Goal: Task Accomplishment & Management: Complete application form

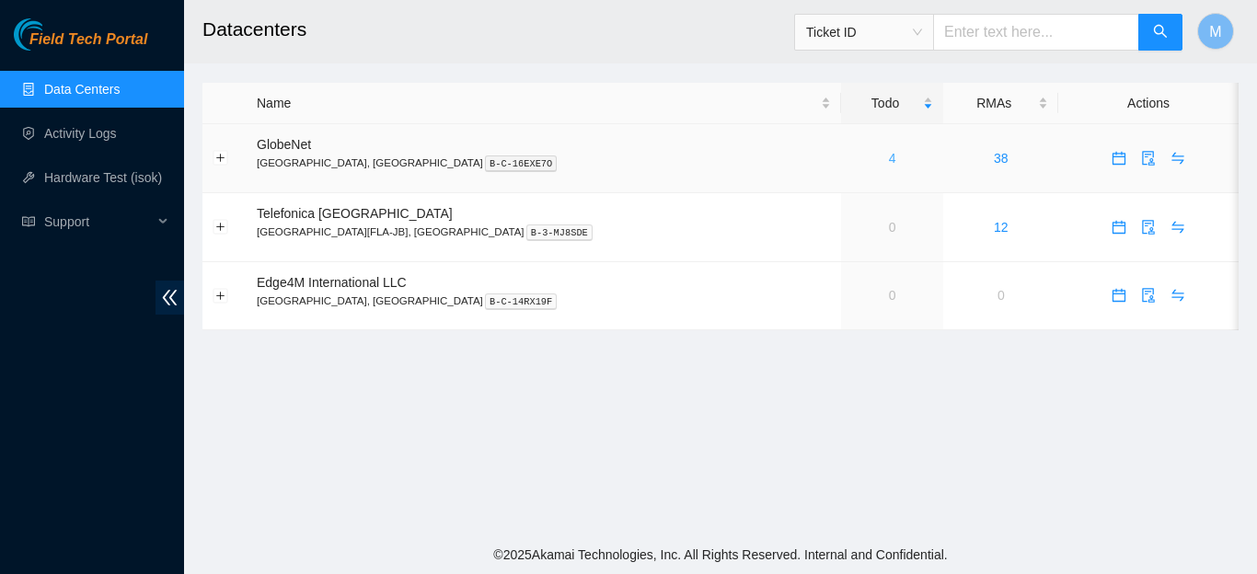
click at [889, 157] on link "4" at bounding box center [892, 158] width 7 height 15
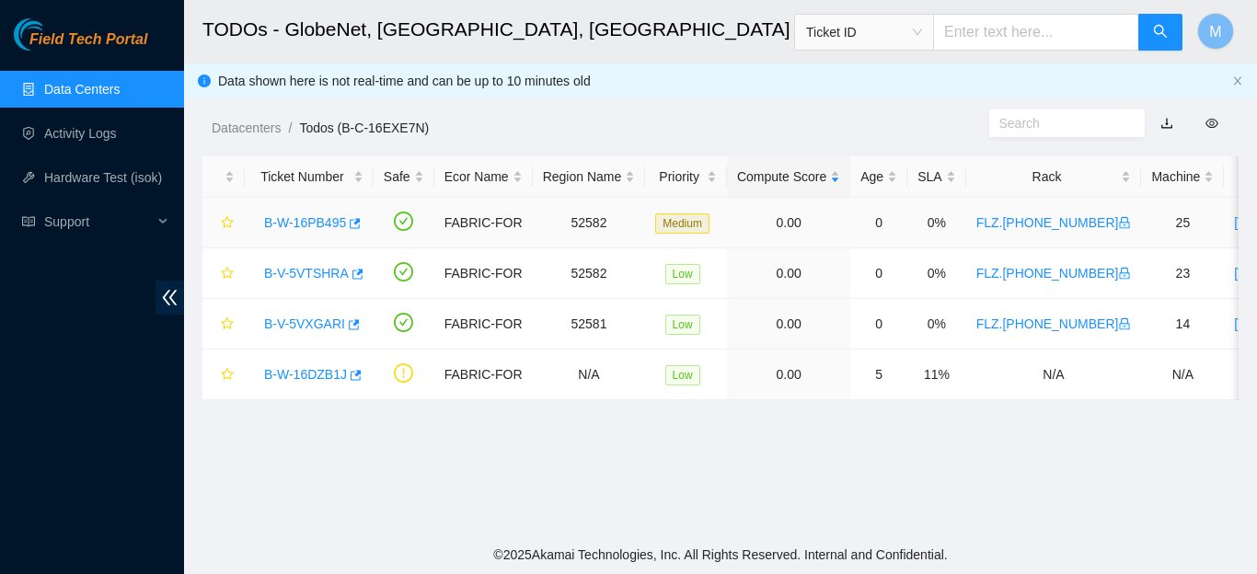
click at [335, 223] on link "B-W-16PB495" at bounding box center [305, 222] width 82 height 15
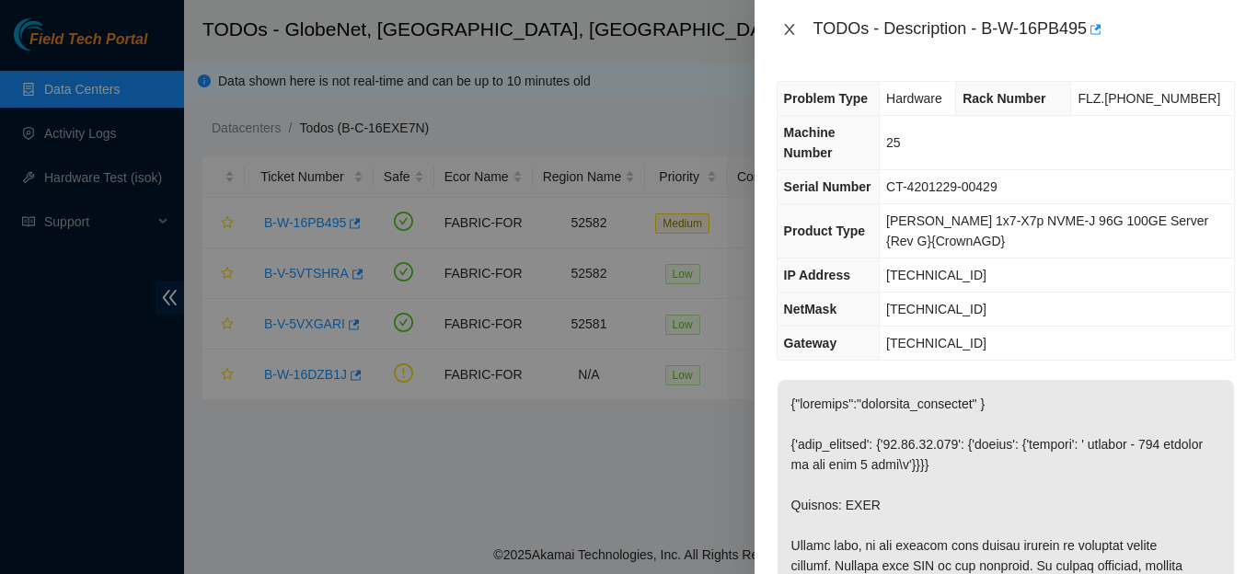
click at [789, 25] on icon "close" at bounding box center [789, 29] width 15 height 15
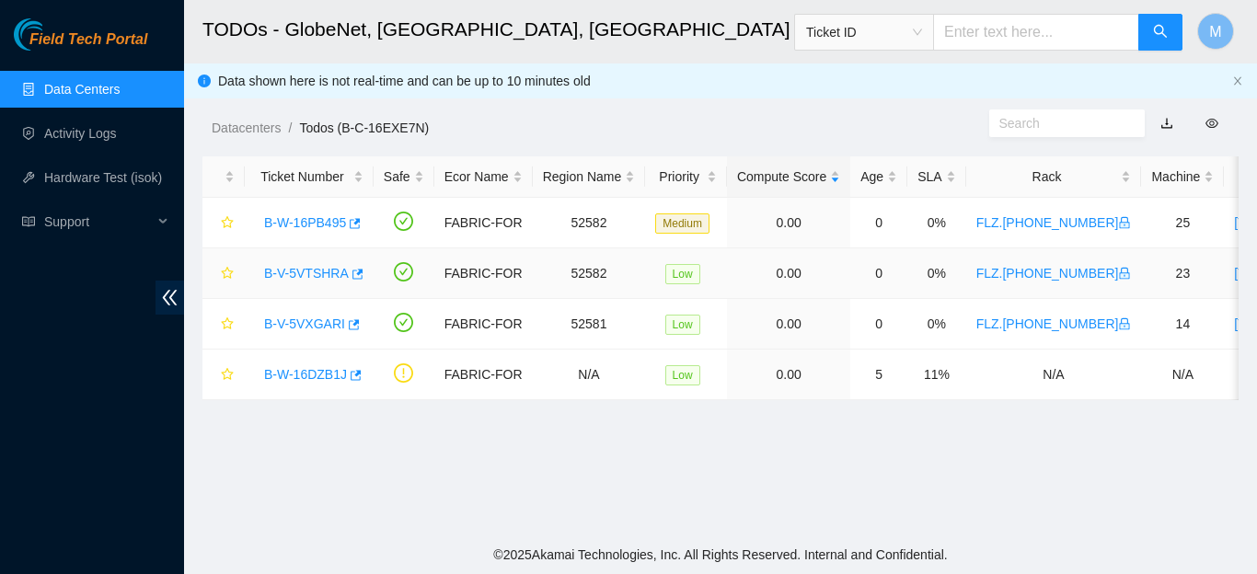
click at [291, 275] on link "B-V-5VTSHRA" at bounding box center [306, 273] width 85 height 15
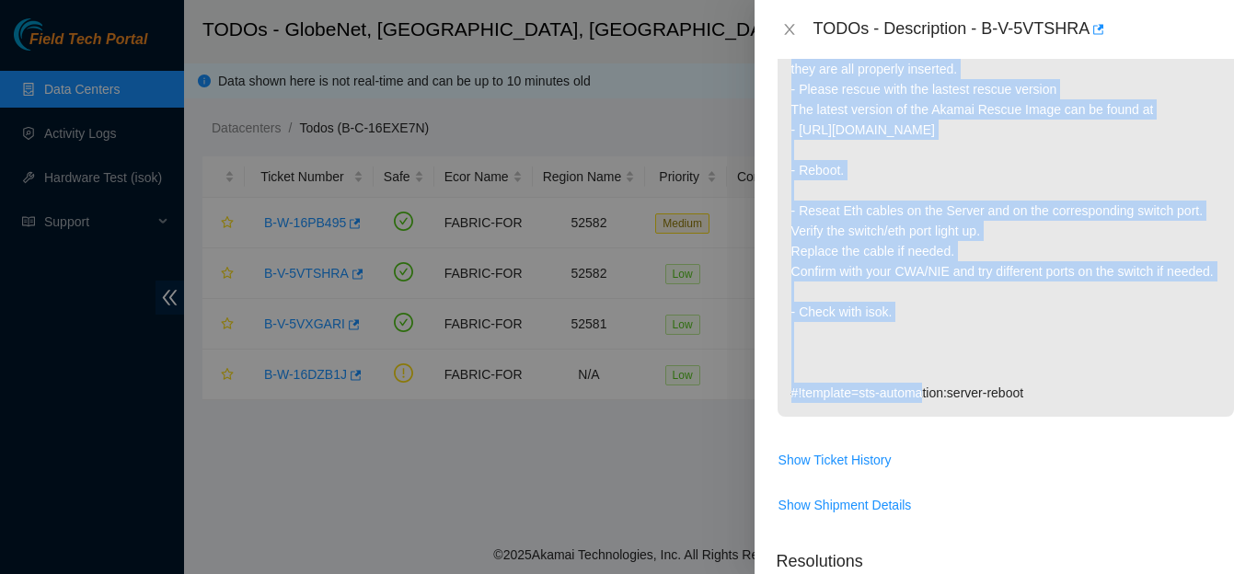
scroll to position [627, 0]
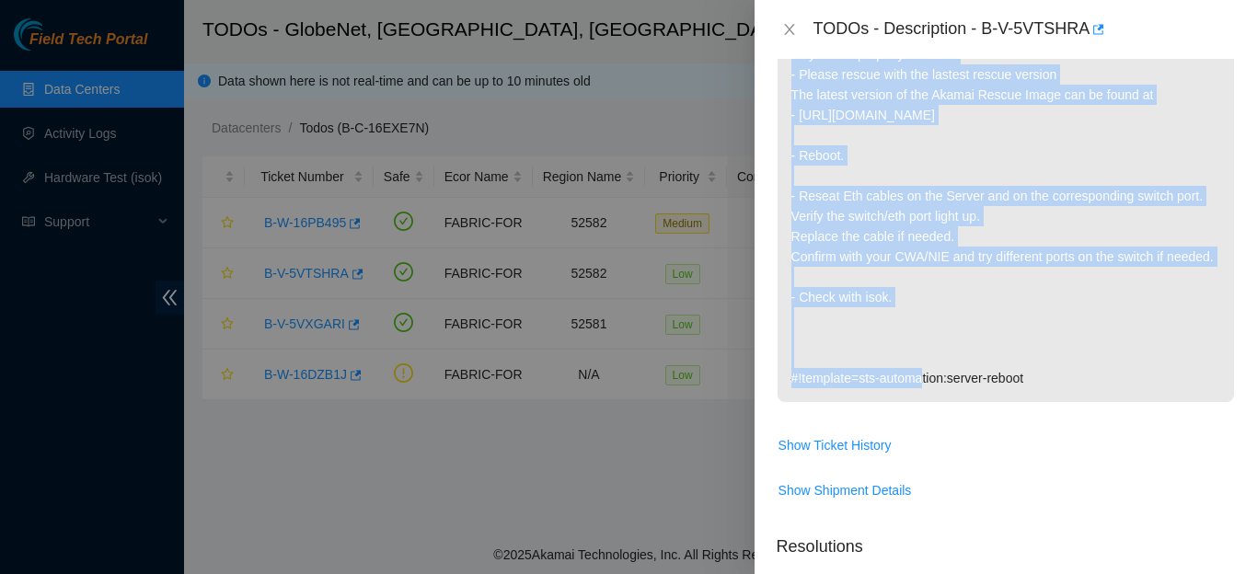
drag, startPoint x: 791, startPoint y: 167, endPoint x: 1073, endPoint y: 395, distance: 361.8
click at [1073, 395] on p "Network: ESSL isok-result: {"23.12.41.122":{"failed":"unpingable"}} - Please re…" at bounding box center [1005, 94] width 456 height 615
copy p "- Please report on the LED activity on the PSU (solid/blinking; green/red/yello…"
click at [788, 31] on icon "close" at bounding box center [789, 29] width 10 height 11
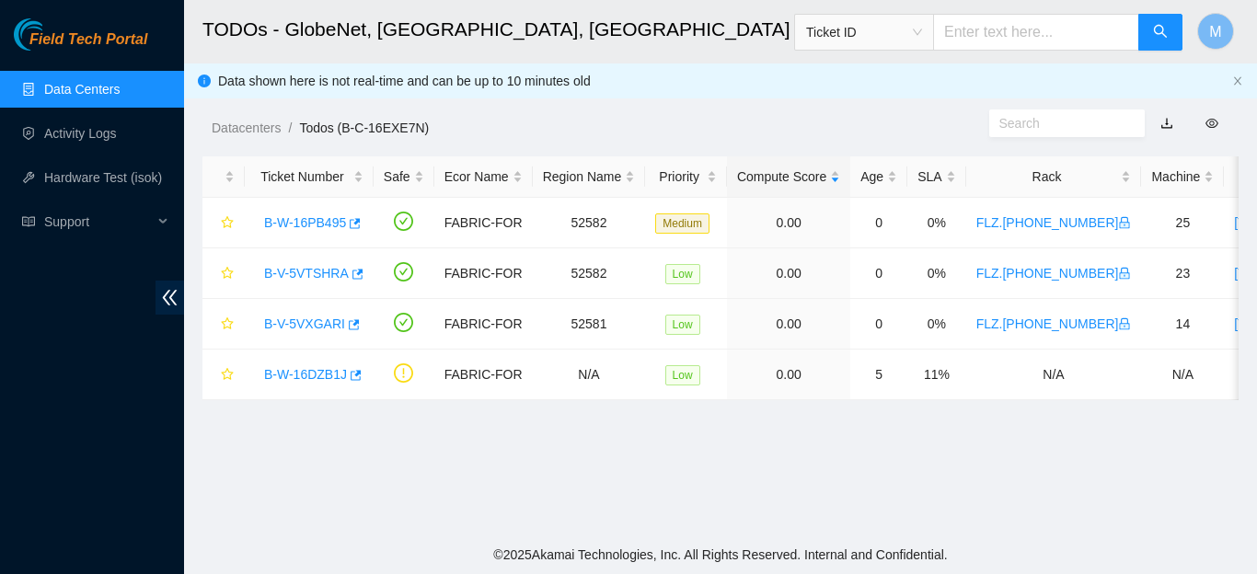
scroll to position [550, 0]
click at [308, 215] on link "B-W-16PB495" at bounding box center [305, 222] width 82 height 15
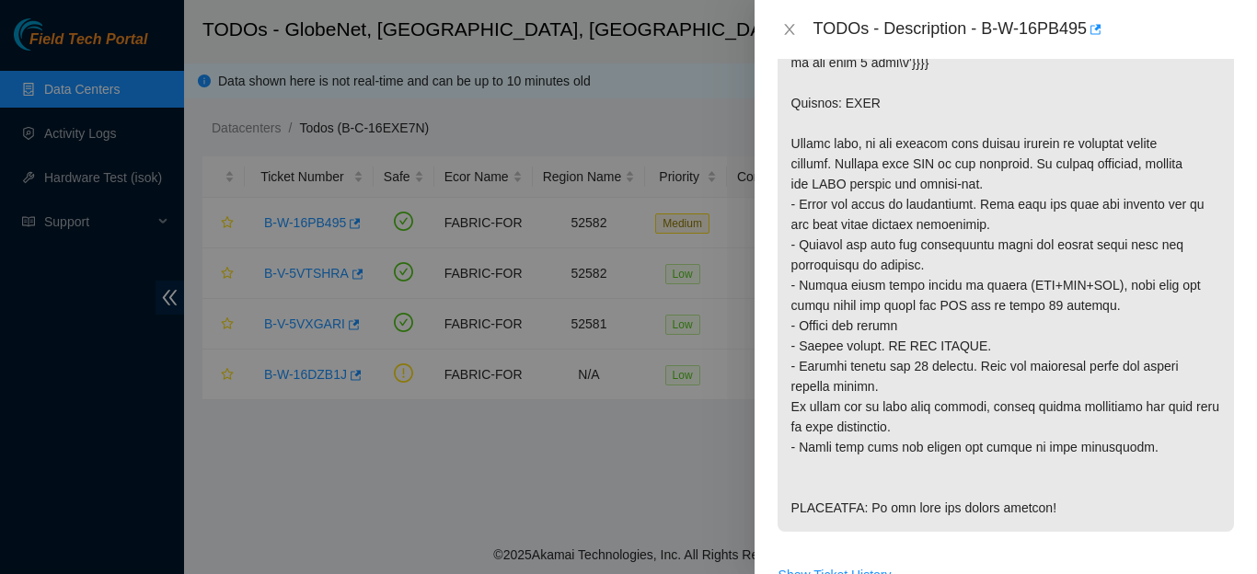
scroll to position [408, 0]
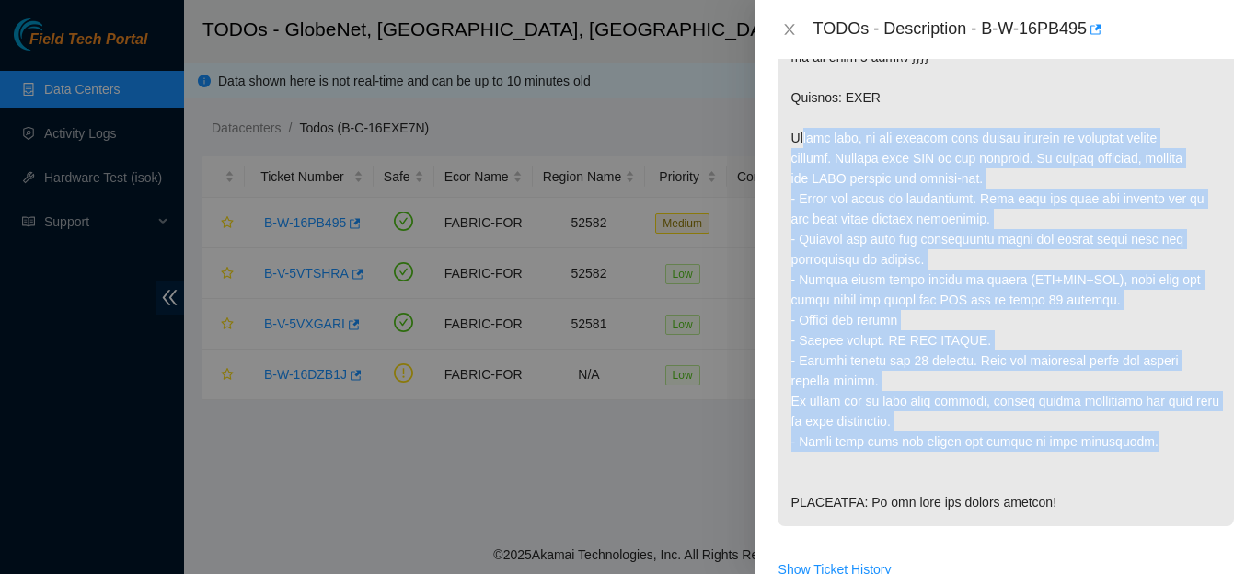
drag, startPoint x: 788, startPoint y: 159, endPoint x: 1121, endPoint y: 454, distance: 444.5
click at [1121, 454] on p at bounding box center [1005, 249] width 456 height 554
copy p "Secure rack, do not process this ticket without an approved access request. Con…"
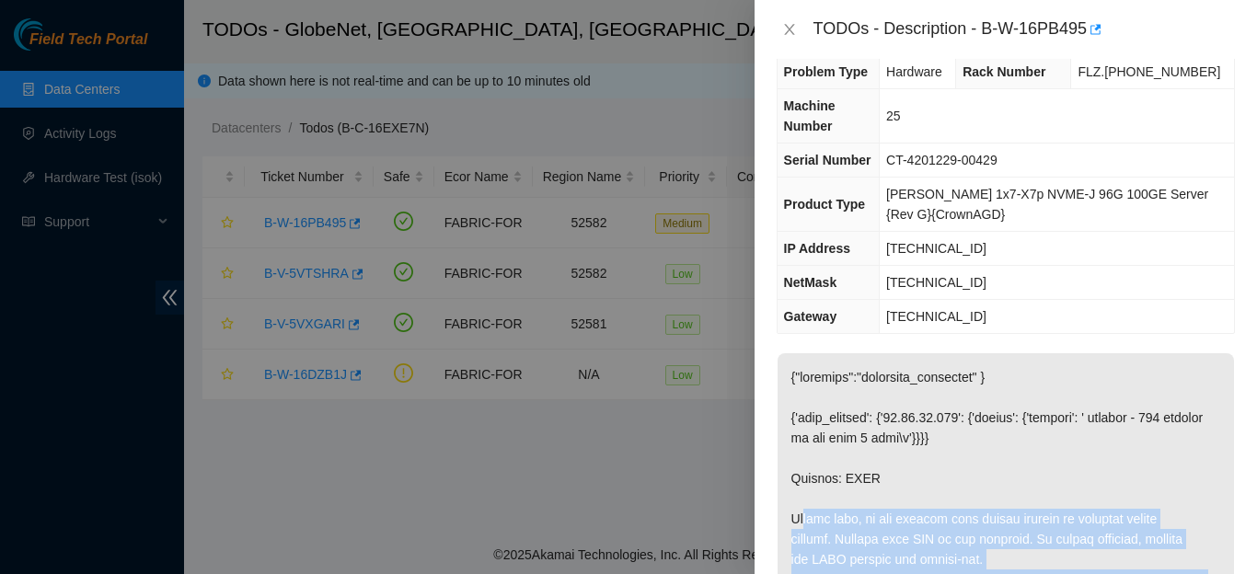
scroll to position [0, 0]
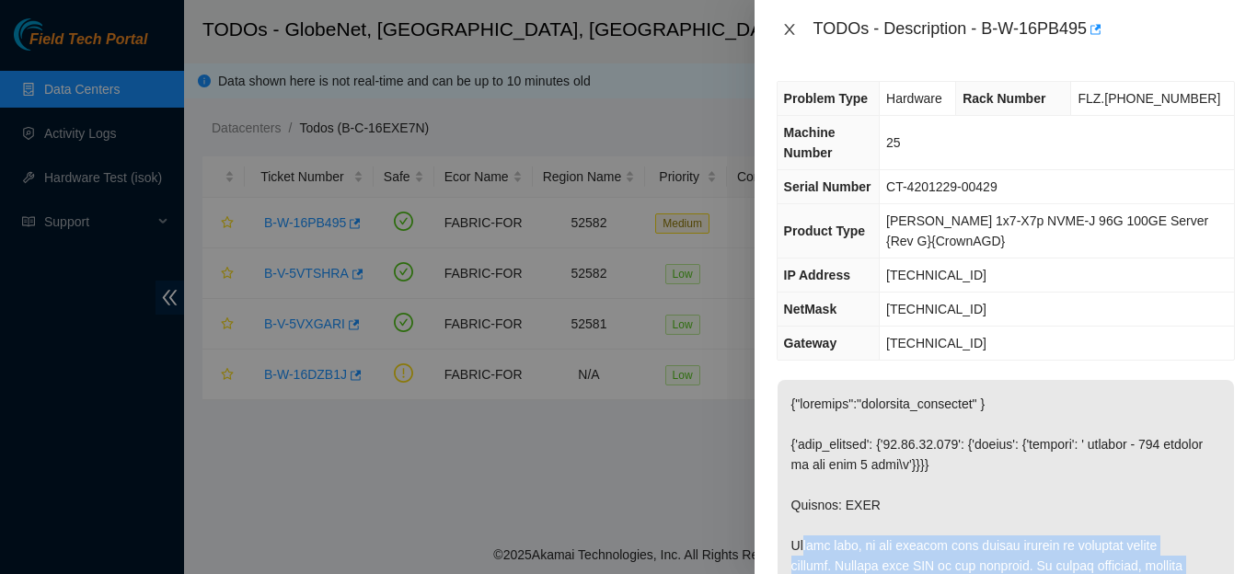
click at [790, 29] on icon "close" at bounding box center [789, 29] width 15 height 15
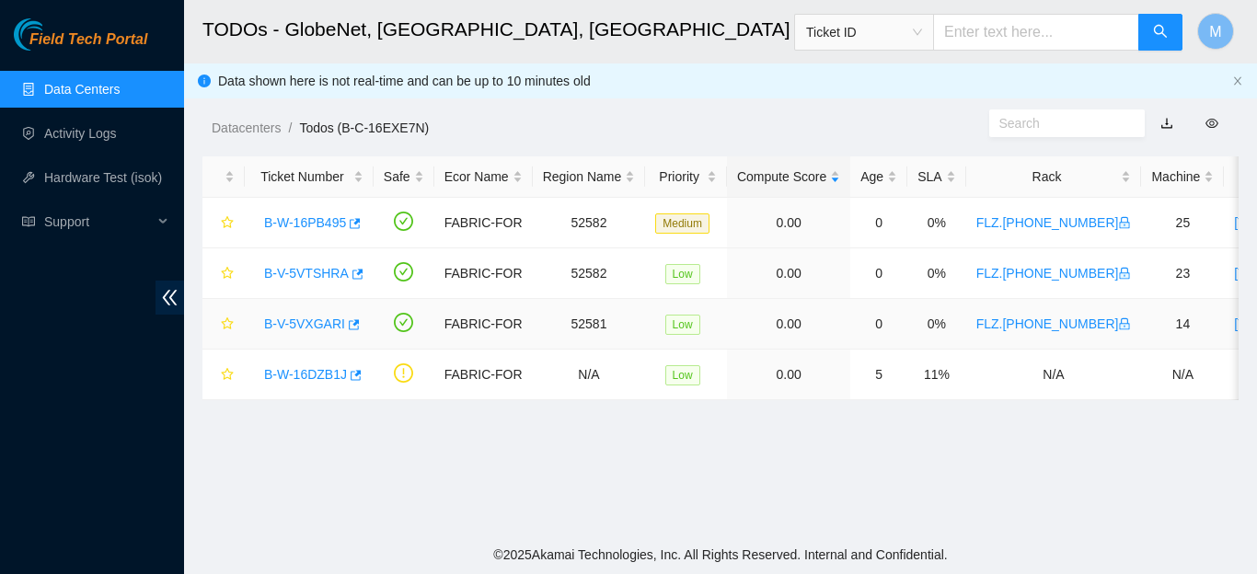
click at [325, 318] on link "B-V-5VXGARI" at bounding box center [304, 323] width 81 height 15
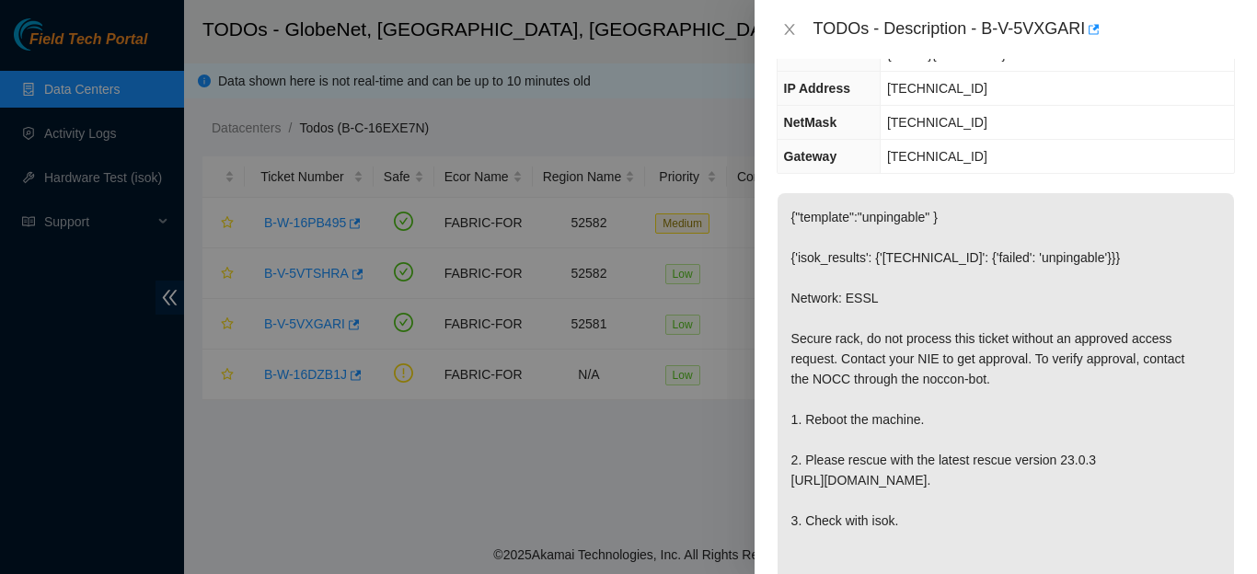
scroll to position [321, 0]
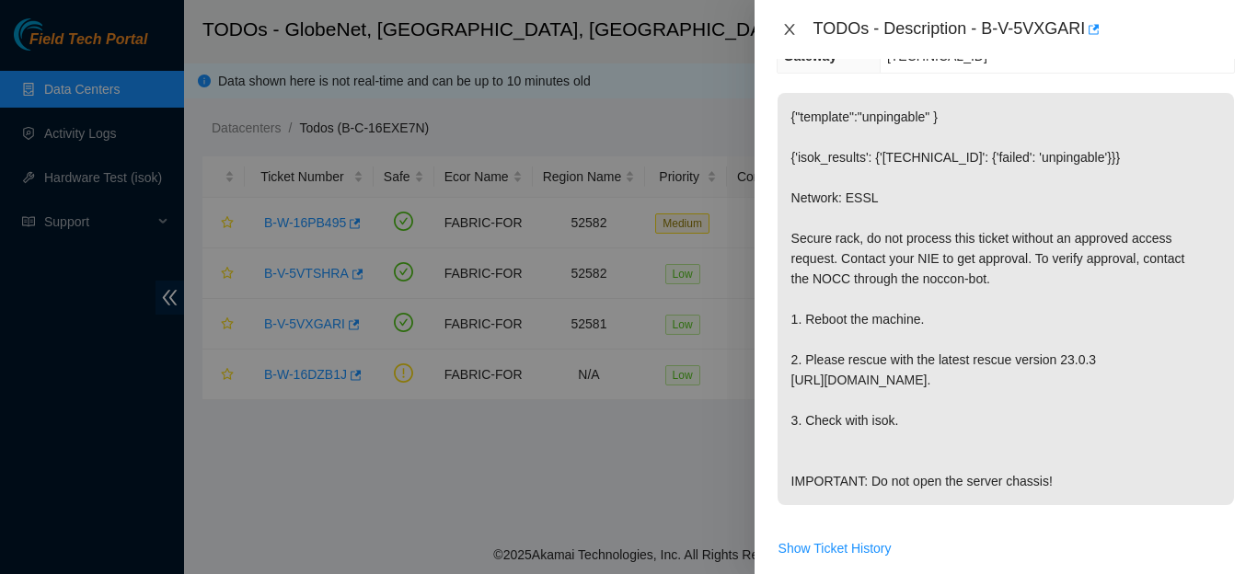
click at [786, 36] on icon "close" at bounding box center [789, 29] width 15 height 15
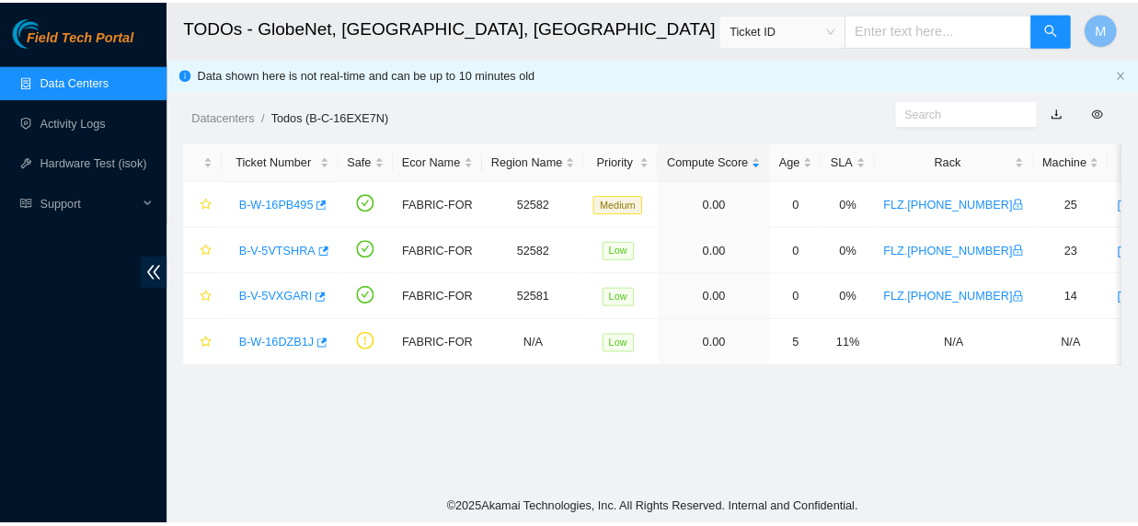
scroll to position [402, 0]
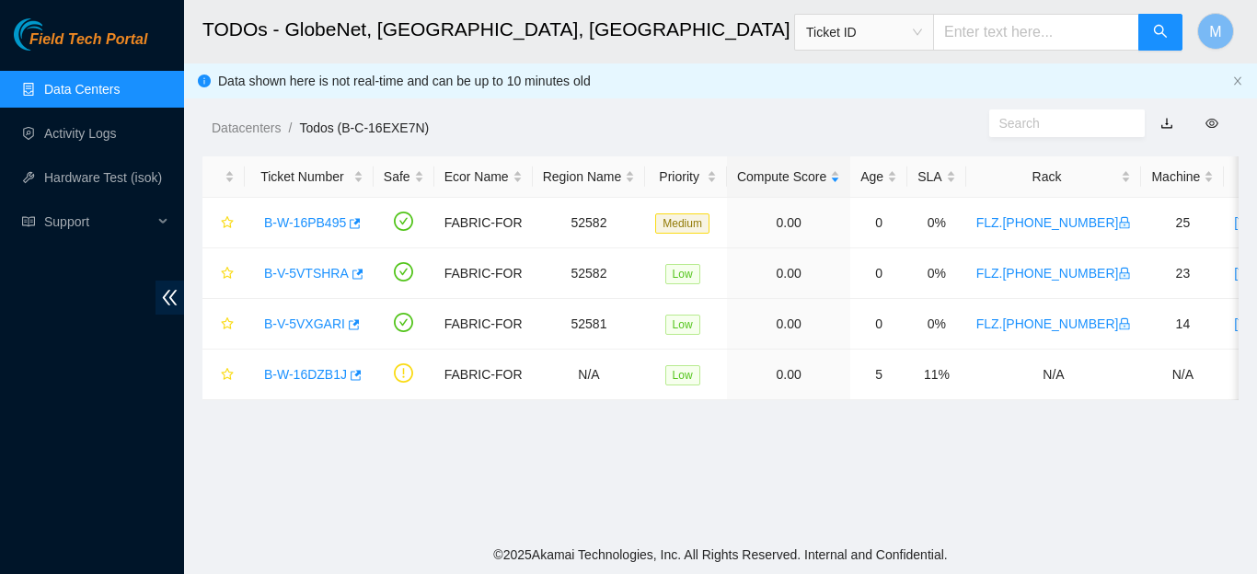
click at [92, 85] on link "Data Centers" at bounding box center [81, 89] width 75 height 15
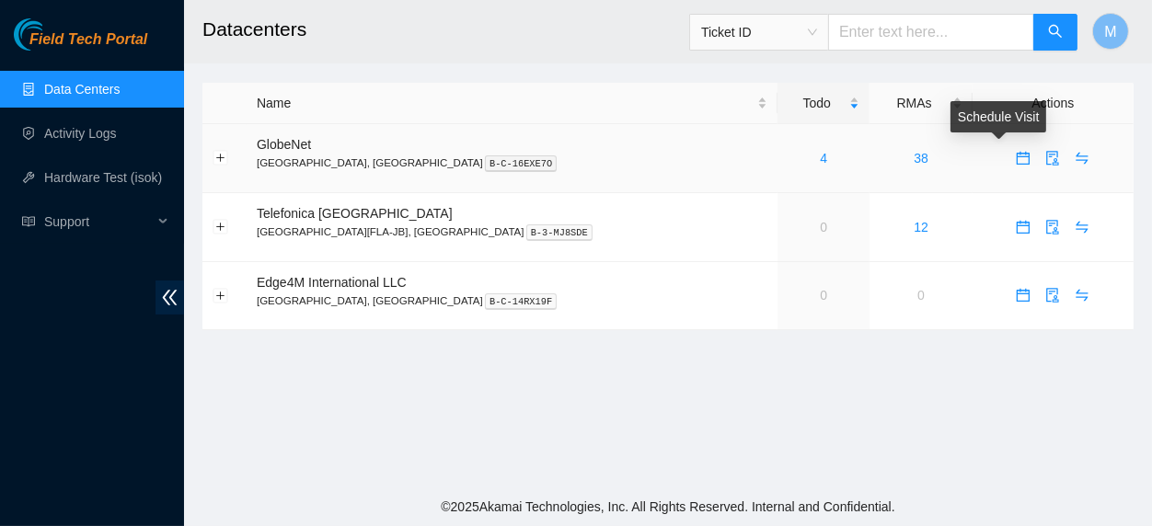
click at [1016, 160] on icon "calendar" at bounding box center [1023, 158] width 15 height 15
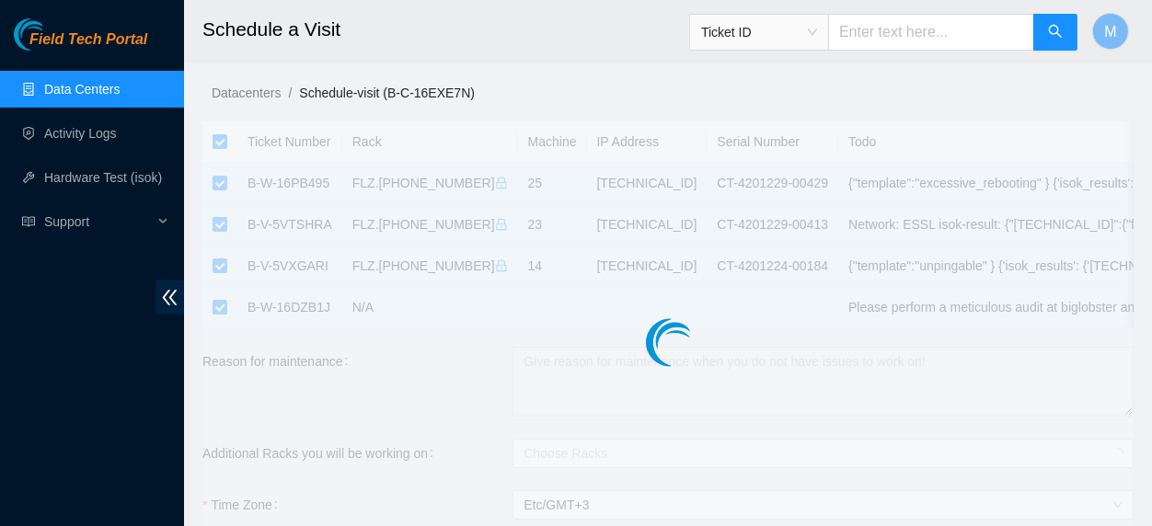
checkbox input "true"
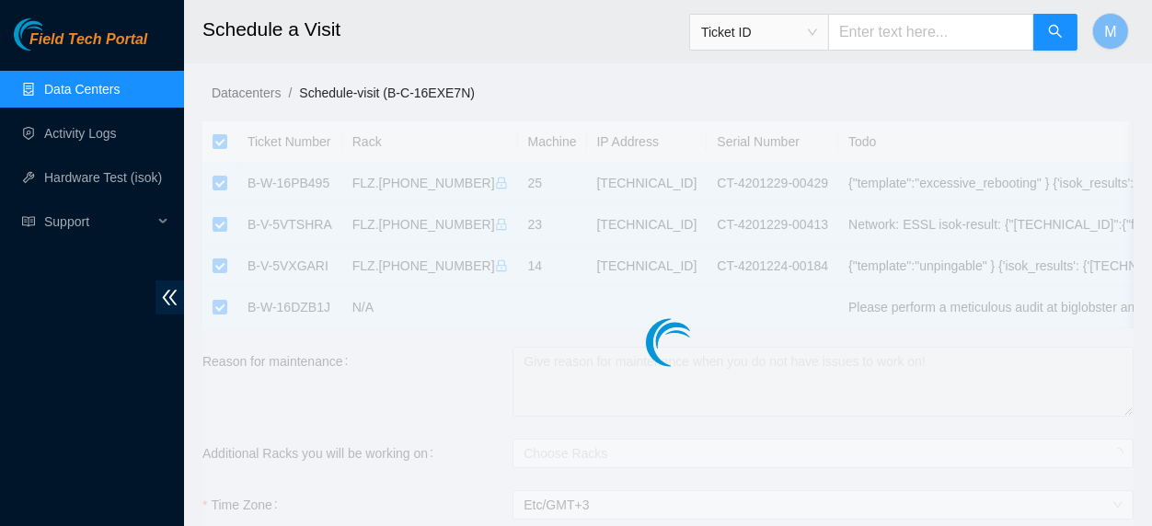
type input "2025-09-22 14:52"
type input "2025-09-23 14:51"
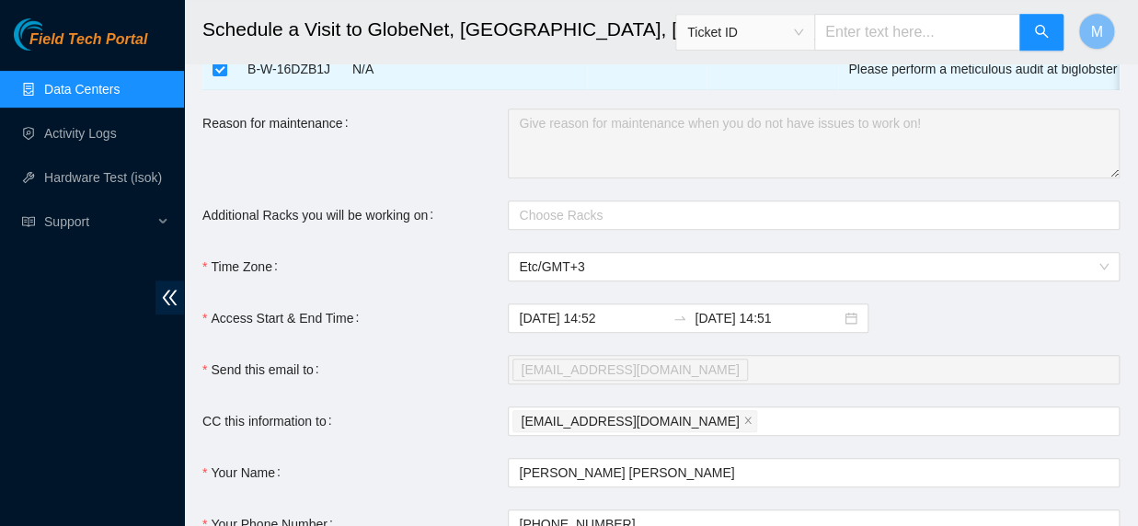
scroll to position [88, 0]
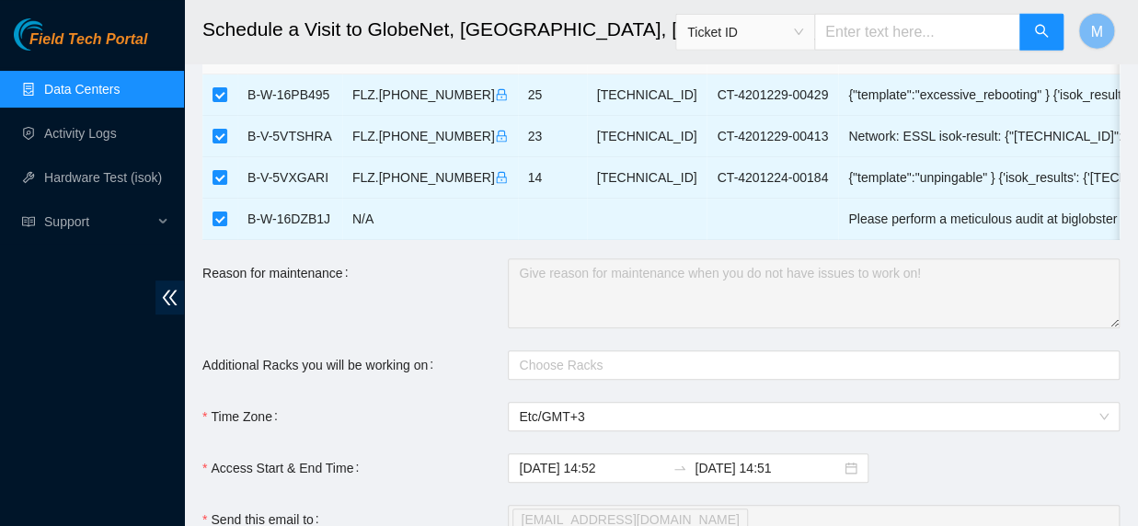
click at [68, 90] on link "Data Centers" at bounding box center [81, 89] width 75 height 15
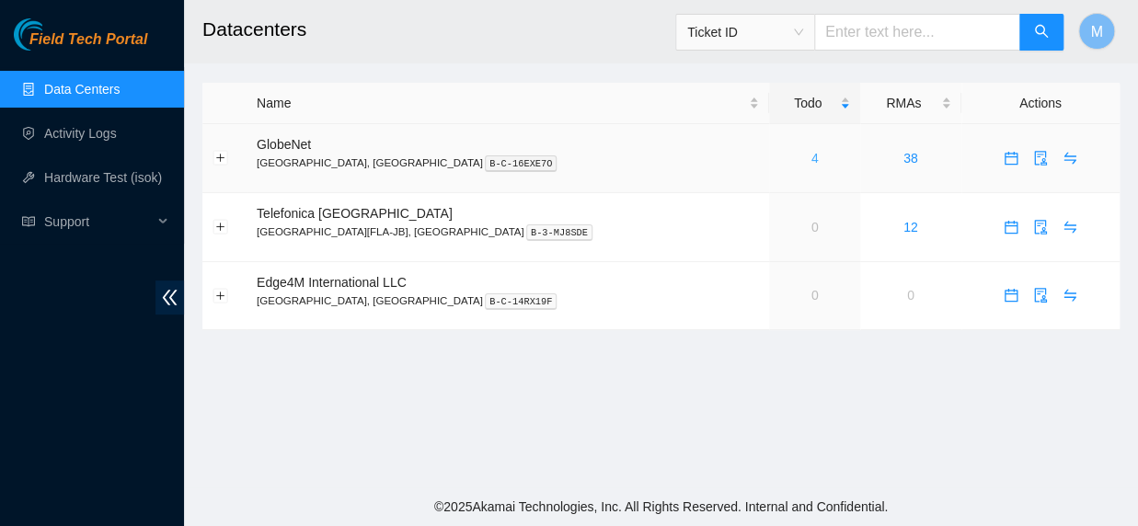
click at [811, 160] on link "4" at bounding box center [814, 158] width 7 height 15
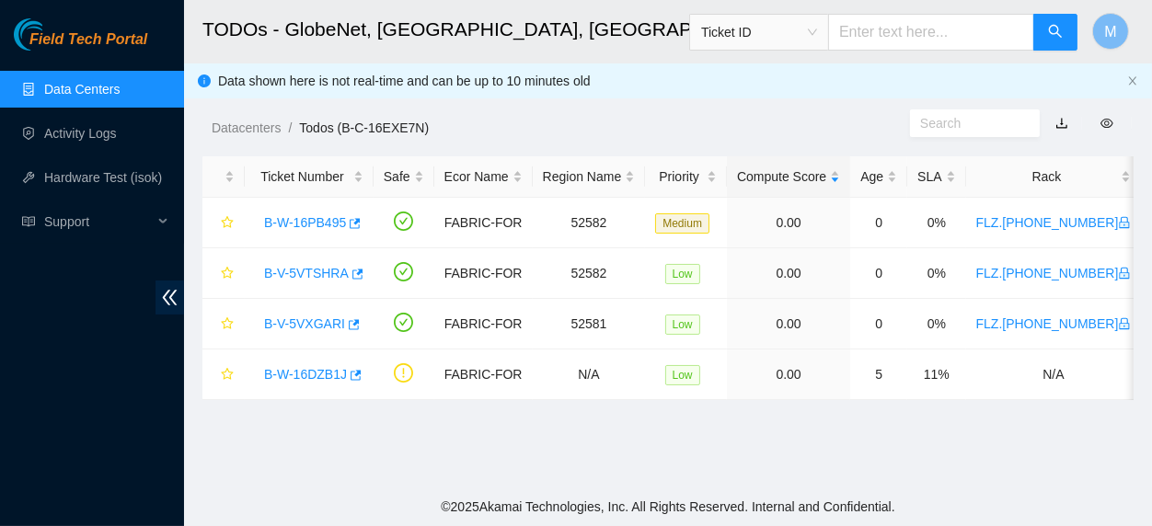
click at [98, 89] on link "Data Centers" at bounding box center [81, 89] width 75 height 15
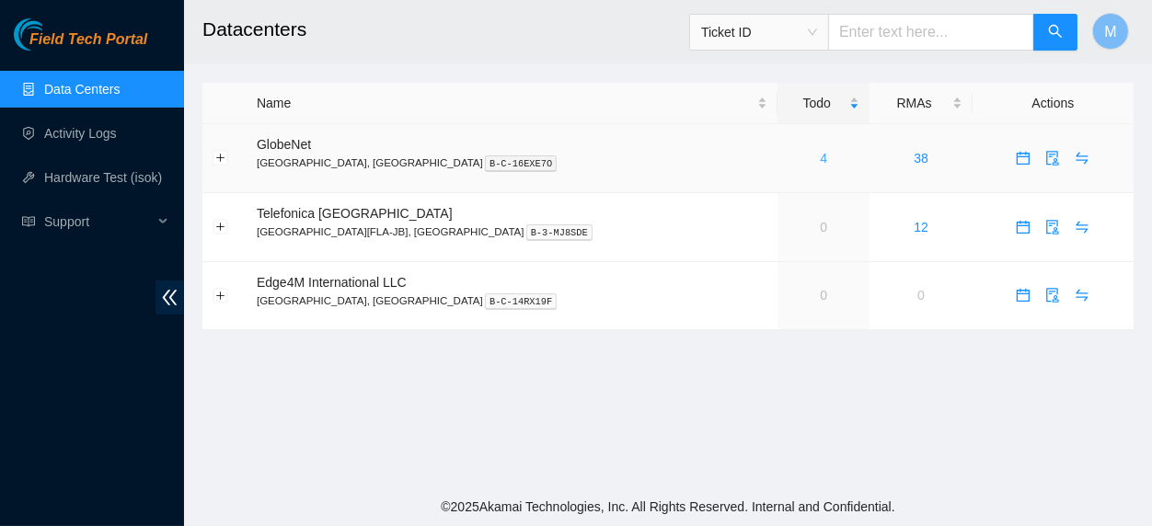
click at [820, 159] on link "4" at bounding box center [823, 158] width 7 height 15
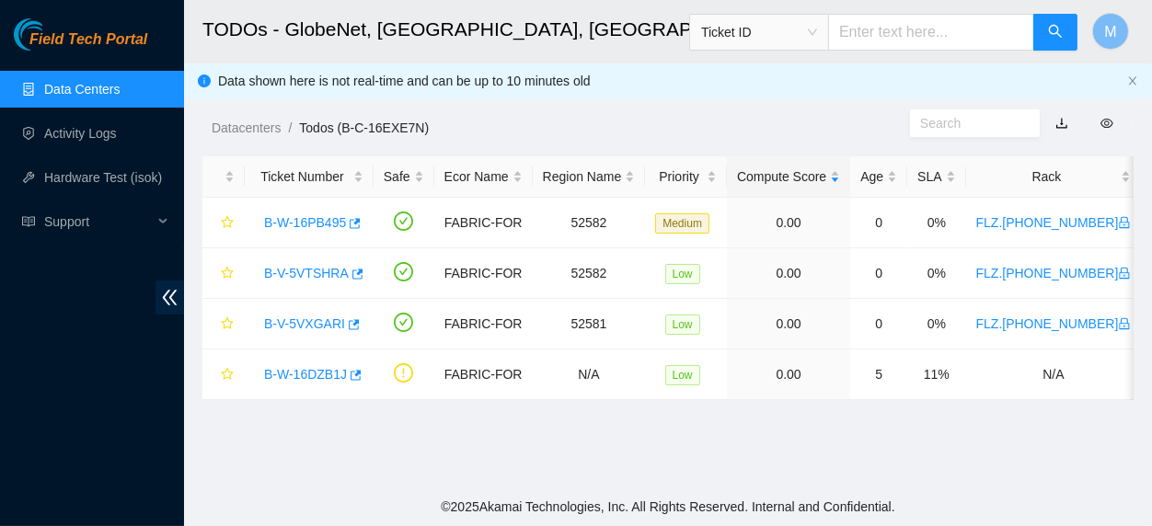
click at [61, 86] on link "Data Centers" at bounding box center [81, 89] width 75 height 15
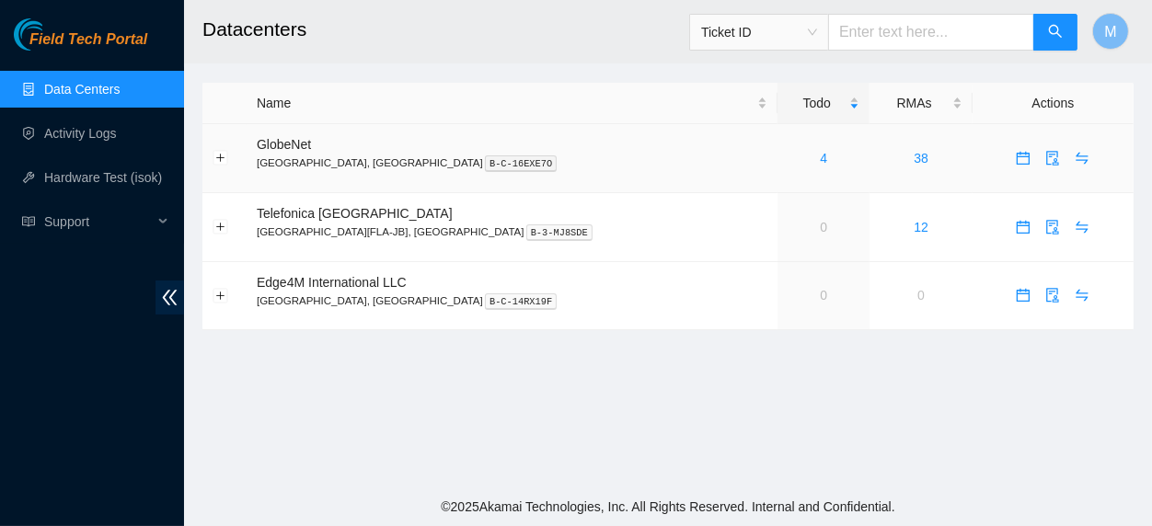
click at [1017, 154] on icon "calendar" at bounding box center [1023, 158] width 13 height 13
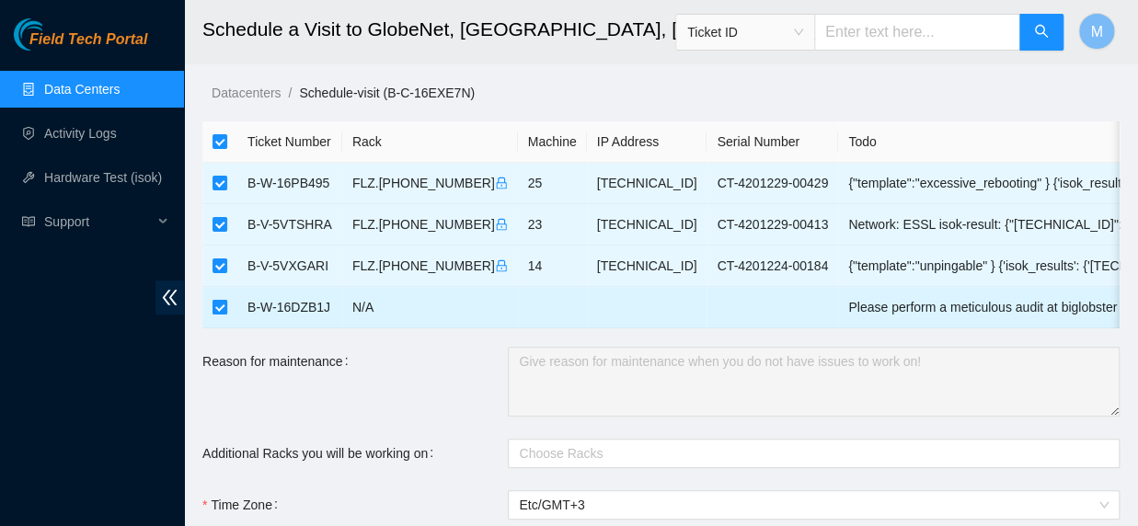
click at [218, 307] on input "checkbox" at bounding box center [220, 307] width 15 height 15
checkbox input "false"
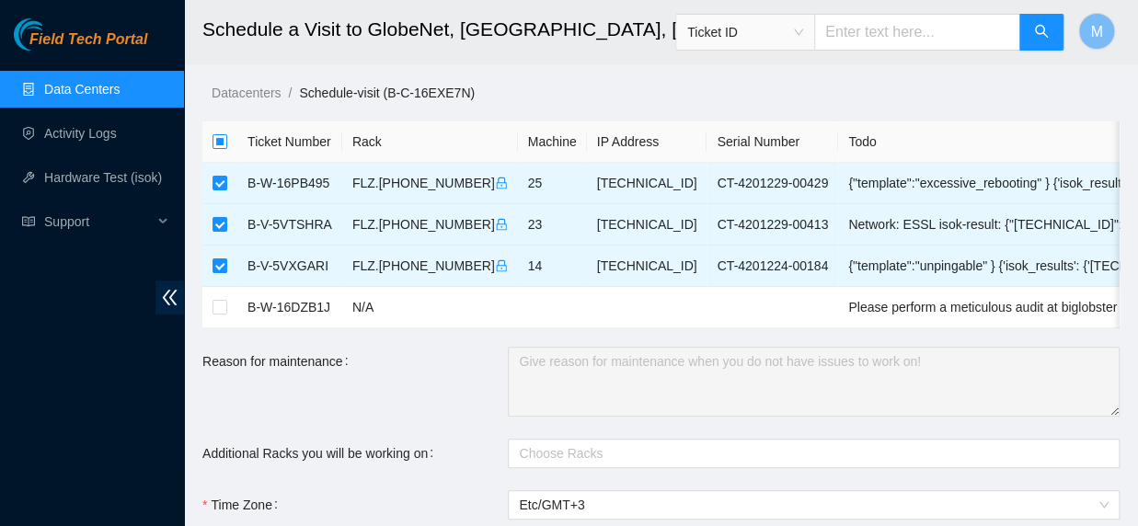
click at [219, 146] on input "checkbox" at bounding box center [220, 141] width 15 height 15
checkbox input "true"
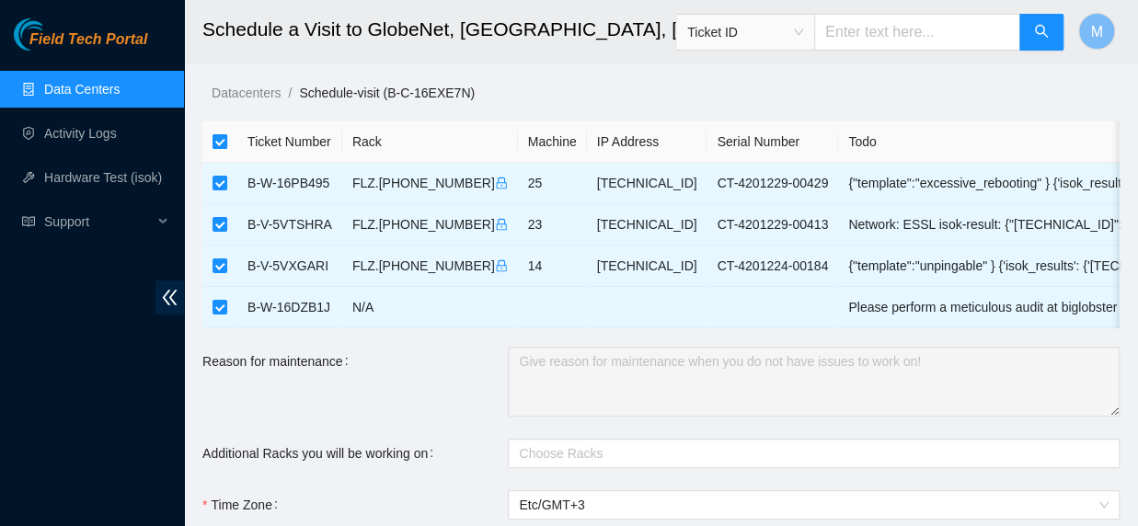
checkbox input "true"
click at [219, 146] on input "checkbox" at bounding box center [220, 141] width 15 height 15
checkbox input "false"
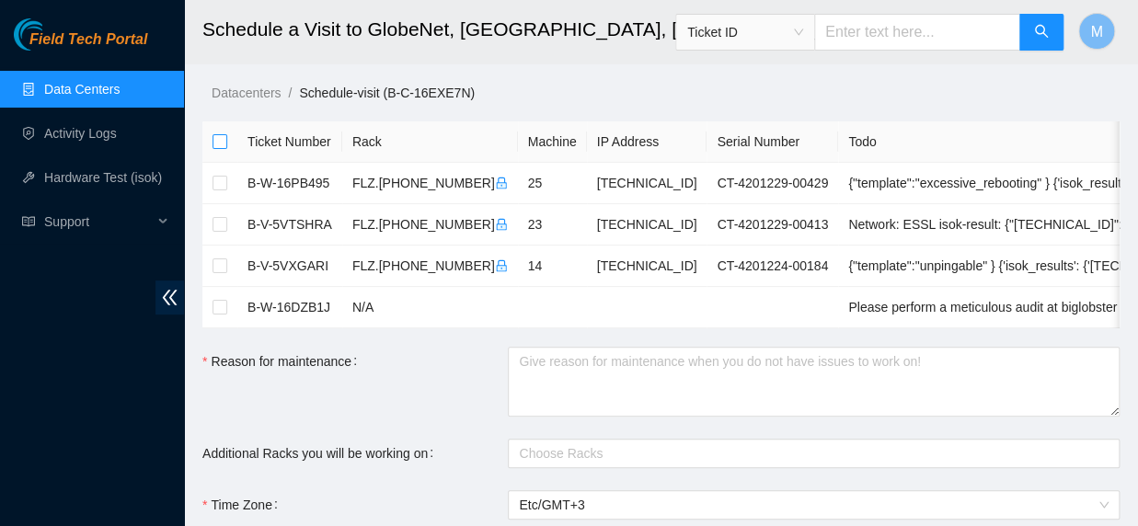
checkbox input "false"
click at [225, 263] on input "checkbox" at bounding box center [220, 266] width 15 height 15
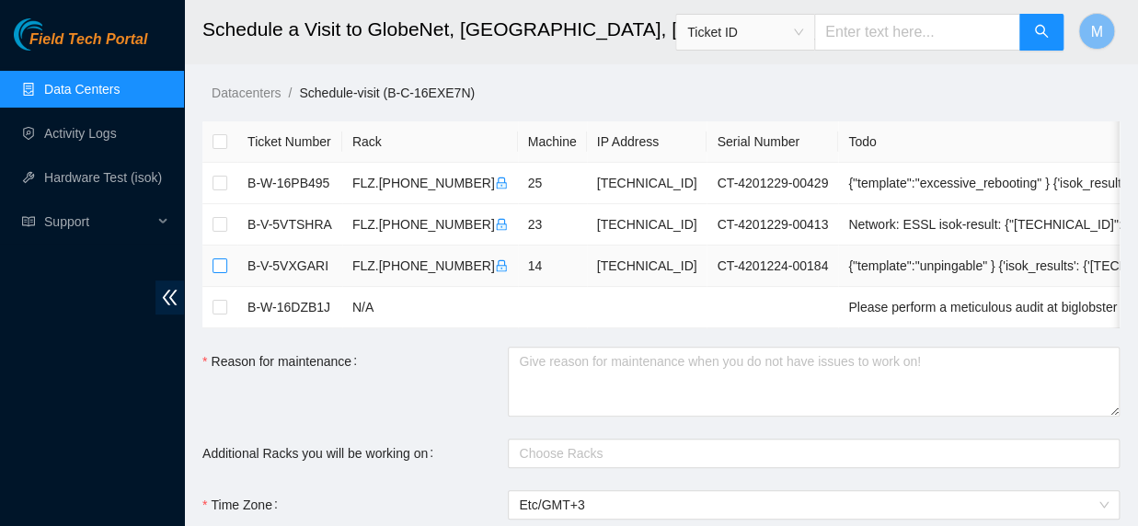
checkbox input "true"
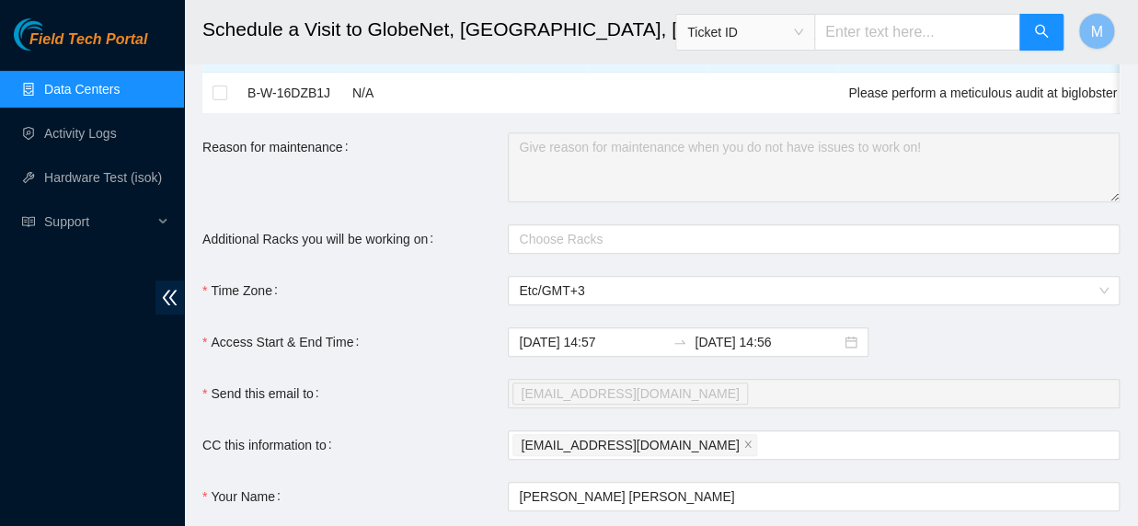
scroll to position [229, 0]
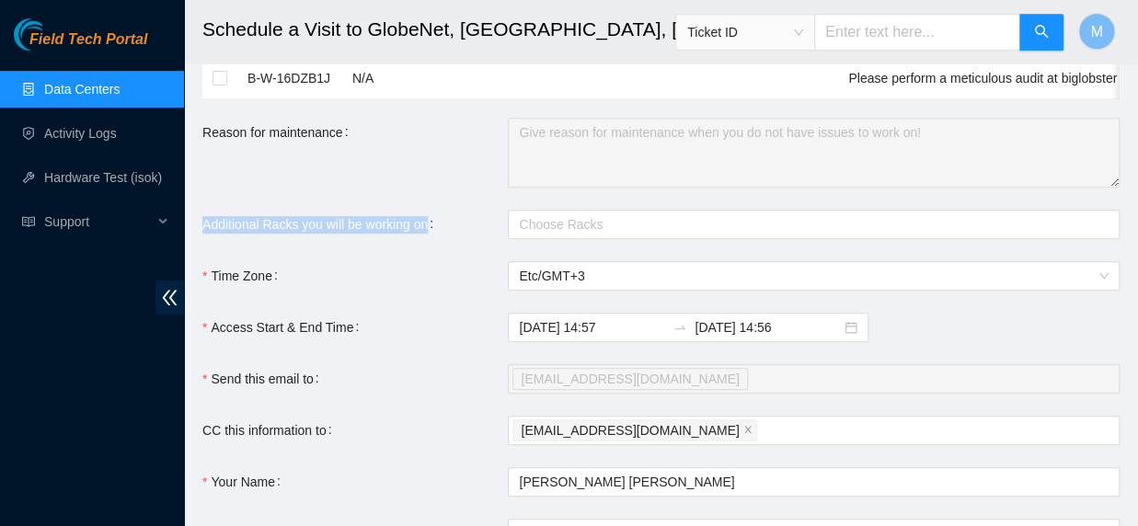
drag, startPoint x: 201, startPoint y: 249, endPoint x: 432, endPoint y: 262, distance: 231.3
copy label "Additional Racks you will be working on"
click at [604, 290] on span "Etc/GMT+3" at bounding box center [814, 276] width 590 height 28
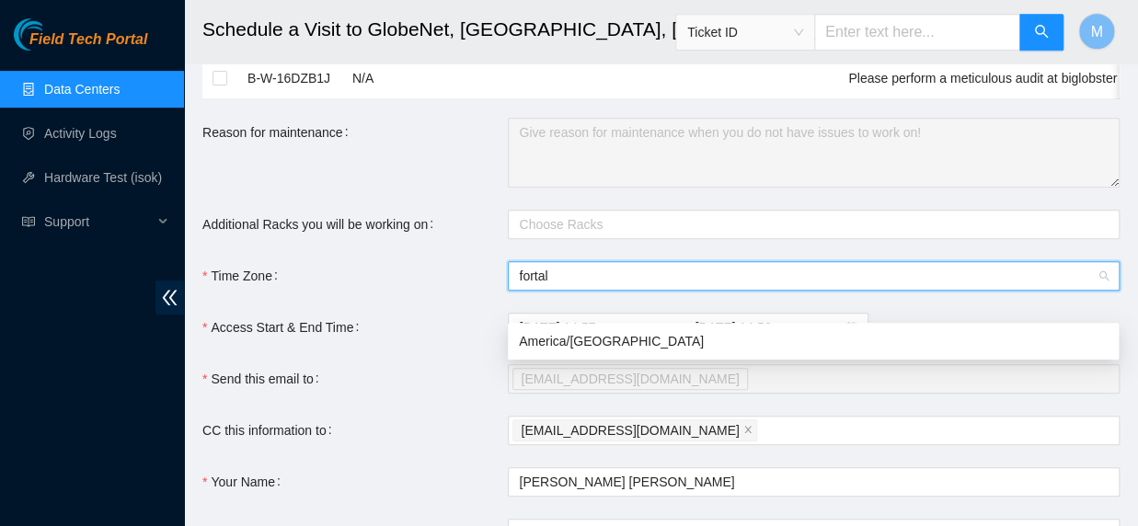
scroll to position [0, 0]
type input "fortaleza"
click at [591, 339] on div "America/Fortaleza" at bounding box center [813, 341] width 589 height 20
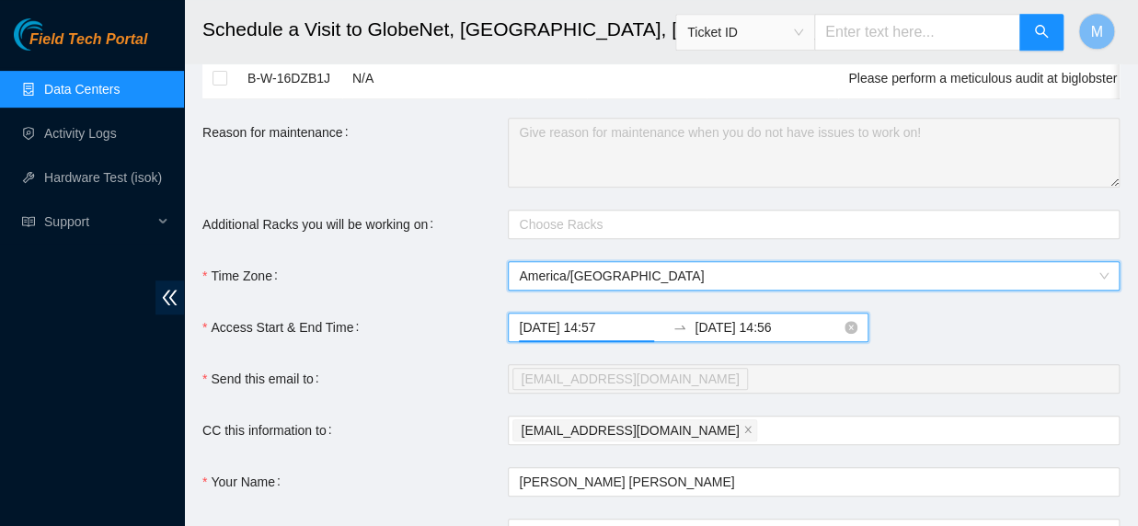
drag, startPoint x: 619, startPoint y: 354, endPoint x: 589, endPoint y: 357, distance: 30.5
click at [589, 338] on input "2025-09-22 14:57" at bounding box center [592, 327] width 146 height 20
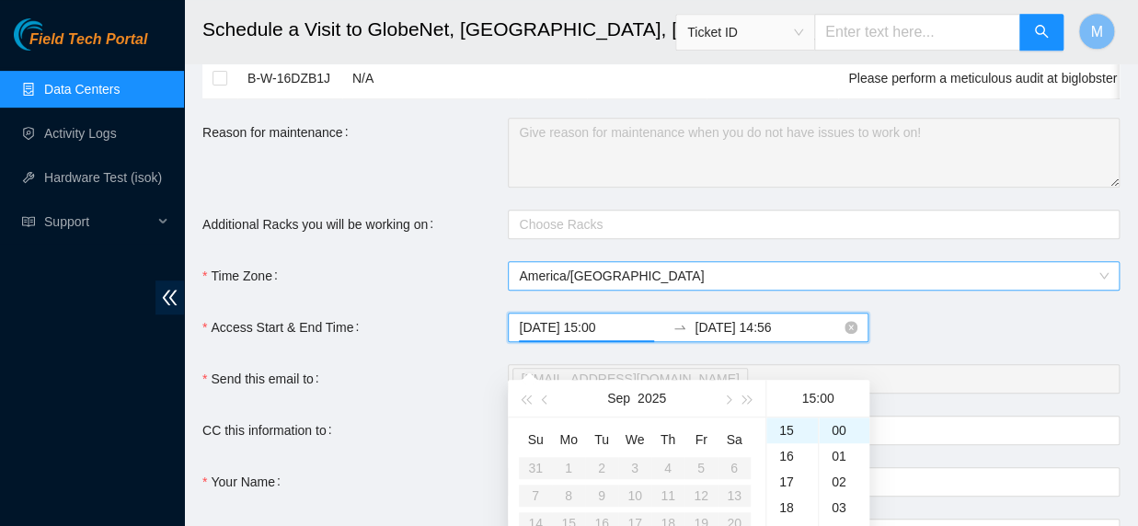
type input "2025-09-22 15:00"
drag, startPoint x: 785, startPoint y: 353, endPoint x: 753, endPoint y: 357, distance: 31.5
click at [753, 338] on input "2025-09-23 14:56" at bounding box center [768, 327] width 146 height 20
type input "2025-09-23 18:00"
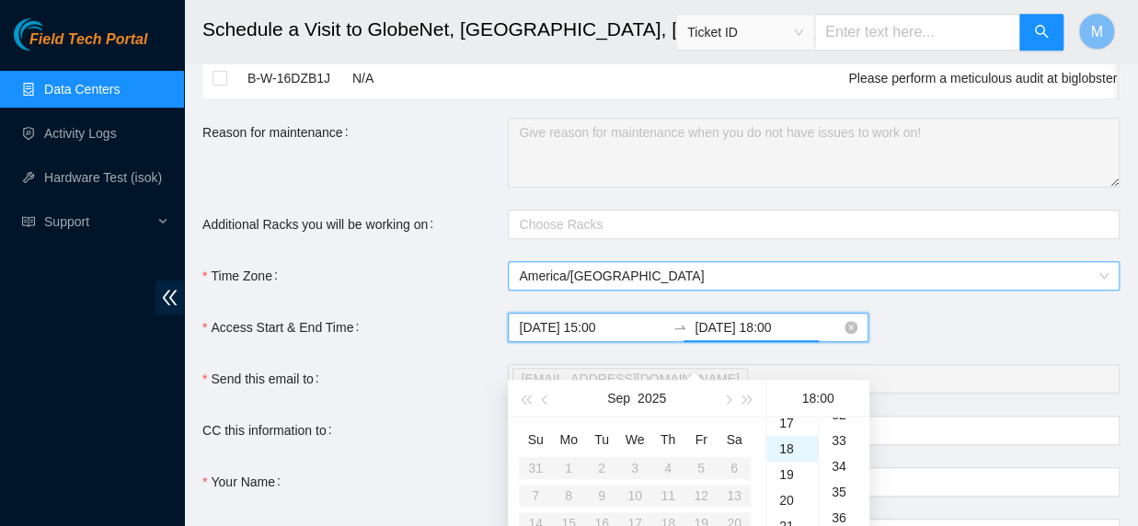
scroll to position [0, 0]
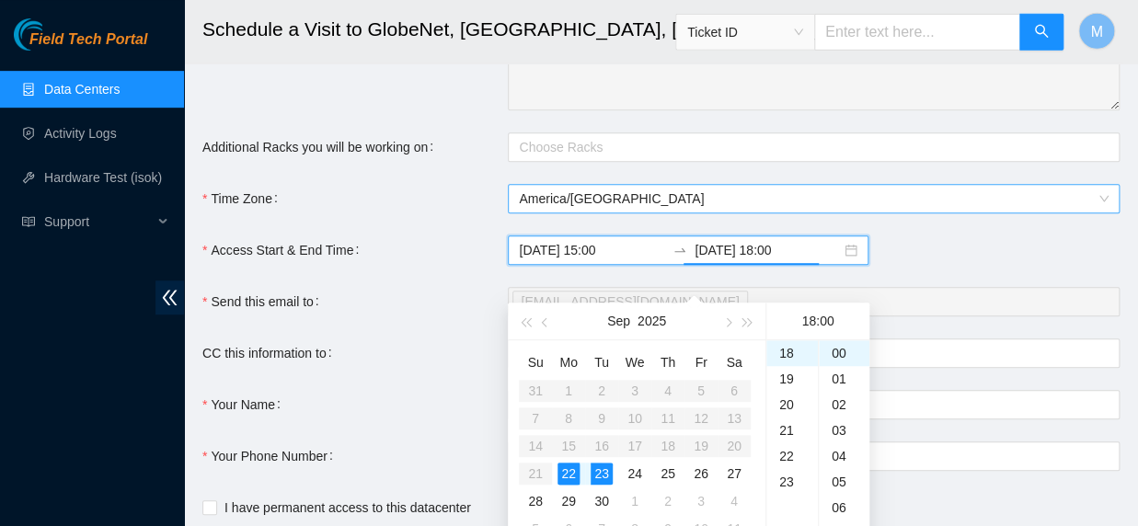
type input "2025-09-22 14:57"
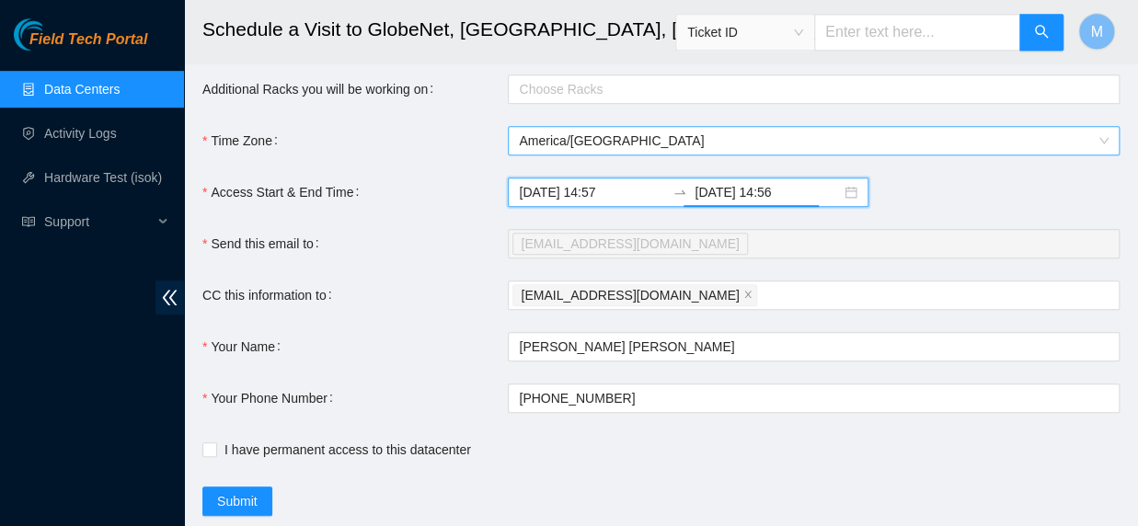
scroll to position [405, 0]
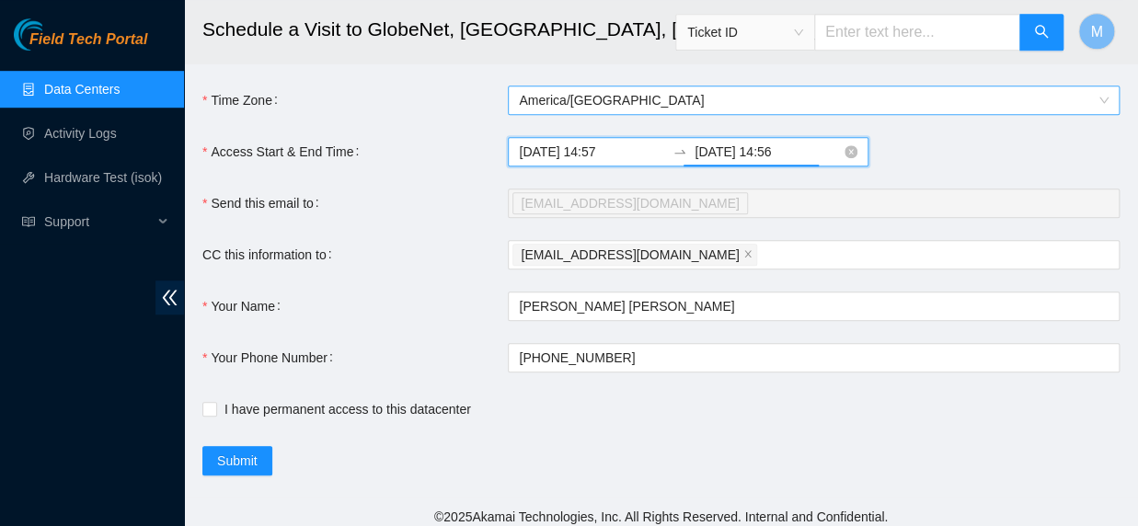
click at [619, 162] on input "2025-09-22 14:57" at bounding box center [592, 152] width 146 height 20
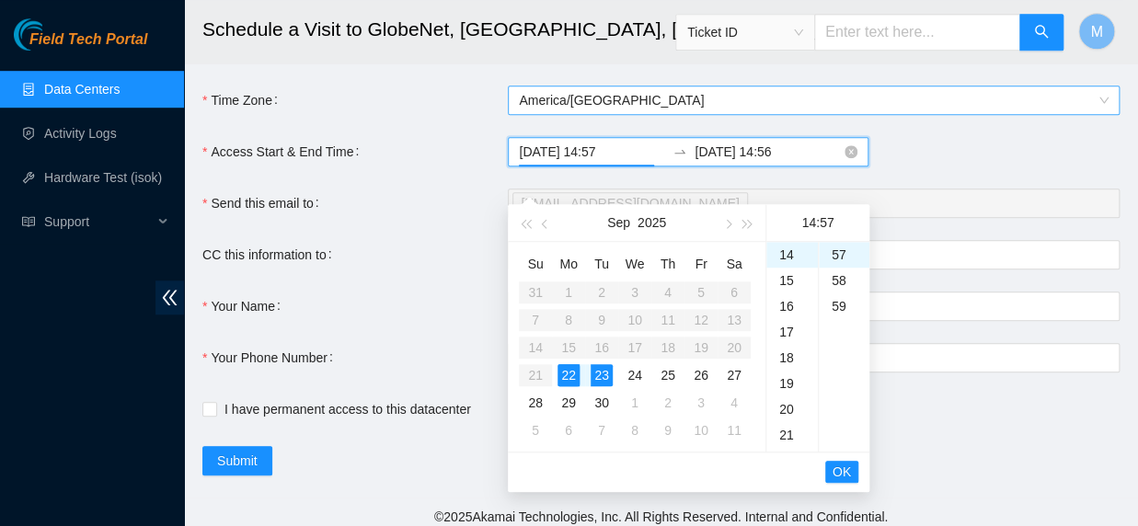
scroll to position [1468, 0]
click at [785, 162] on input "2025-09-23 14:56" at bounding box center [768, 152] width 146 height 20
drag, startPoint x: 785, startPoint y: 181, endPoint x: 752, endPoint y: 178, distance: 33.3
click at [752, 162] on input "2025-09-23 14:56" at bounding box center [768, 152] width 146 height 20
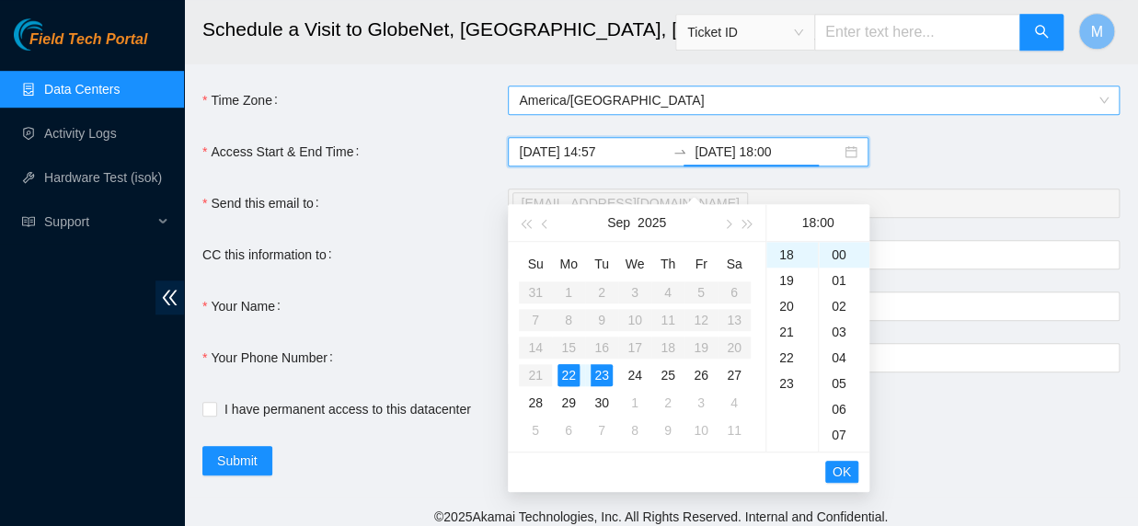
scroll to position [0, 0]
click at [748, 162] on input "2025-09-23 18:00" at bounding box center [768, 152] width 146 height 20
click at [836, 464] on span "OK" at bounding box center [842, 472] width 18 height 20
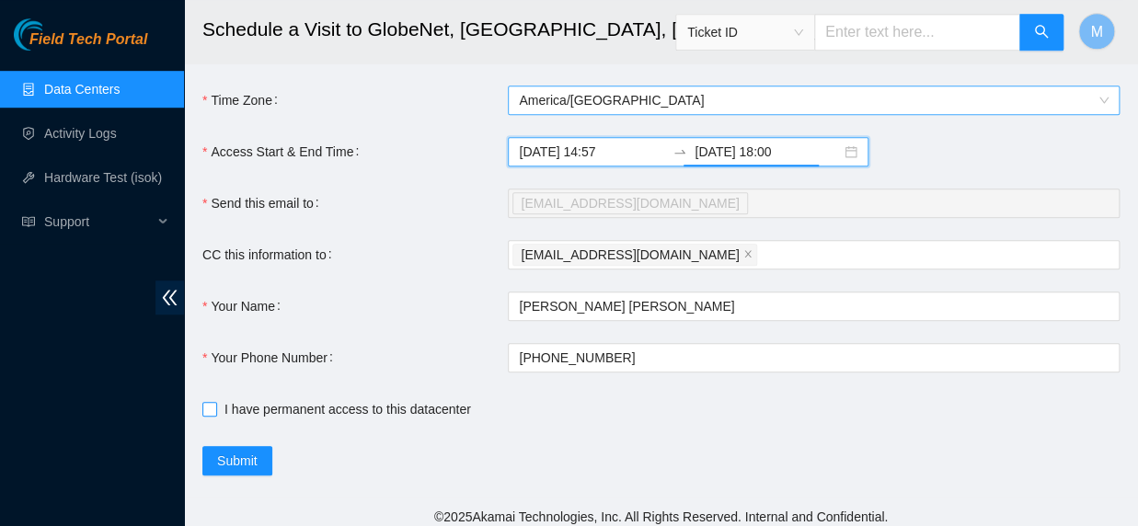
type input "2025-09-22 18:00"
click at [313, 420] on span "I have permanent access to this datacenter" at bounding box center [347, 409] width 261 height 20
click at [215, 415] on input "I have permanent access to this datacenter" at bounding box center [208, 408] width 13 height 13
checkbox input "true"
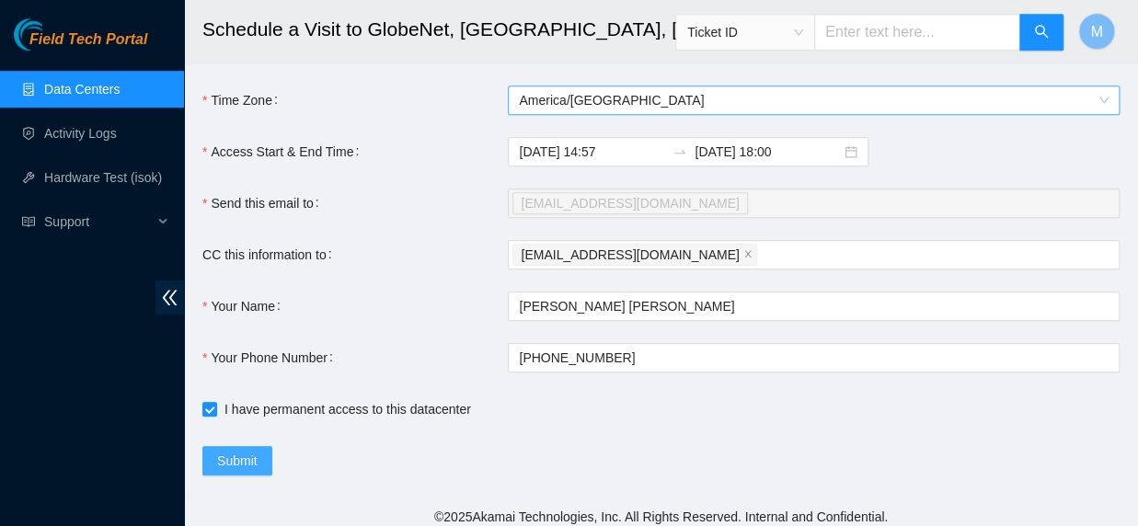
click at [244, 471] on span "Submit" at bounding box center [237, 461] width 40 height 20
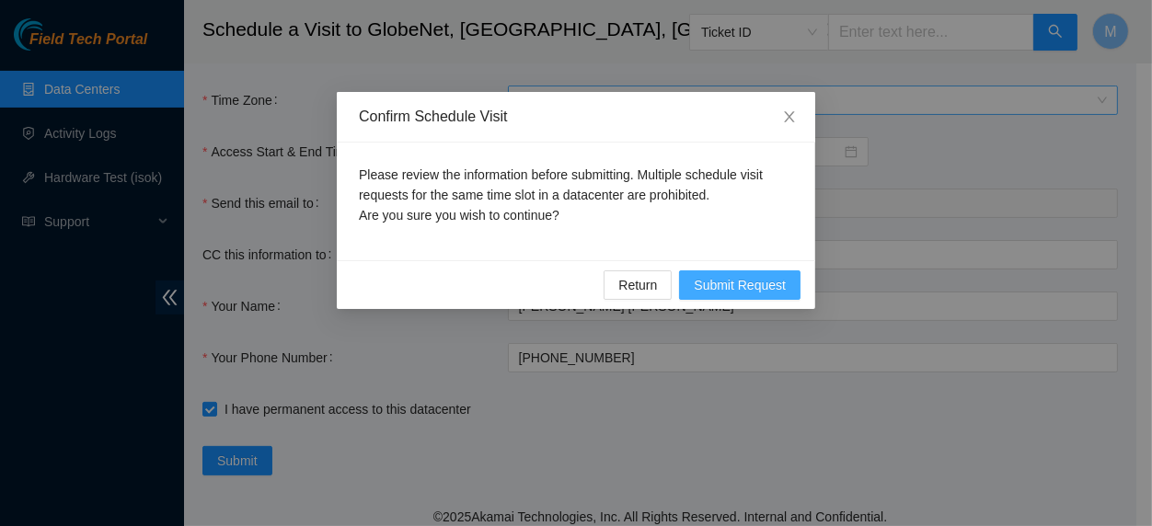
click at [720, 282] on span "Submit Request" at bounding box center [740, 285] width 92 height 20
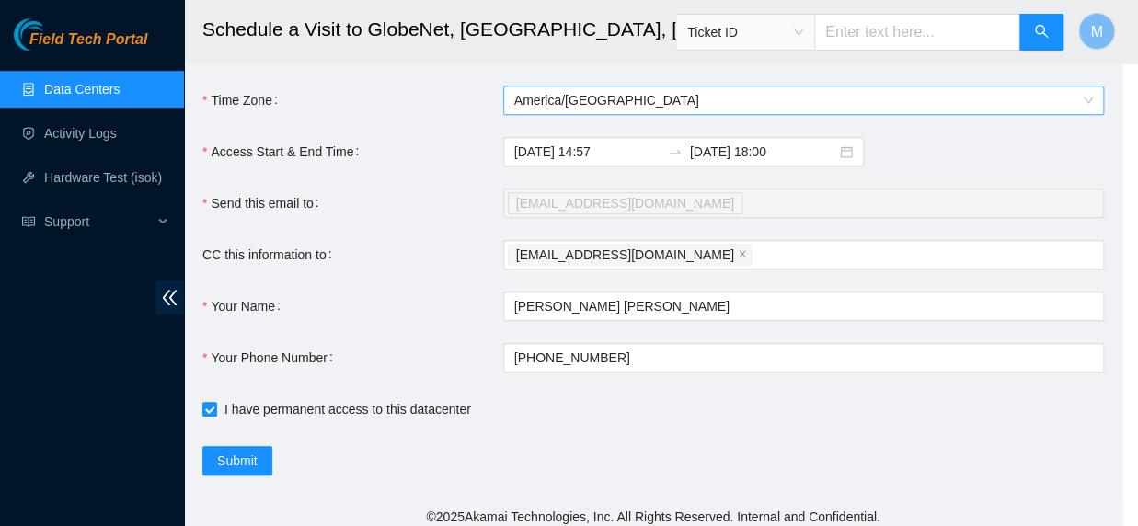
type input "2025-09-22 14:59"
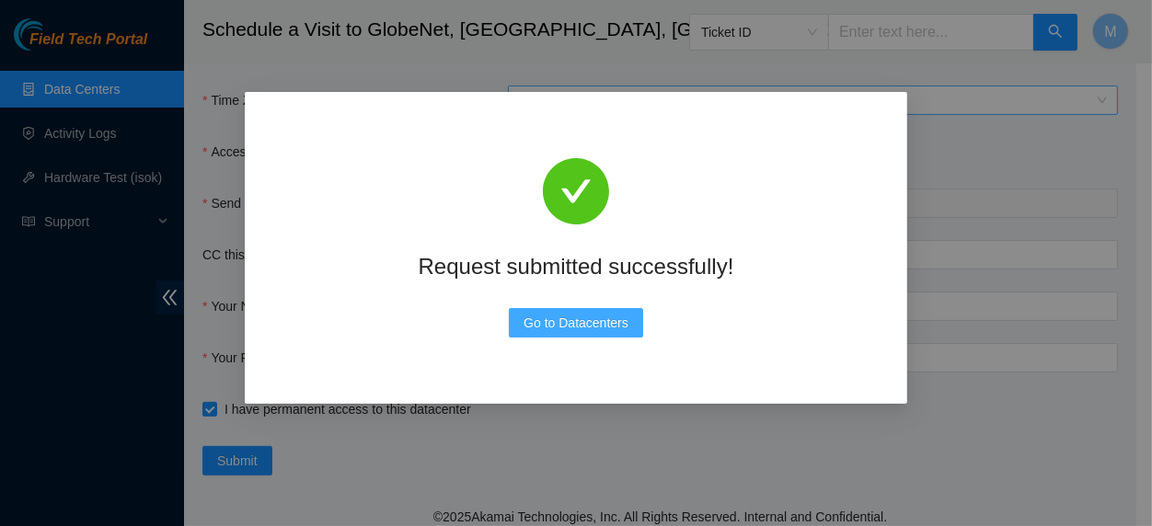
click at [617, 328] on span "Go to Datacenters" at bounding box center [575, 323] width 105 height 20
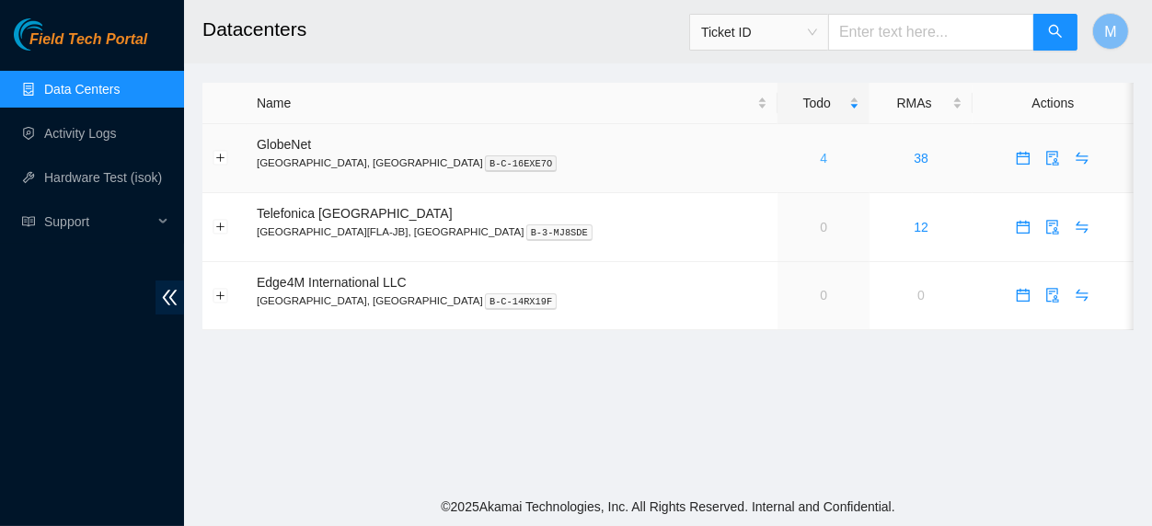
click at [820, 158] on link "4" at bounding box center [823, 158] width 7 height 15
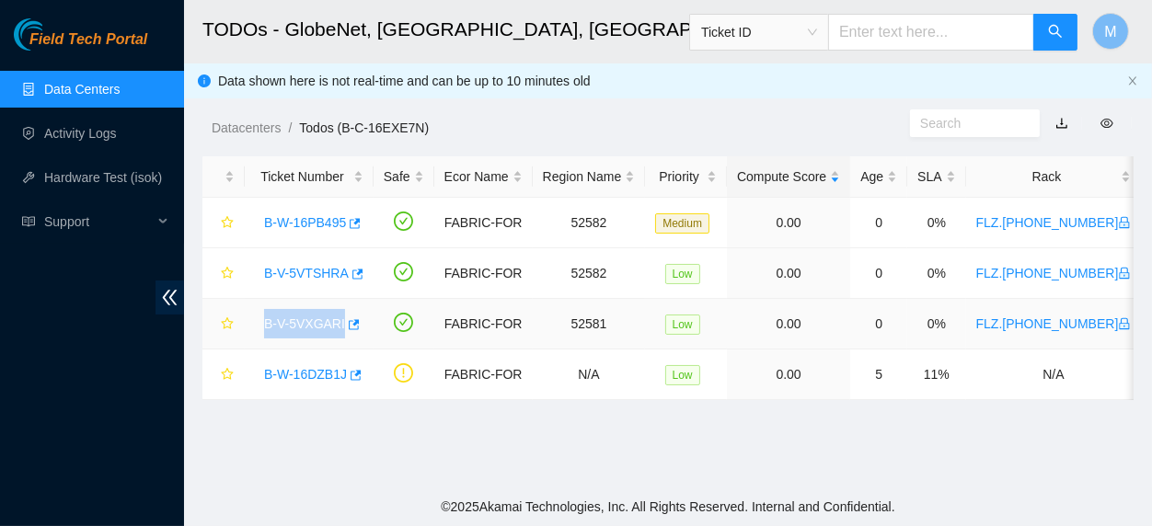
drag, startPoint x: 262, startPoint y: 328, endPoint x: 355, endPoint y: 327, distance: 92.9
click at [355, 327] on div "B-V-5VXGARI" at bounding box center [309, 323] width 109 height 29
click at [321, 329] on link "B-V-5VXGARI" at bounding box center [304, 323] width 81 height 15
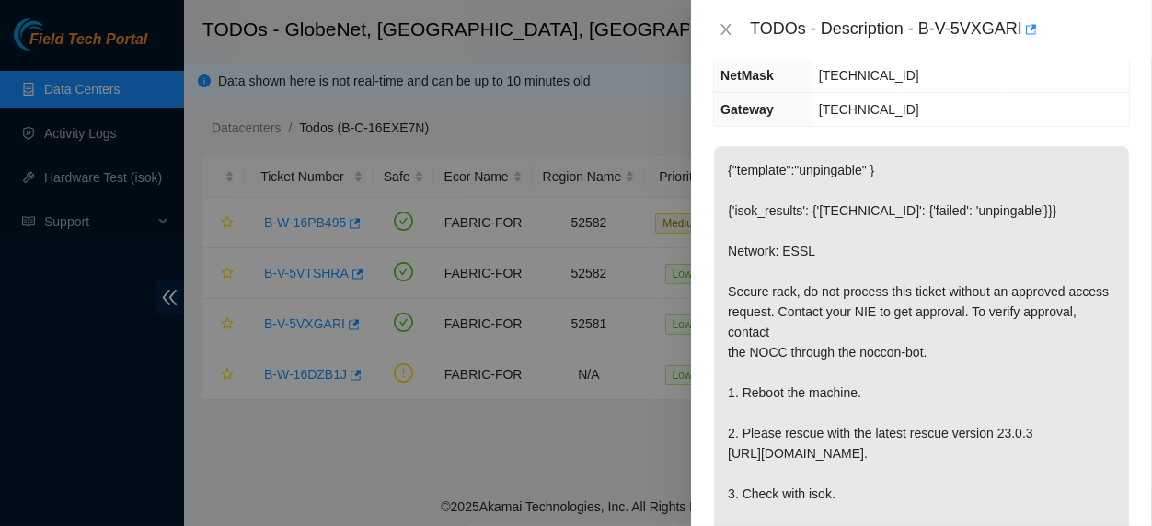
scroll to position [322, 0]
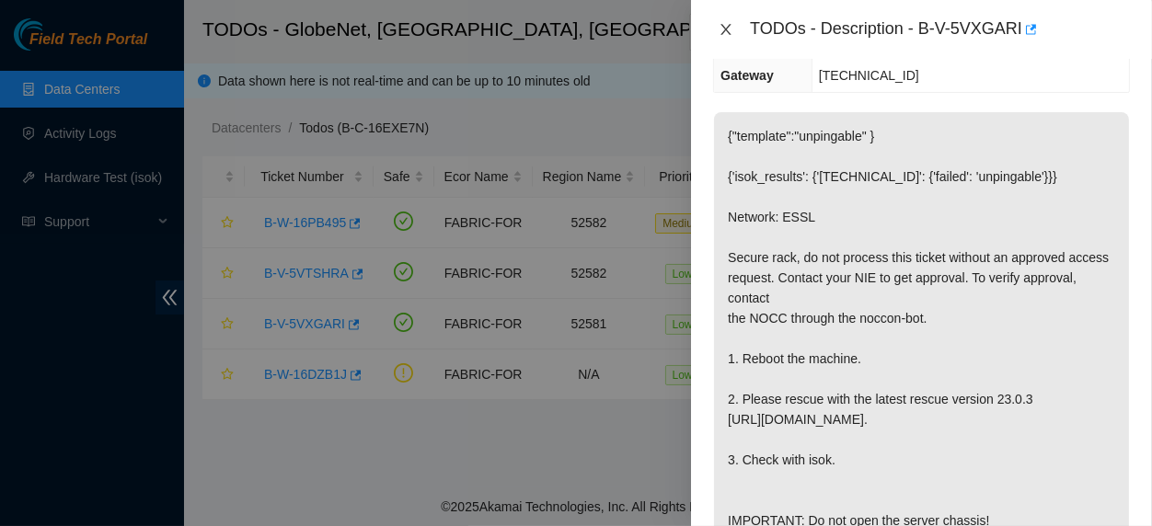
click at [719, 36] on icon "close" at bounding box center [726, 29] width 15 height 15
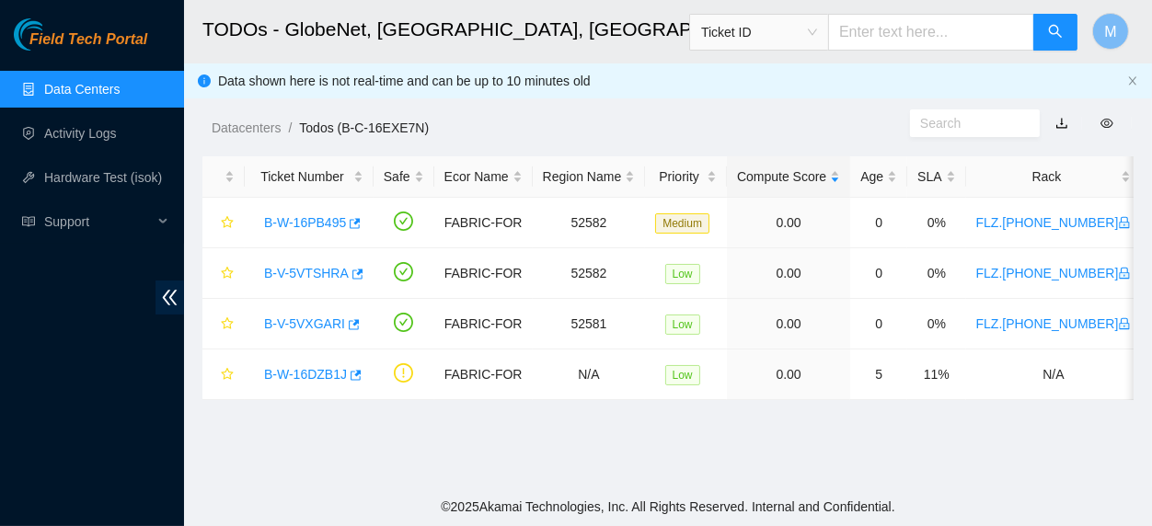
scroll to position [383, 0]
click at [300, 431] on main "TODOs - GlobeNet, Fortaleza, Brazil Ticket ID M Data shown here is not real-tim…" at bounding box center [668, 244] width 968 height 488
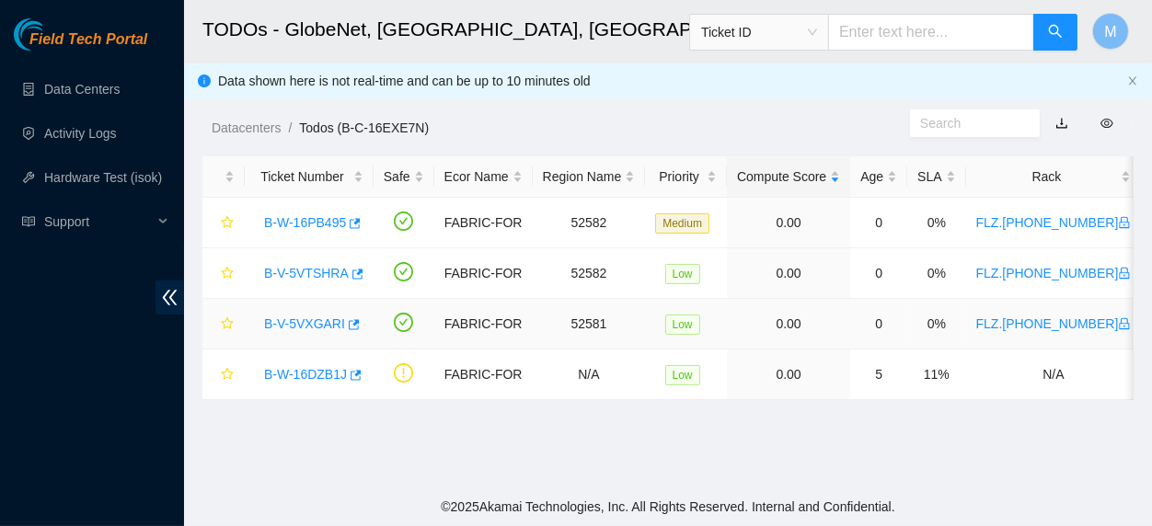
click at [310, 322] on link "B-V-5VXGARI" at bounding box center [304, 323] width 81 height 15
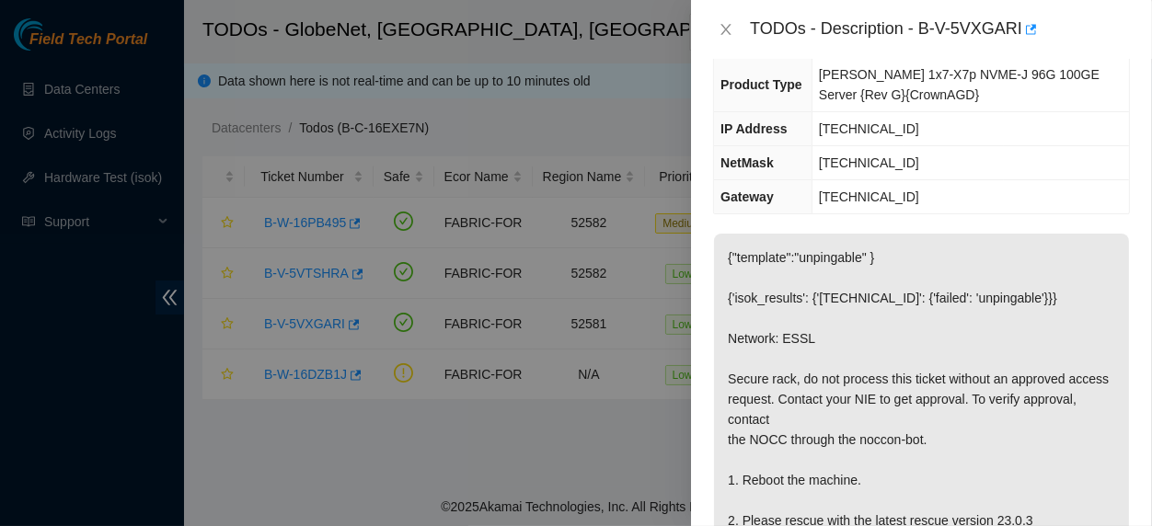
scroll to position [322, 0]
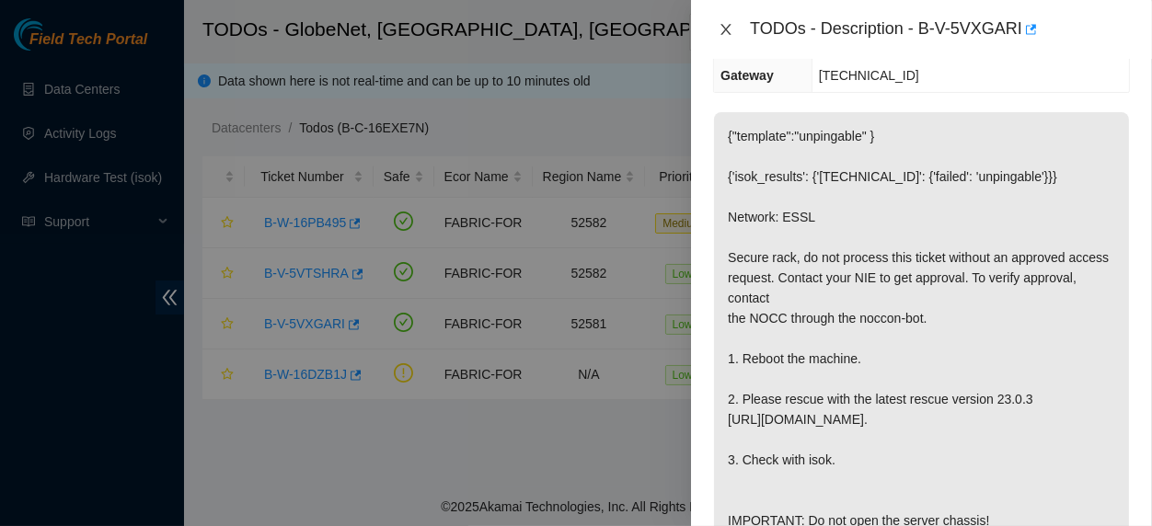
click at [719, 29] on icon "close" at bounding box center [726, 29] width 15 height 15
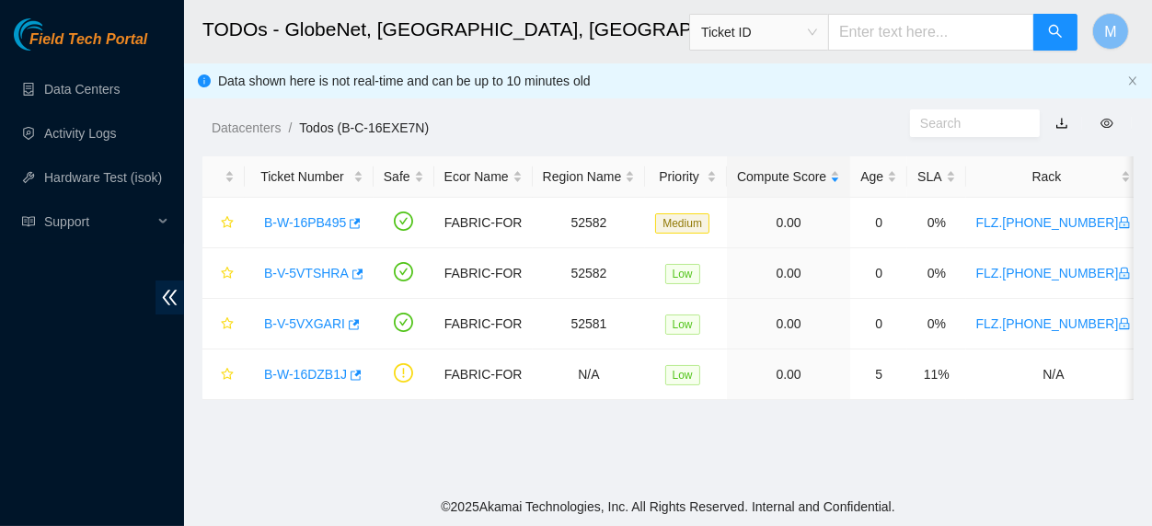
click at [1151, 29] on div "TODOs - Description - undefined Problem Type N/A Rack Number N/A Machine Number…" at bounding box center [1152, 263] width 0 height 526
click at [63, 126] on link "Activity Logs" at bounding box center [80, 133] width 73 height 15
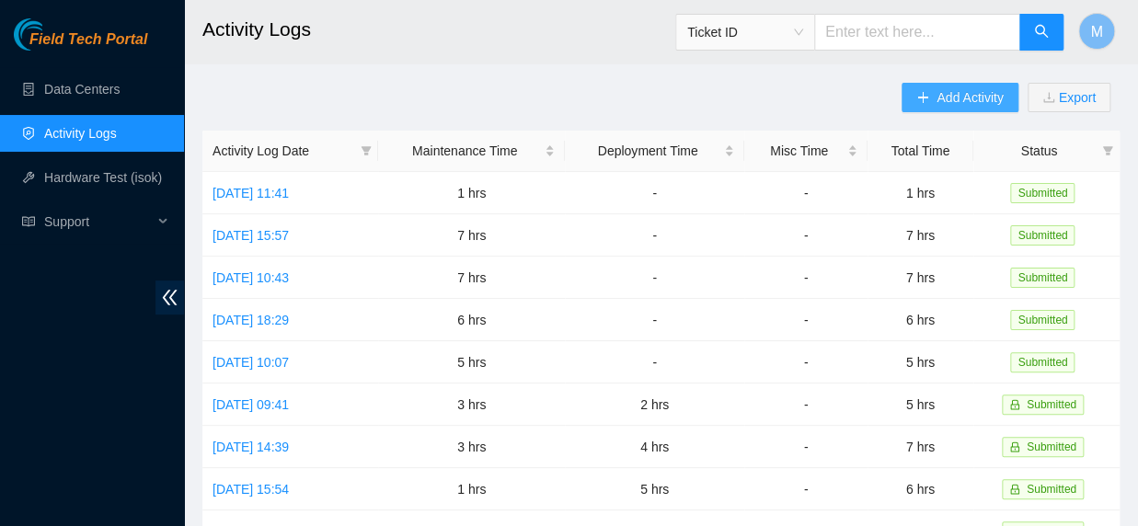
click at [951, 100] on span "Add Activity" at bounding box center [970, 97] width 66 height 20
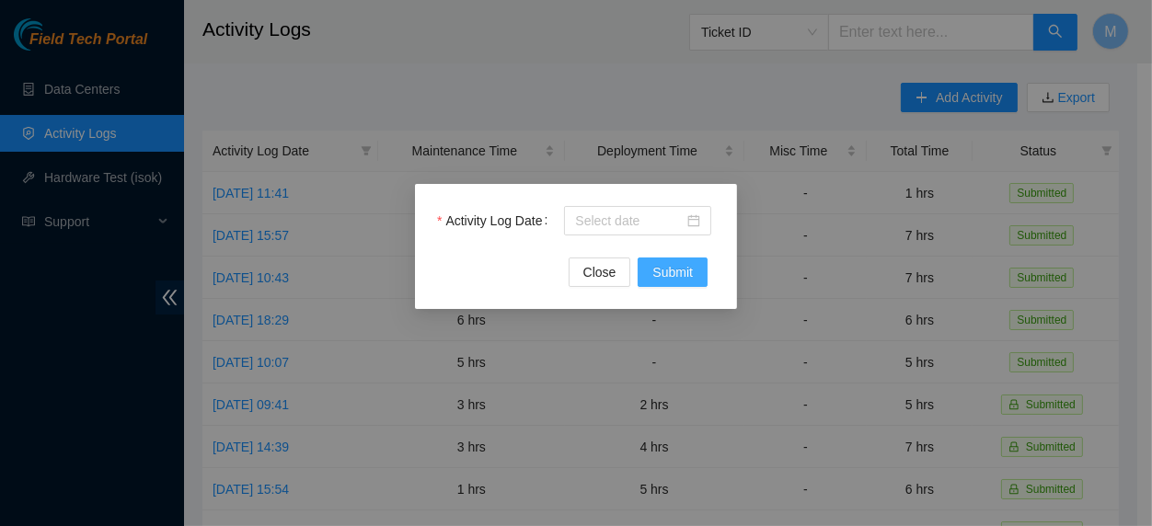
click at [673, 259] on button "Submit" at bounding box center [673, 272] width 70 height 29
click at [659, 224] on input "Activity Log Date" at bounding box center [629, 221] width 109 height 20
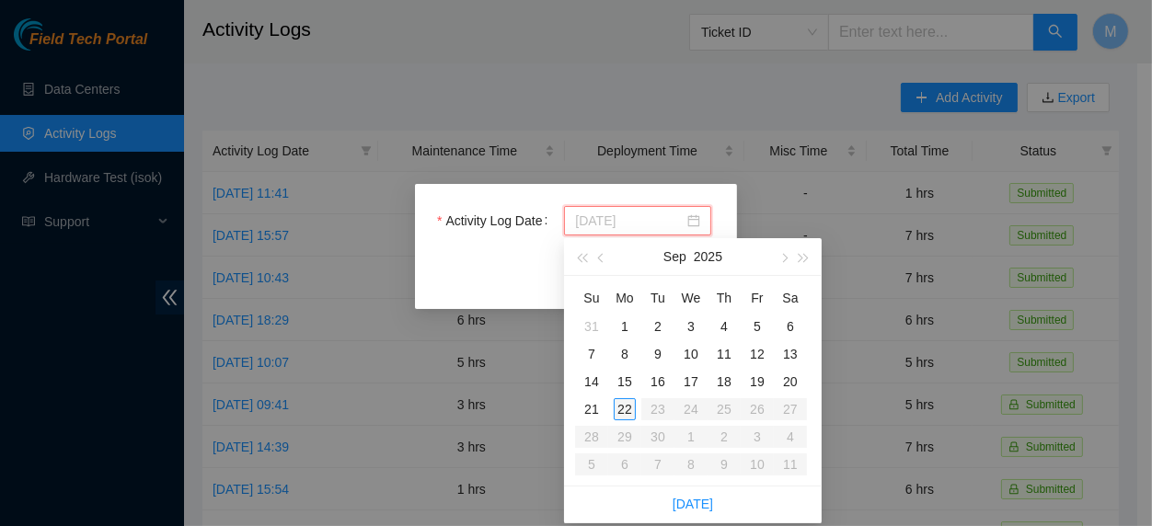
type input "[DATE]"
click at [618, 415] on div "22" at bounding box center [625, 409] width 22 height 22
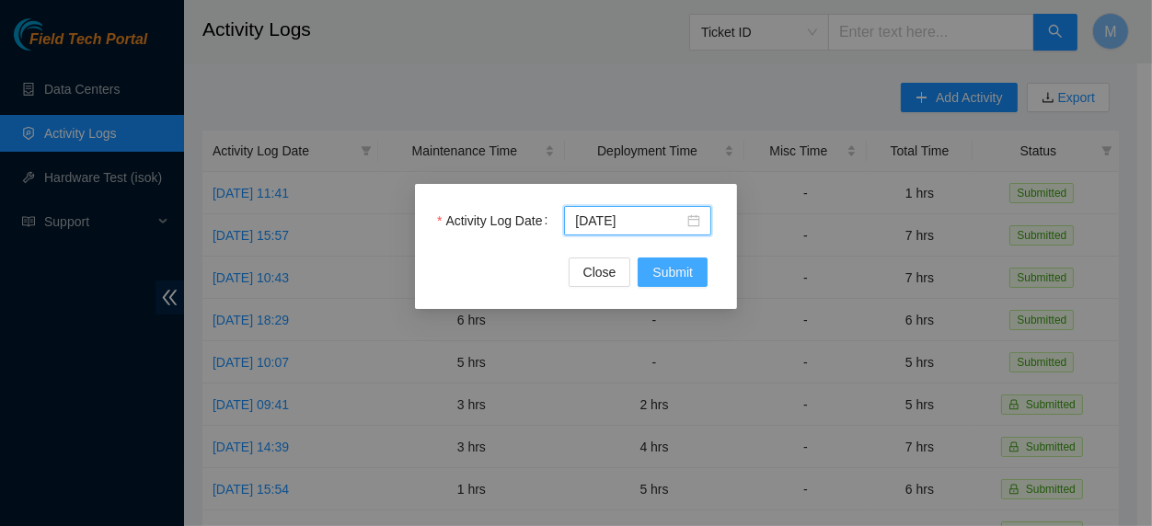
click at [666, 277] on span "Submit" at bounding box center [672, 272] width 40 height 20
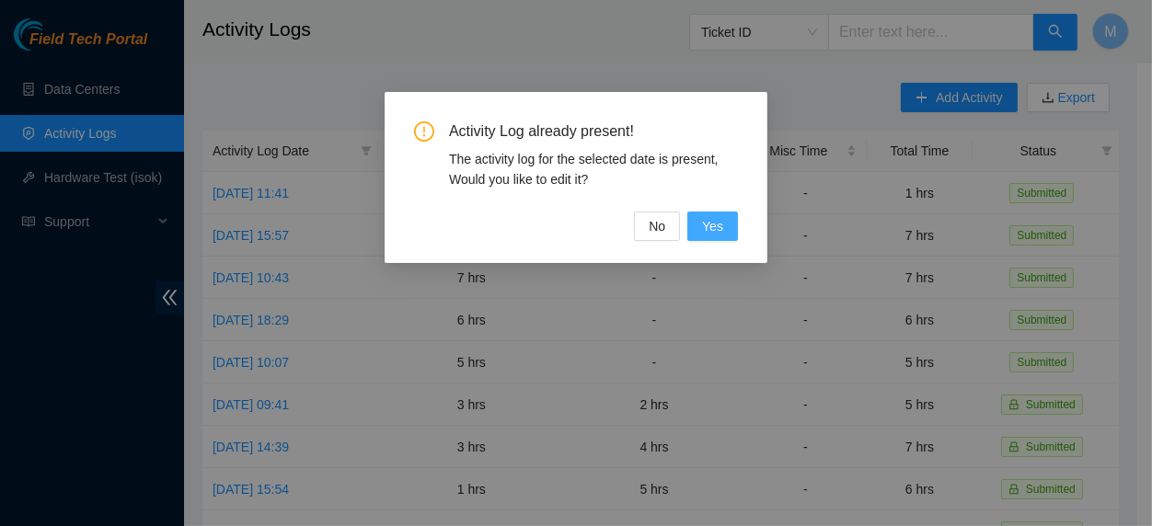
click at [724, 231] on button "Yes" at bounding box center [712, 226] width 51 height 29
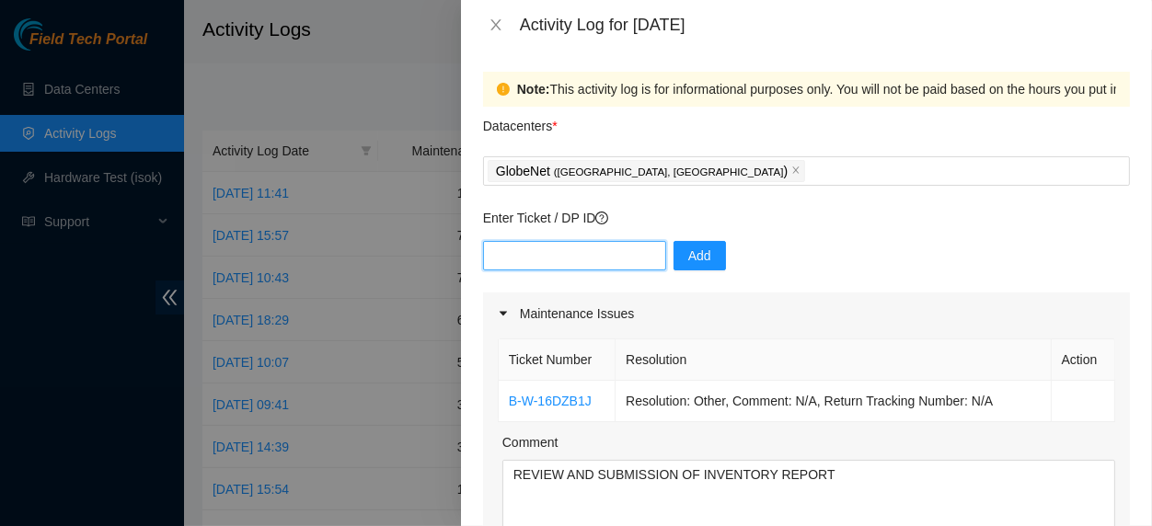
click at [537, 257] on input "text" at bounding box center [574, 255] width 183 height 29
paste input "B-W-13XAOW4"
type input "B-W-13XAOW4"
click at [688, 255] on span "Add" at bounding box center [699, 256] width 23 height 20
click at [523, 257] on input "text" at bounding box center [574, 255] width 183 height 29
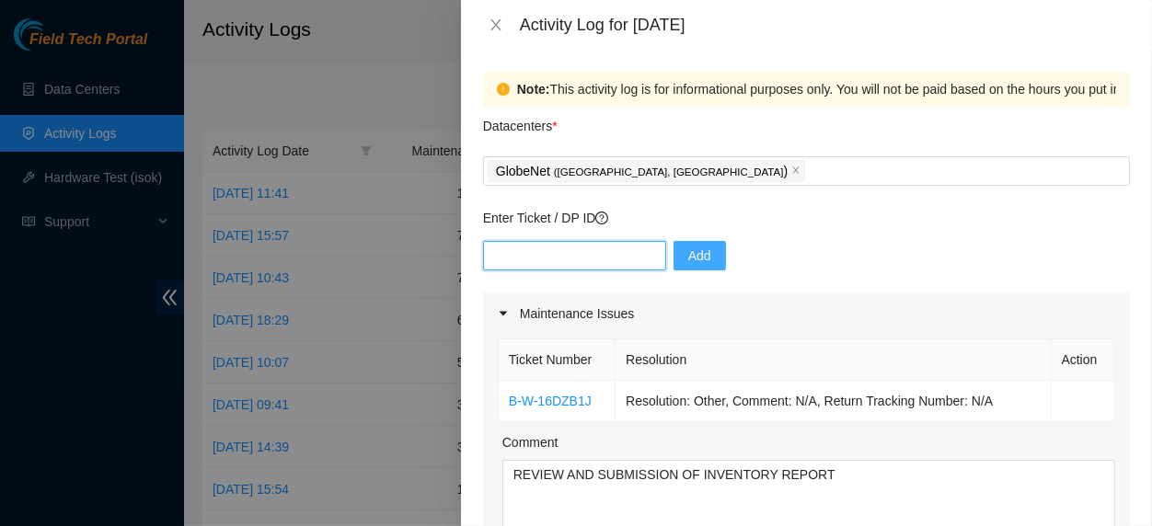
click at [523, 257] on input "text" at bounding box center [574, 255] width 183 height 29
paste input "B-W-15CDGNW"
type input "B-W-15CDGNW"
click at [696, 259] on span "Add" at bounding box center [699, 256] width 23 height 20
click at [584, 264] on input "text" at bounding box center [574, 255] width 183 height 29
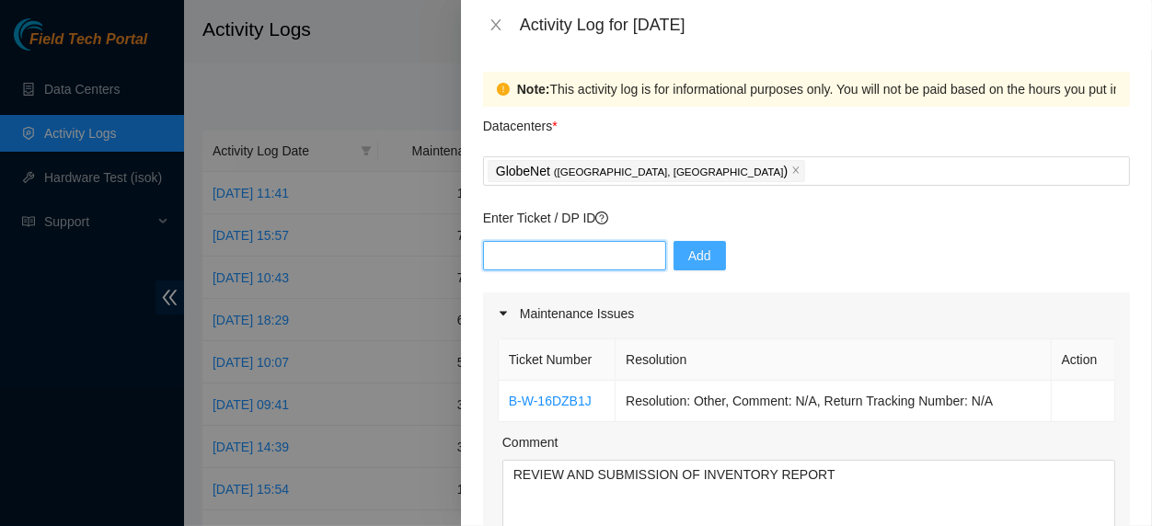
paste input "B-W-15CDGNW"
type input "B-W-15CDGNW"
click at [688, 262] on span "Add" at bounding box center [699, 256] width 23 height 20
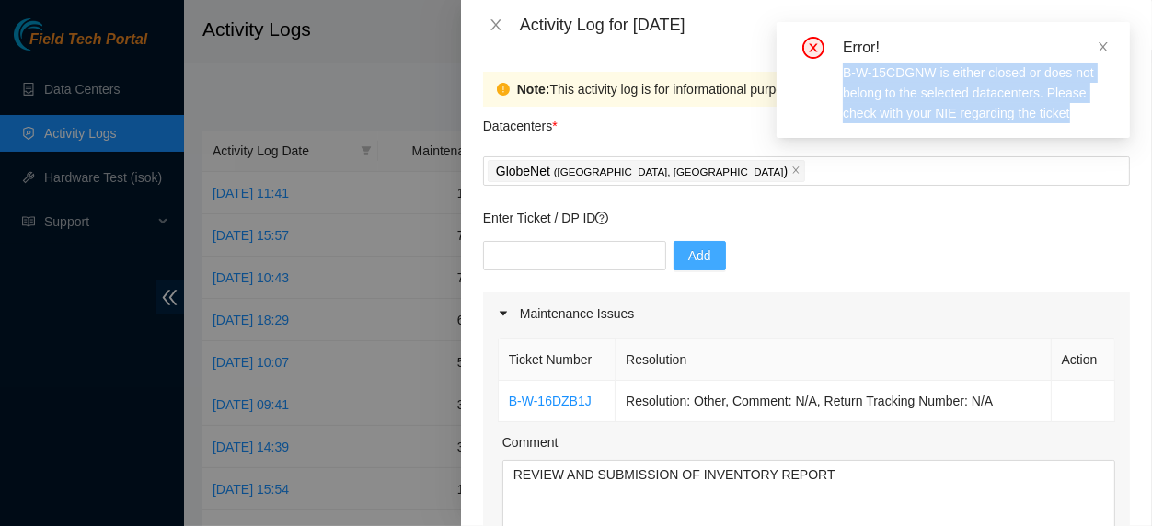
drag, startPoint x: 845, startPoint y: 67, endPoint x: 1083, endPoint y: 126, distance: 244.6
click at [1083, 126] on div "Error! B-W-15CDGNW is either closed or does not belong to the selected datacent…" at bounding box center [952, 80] width 353 height 116
copy div "B-W-15CDGNW is either closed or does not belong to the selected datacenters. Pl…"
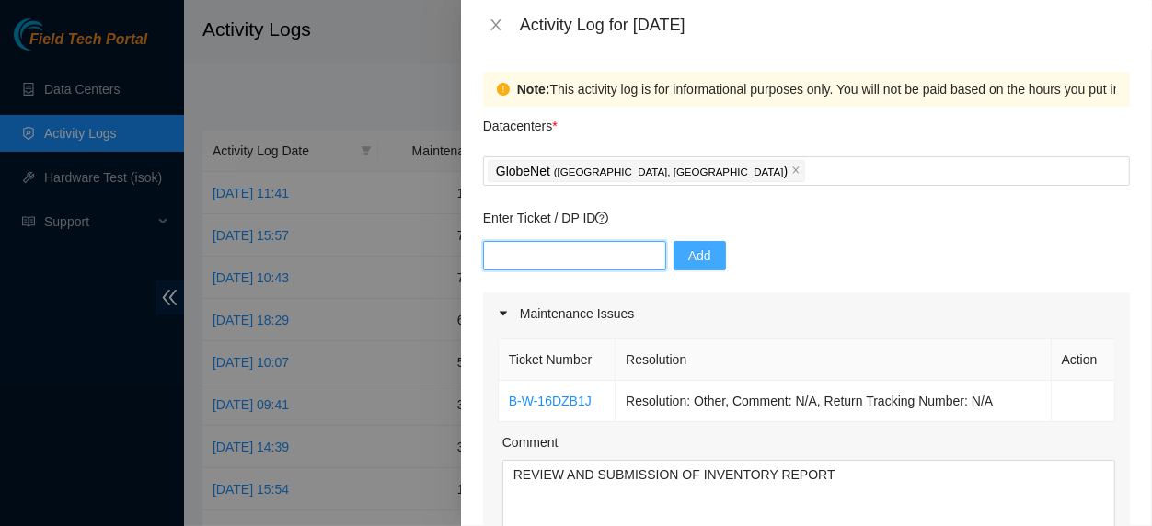
click at [501, 258] on input "text" at bounding box center [574, 255] width 183 height 29
paste input "B-W-14K97A"
type input "B-W-14K97A"
click at [688, 259] on span "Add" at bounding box center [699, 256] width 23 height 20
click at [514, 257] on input "text" at bounding box center [574, 255] width 183 height 29
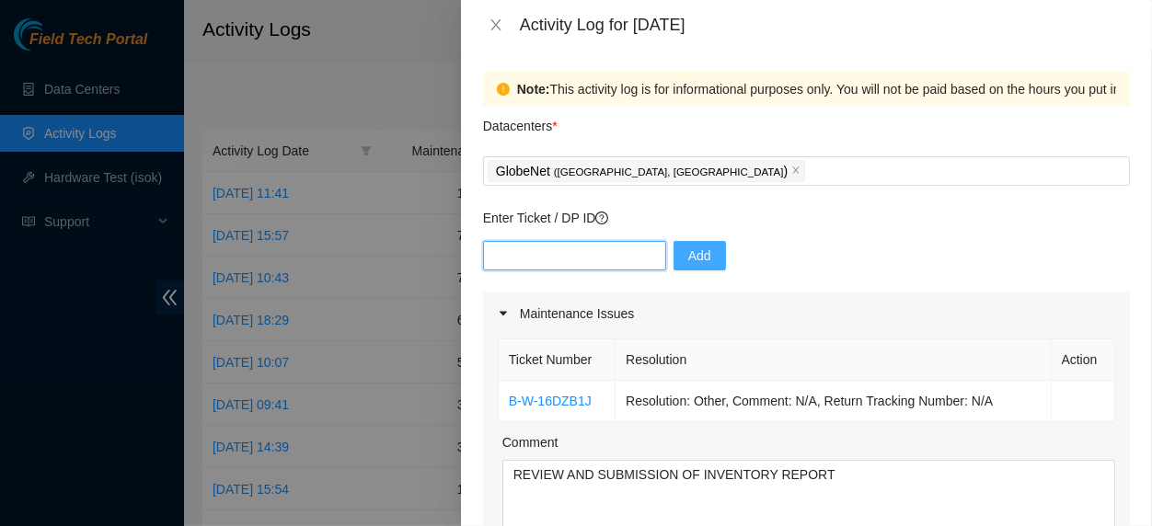
paste input "B-V-5SLXUK7"
type input "B-V-5SLXUK7"
click at [673, 259] on button "Add" at bounding box center [699, 255] width 52 height 29
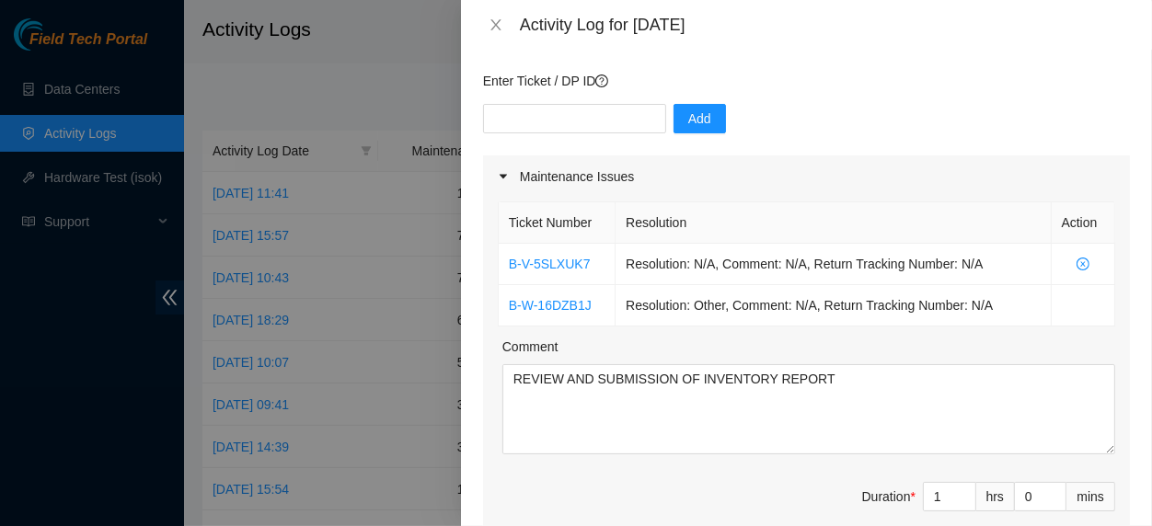
scroll to position [149, 0]
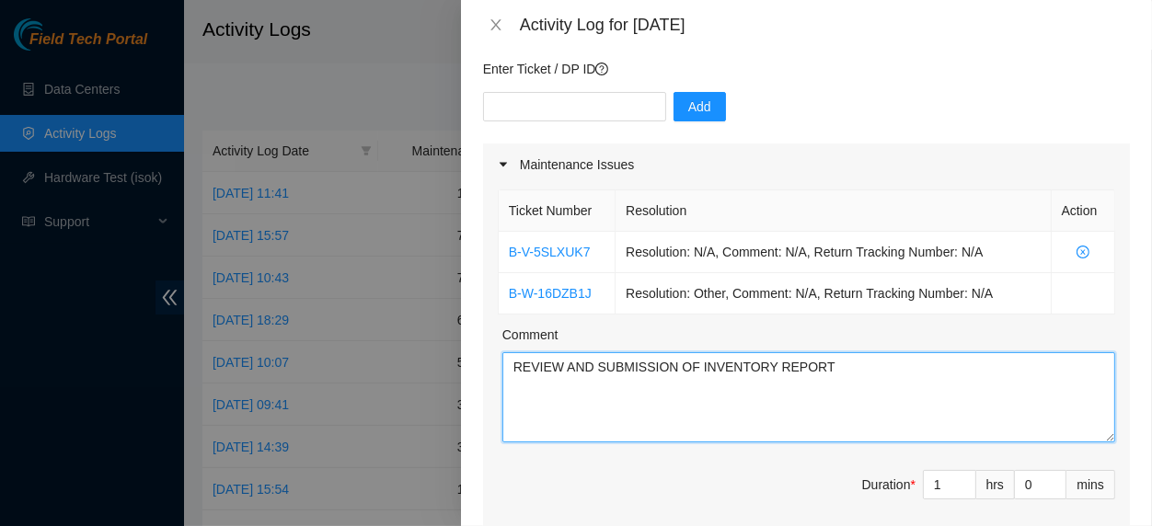
click at [834, 373] on textarea "REVIEW AND SUBMISSION OF INVENTORY REPORT" at bounding box center [808, 397] width 613 height 90
paste textarea "B-V-5SLXUK7"
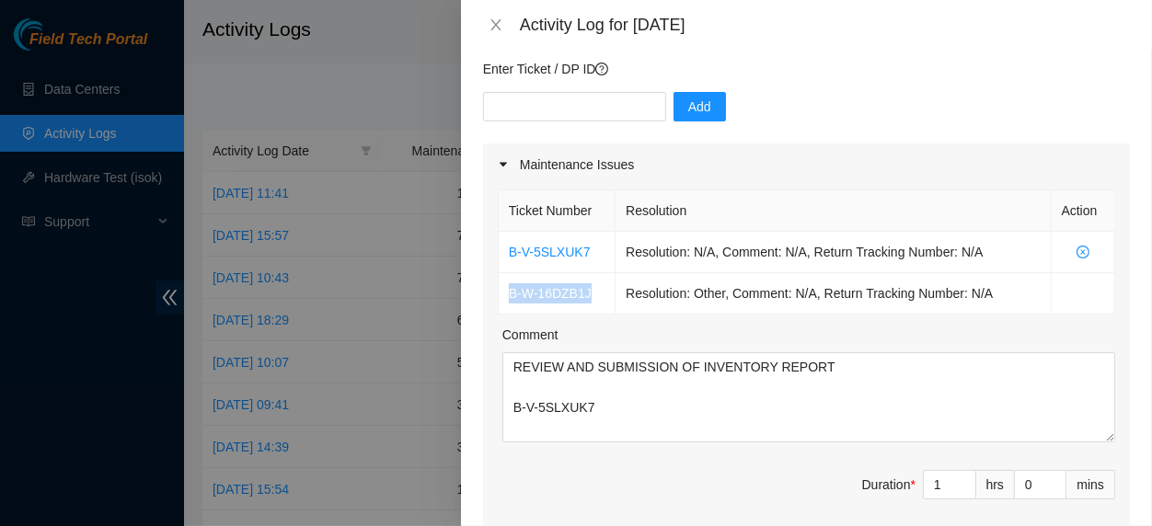
drag, startPoint x: 592, startPoint y: 288, endPoint x: 496, endPoint y: 303, distance: 96.8
click at [496, 303] on div "Ticket Number Resolution Action B-V-5SLXUK7 Resolution: N/A, Comment: N/A, Retu…" at bounding box center [806, 364] width 647 height 356
copy link "B-W-16DZB1J"
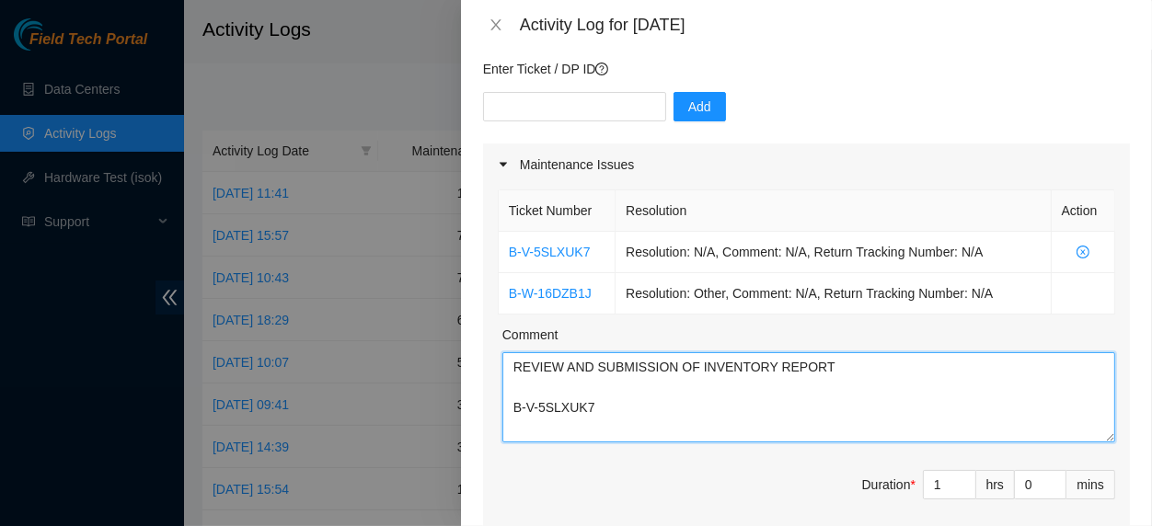
click at [512, 367] on textarea "REVIEW AND SUBMISSION OF INVENTORY REPORT B-V-5SLXUK7" at bounding box center [808, 397] width 613 height 90
paste textarea "B-W-16DZB1J"
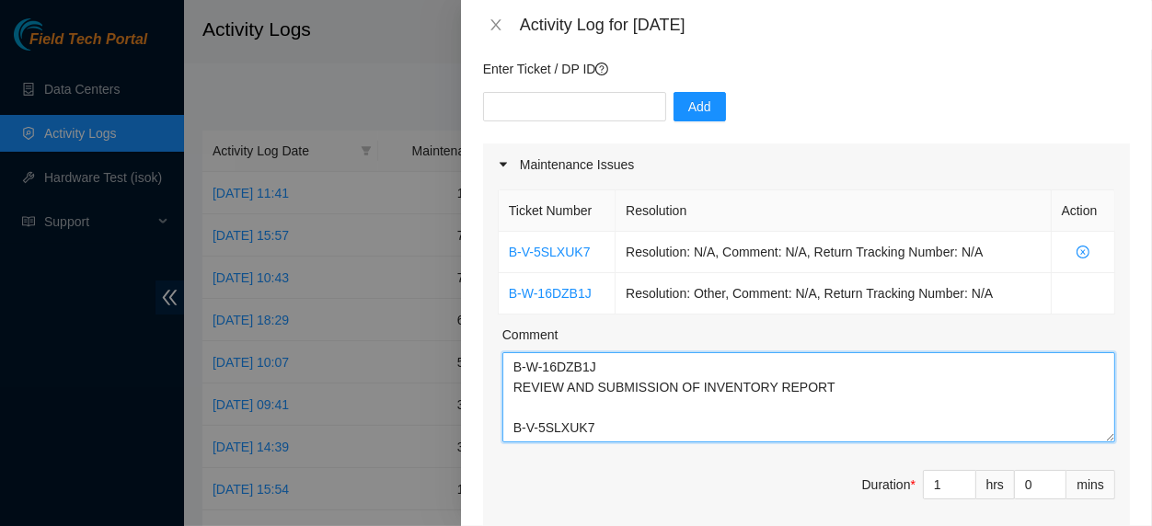
click at [603, 432] on textarea "B-W-16DZB1J REVIEW AND SUBMISSION OF INVENTORY REPORT B-V-5SLXUK7" at bounding box center [808, 397] width 613 height 90
paste textarea "DELIVERY RECEIPT. DELIVERY WAS SCHEDULED FOR 10:00 AM, BUT WAS DELAYED AND ONLY…"
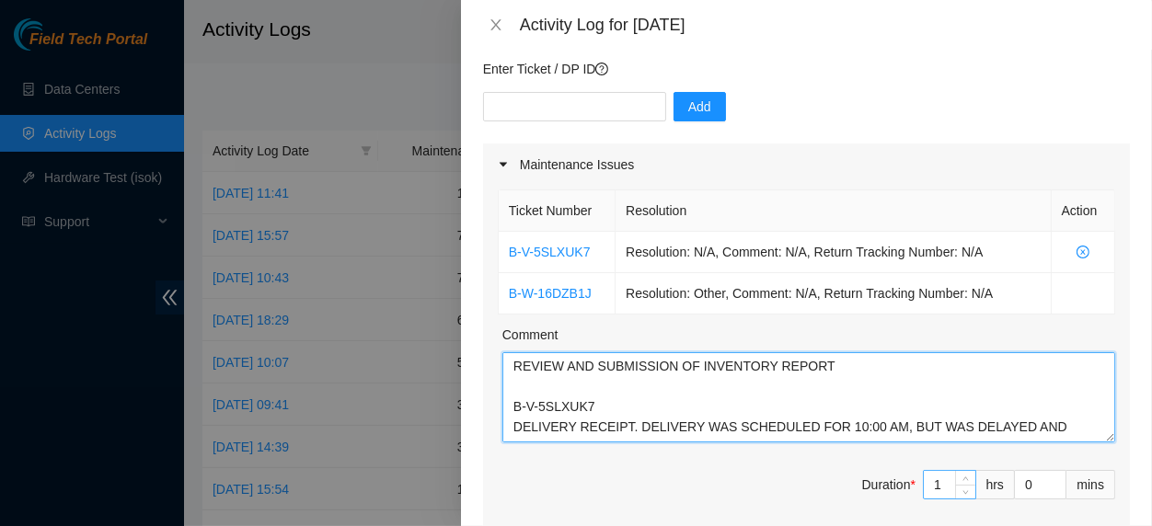
type textarea "B-W-16DZB1J REVIEW AND SUBMISSION OF INVENTORY REPORT B-V-5SLXUK7 DELIVERY RECE…"
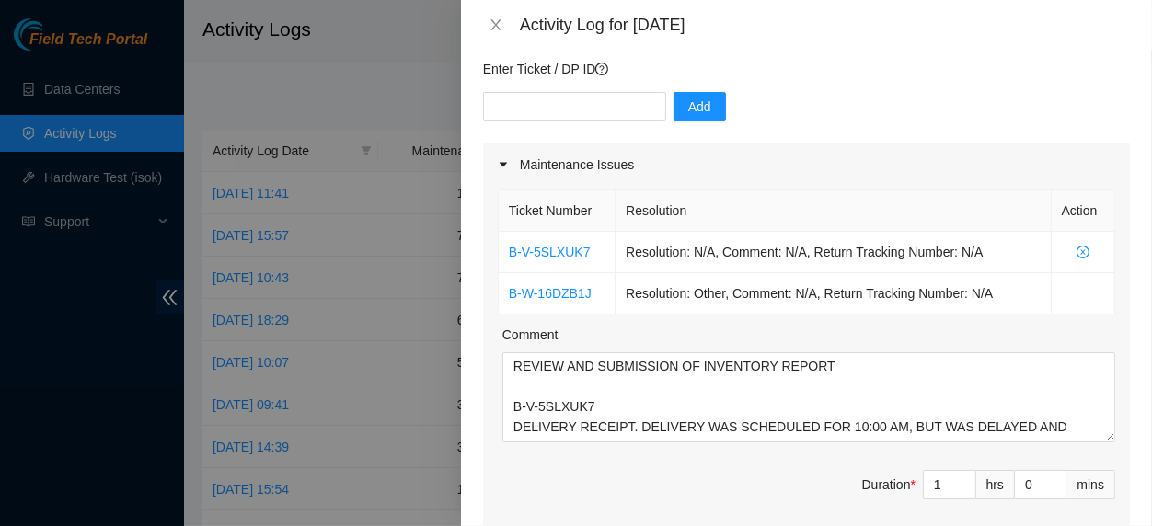
drag, startPoint x: 926, startPoint y: 500, endPoint x: 992, endPoint y: 546, distance: 79.9
click at [992, 525] on div "Ticket Number Resolution Action B-V-5SLXUK7 Resolution: N/A, Comment: N/A, Retu…" at bounding box center [806, 364] width 647 height 356
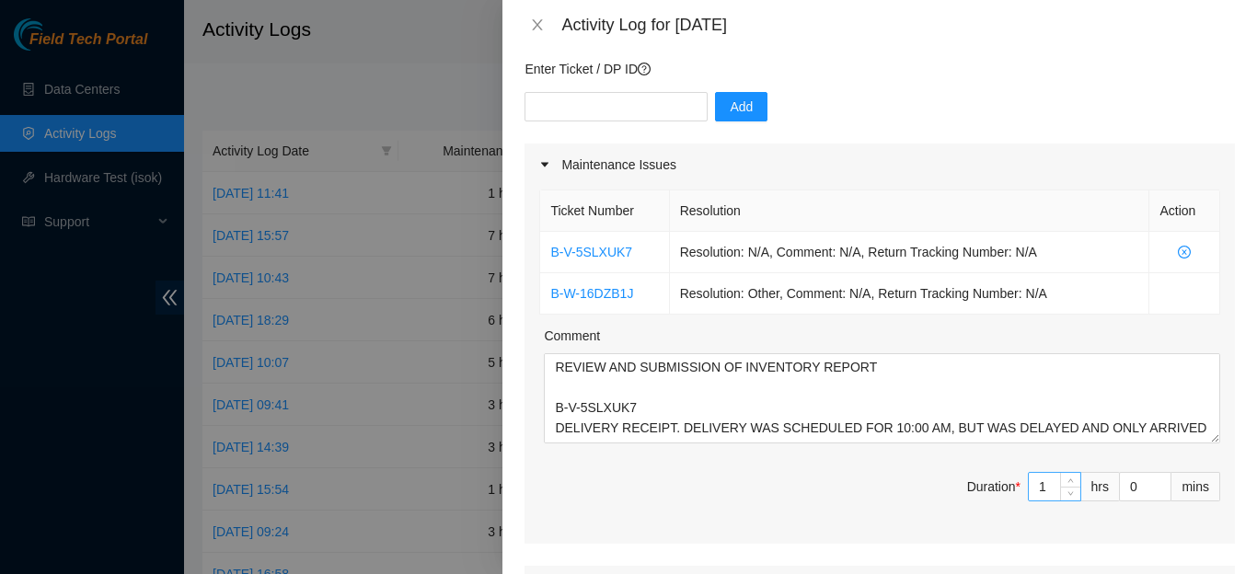
click at [1039, 500] on input "1" at bounding box center [1055, 487] width 52 height 28
type input "0"
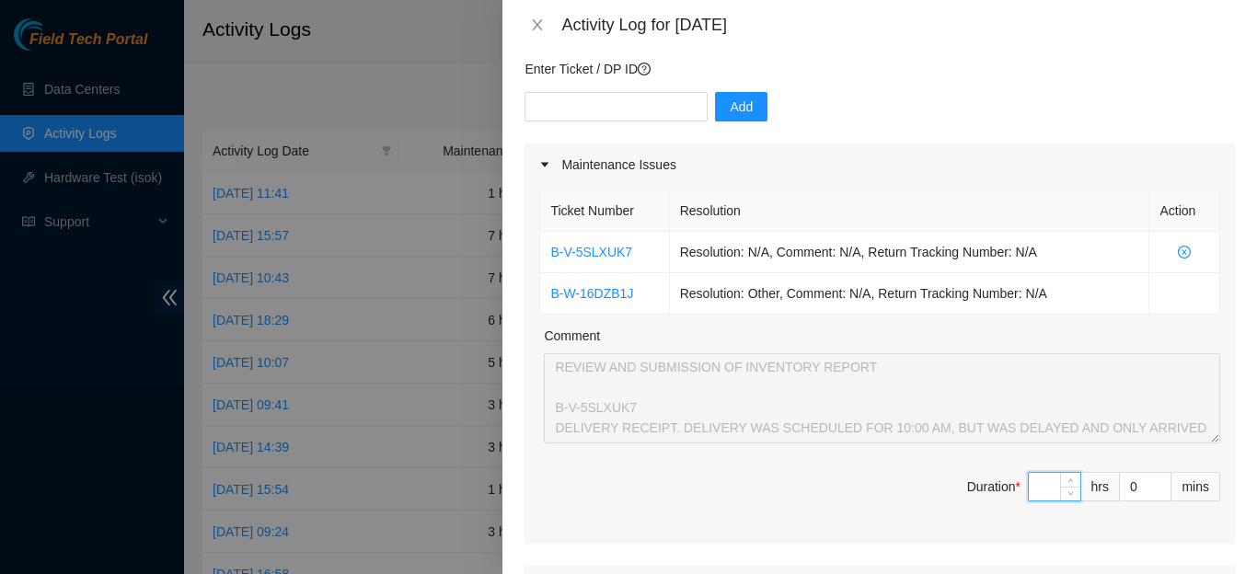
type input "4"
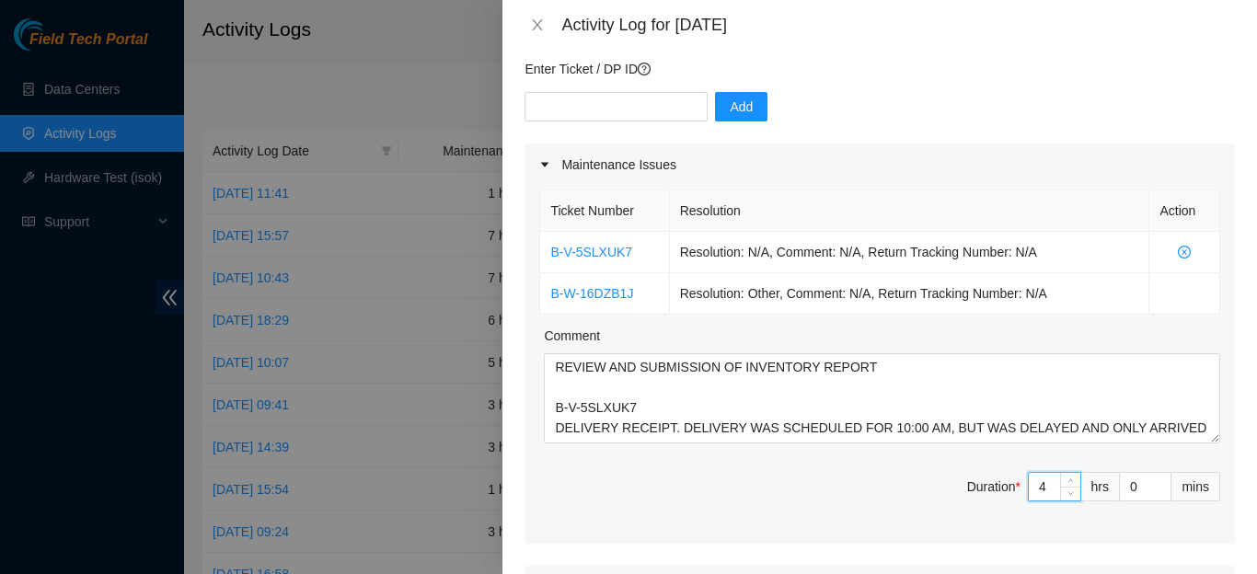
type input "4"
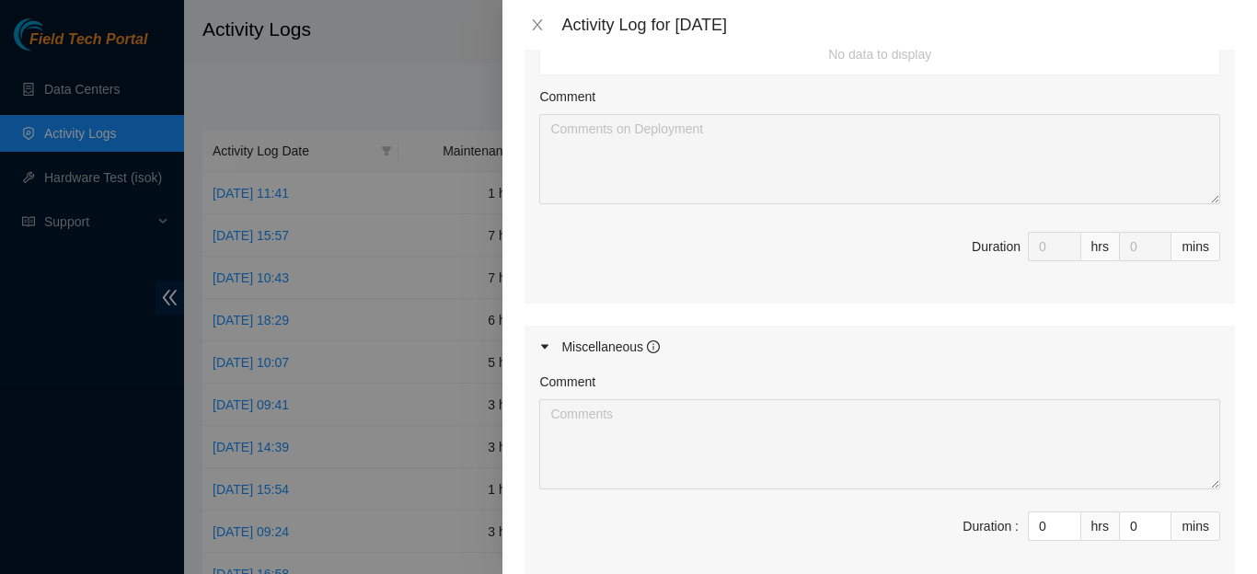
scroll to position [981, 0]
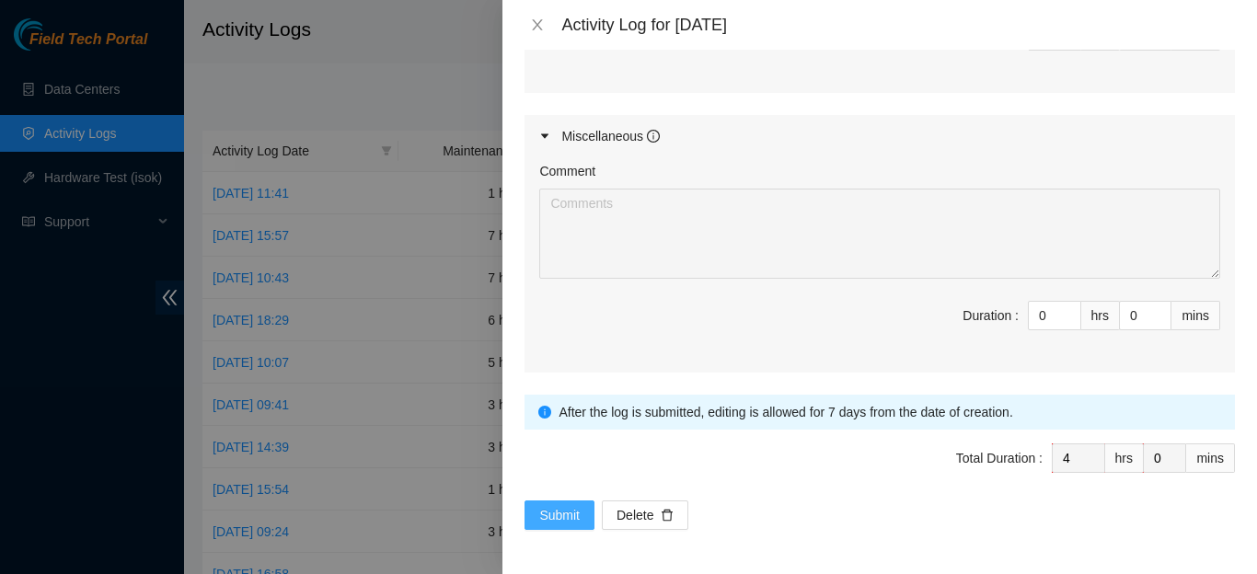
click at [559, 525] on span "Submit" at bounding box center [559, 515] width 40 height 20
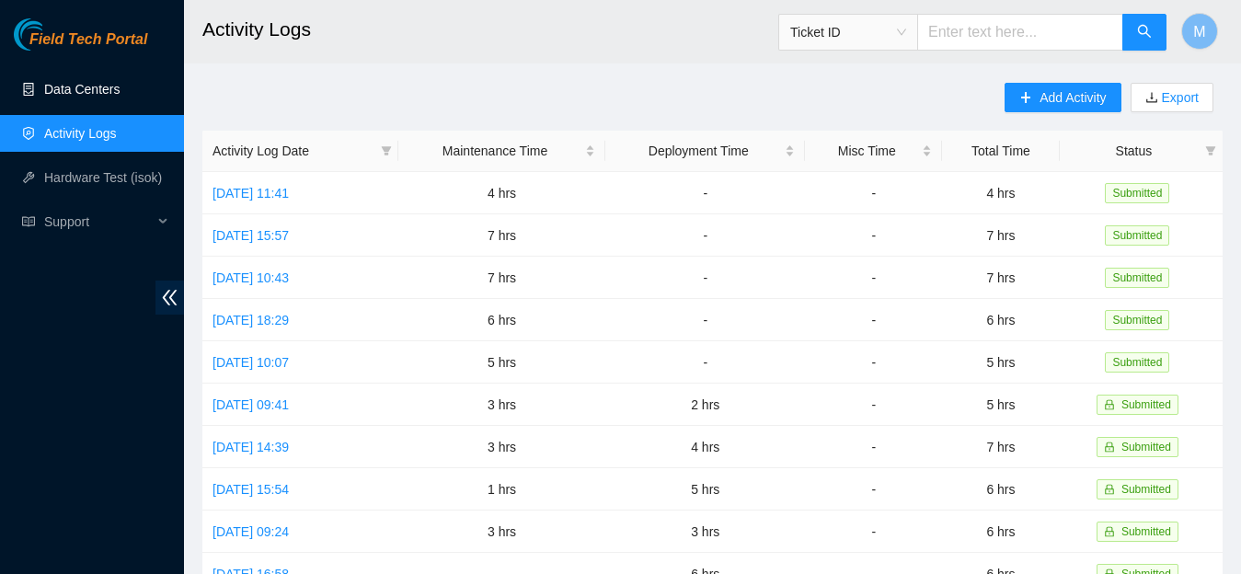
click at [98, 92] on link "Data Centers" at bounding box center [81, 89] width 75 height 15
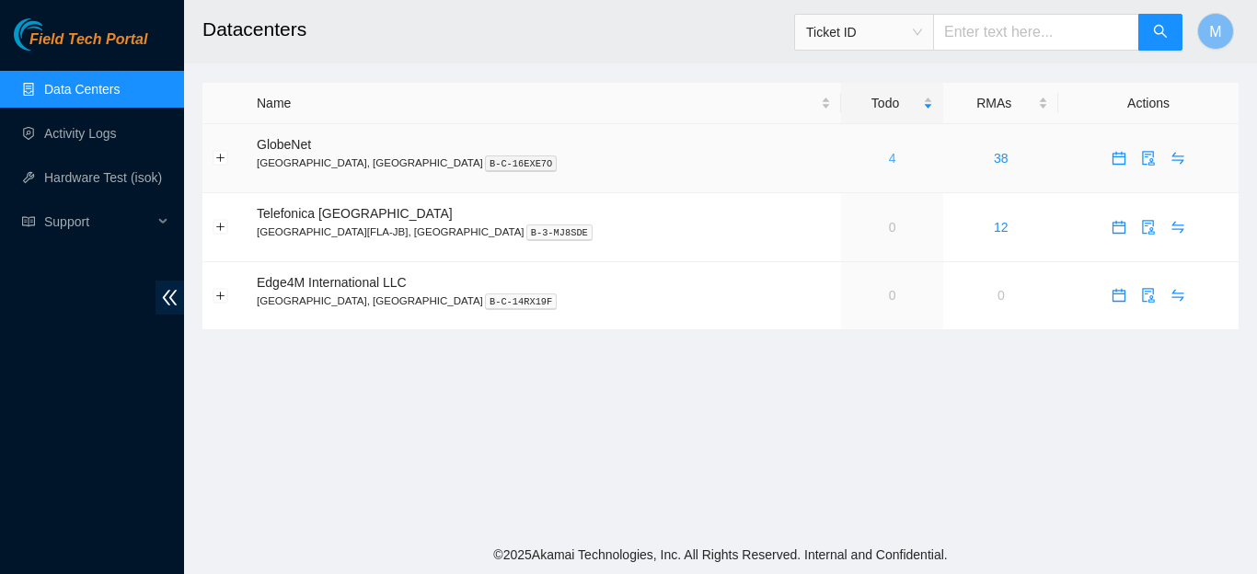
click at [889, 159] on link "4" at bounding box center [892, 158] width 7 height 15
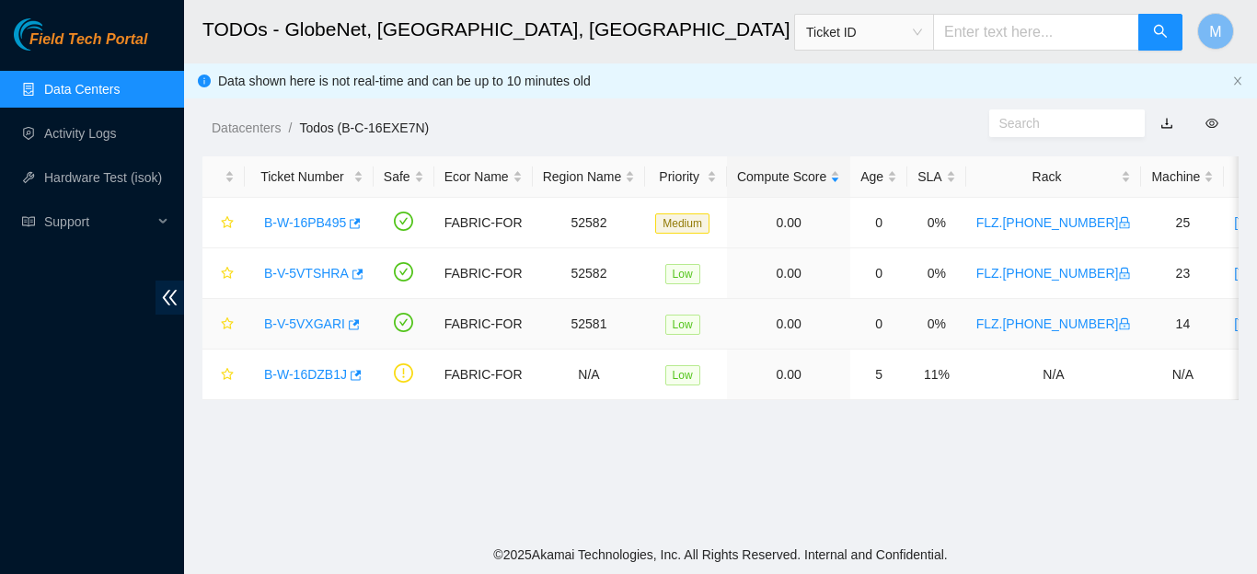
click at [318, 321] on link "B-V-5VXGARI" at bounding box center [304, 323] width 81 height 15
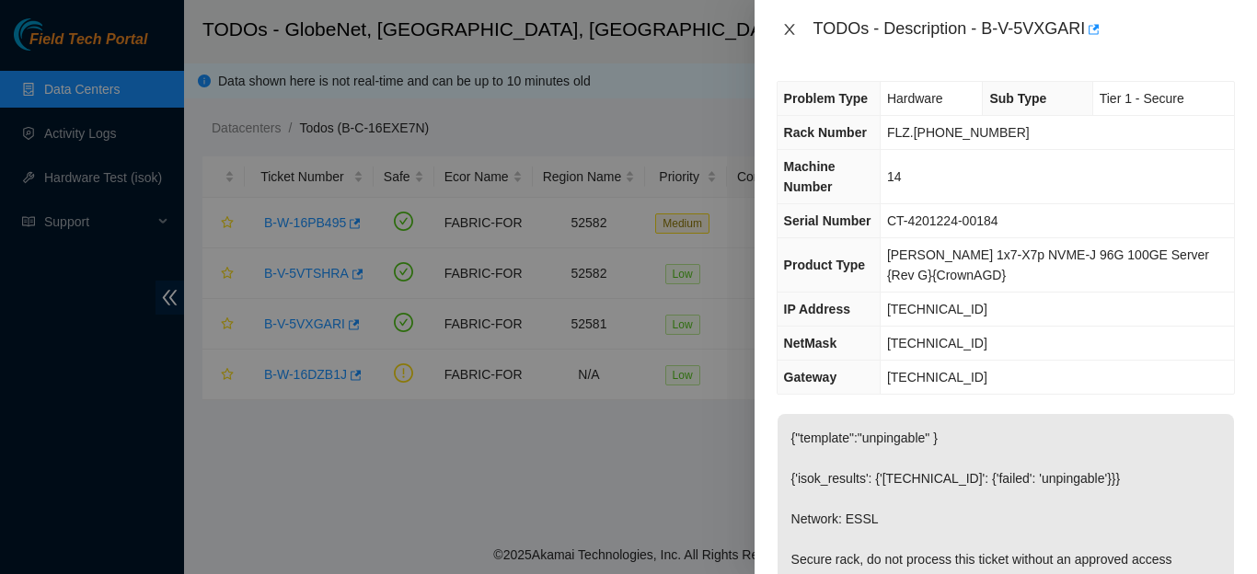
click at [786, 23] on icon "close" at bounding box center [789, 29] width 15 height 15
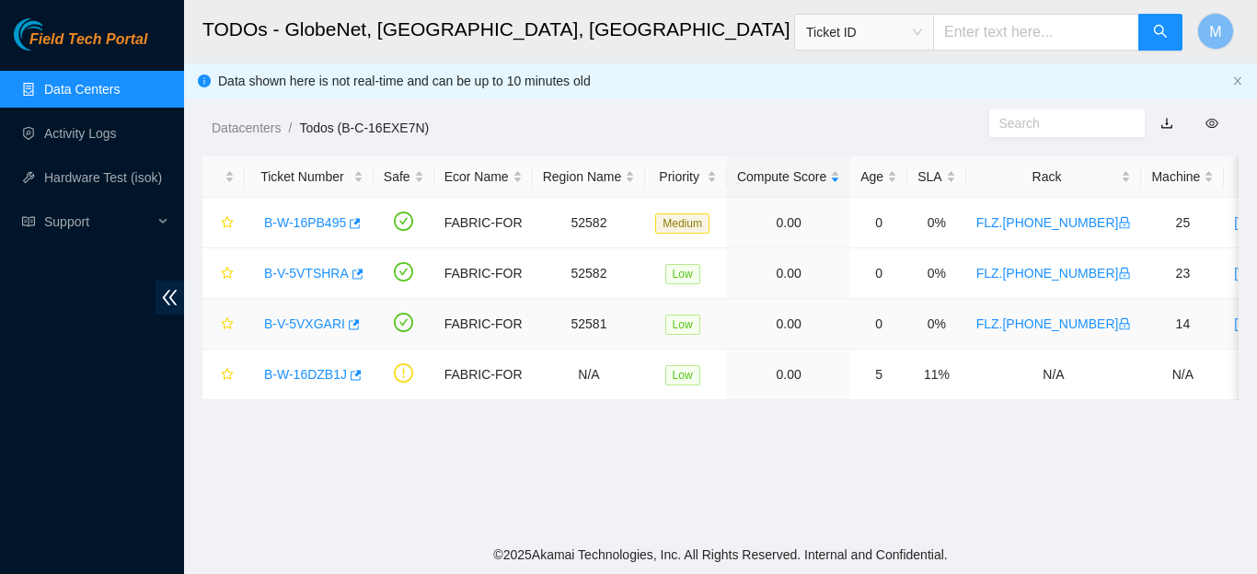
click at [298, 320] on link "B-V-5VXGARI" at bounding box center [304, 323] width 81 height 15
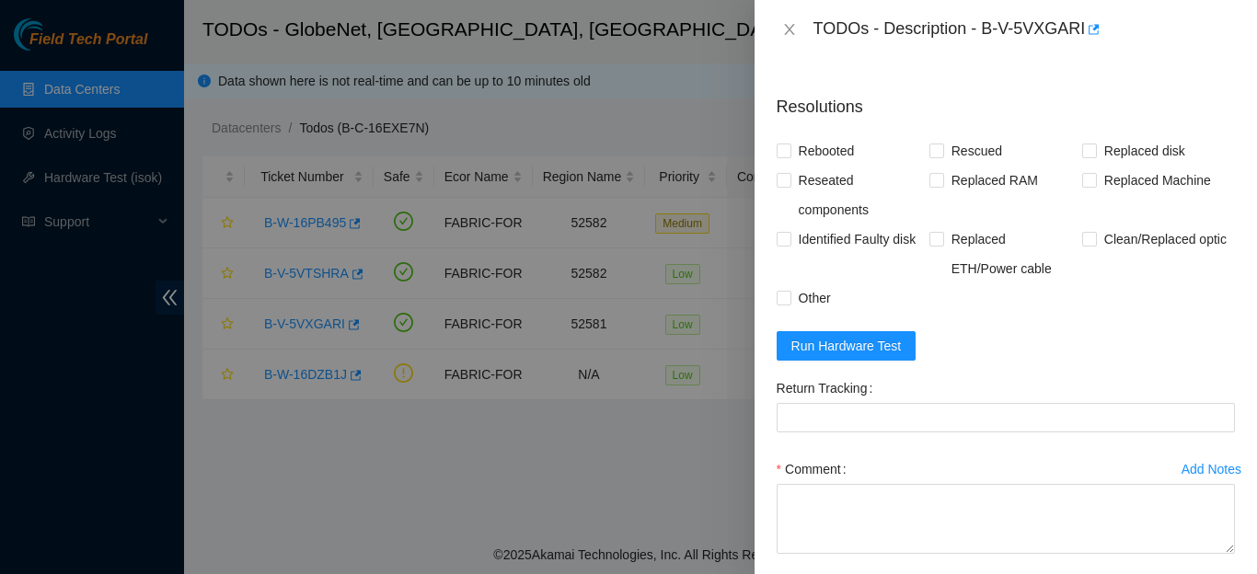
scroll to position [883, 0]
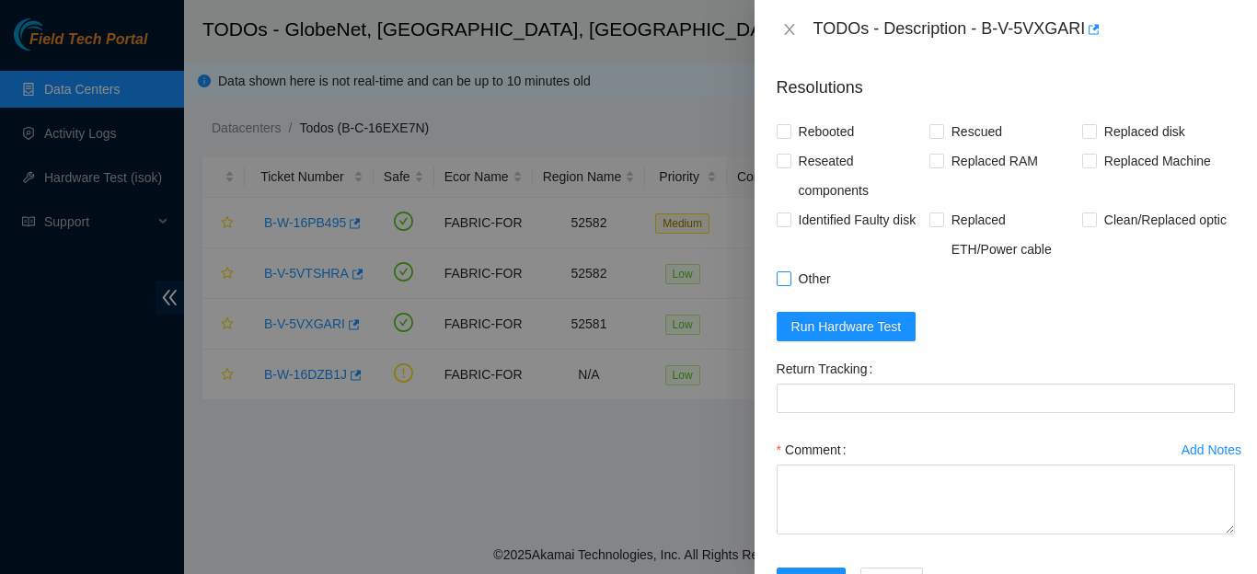
click at [781, 284] on input "Other" at bounding box center [782, 277] width 13 height 13
checkbox input "true"
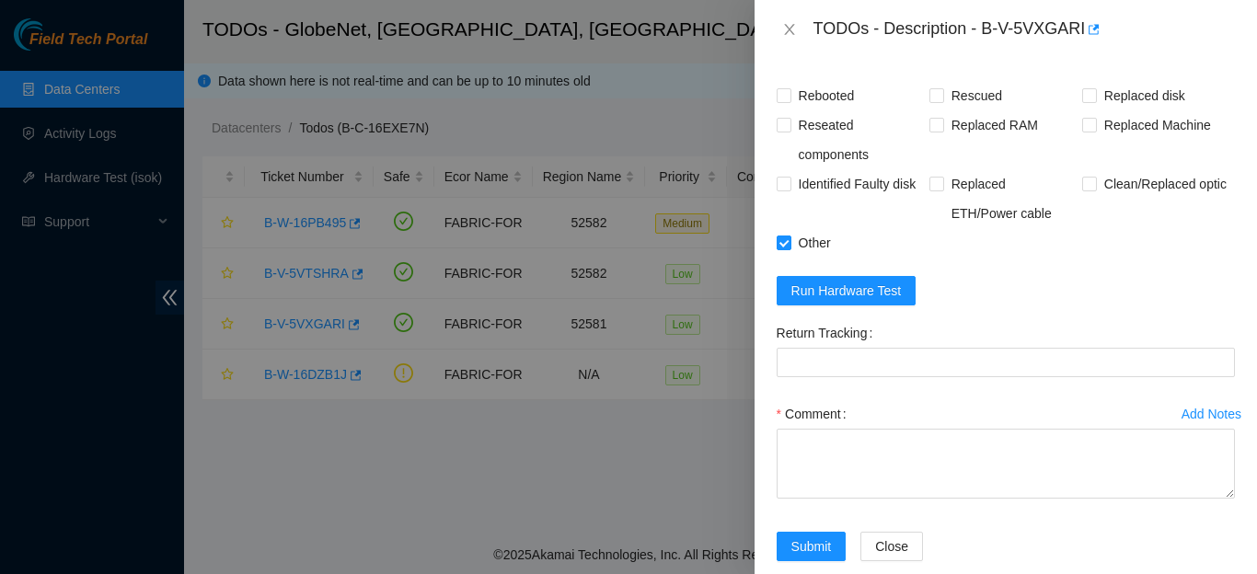
scroll to position [1001, 0]
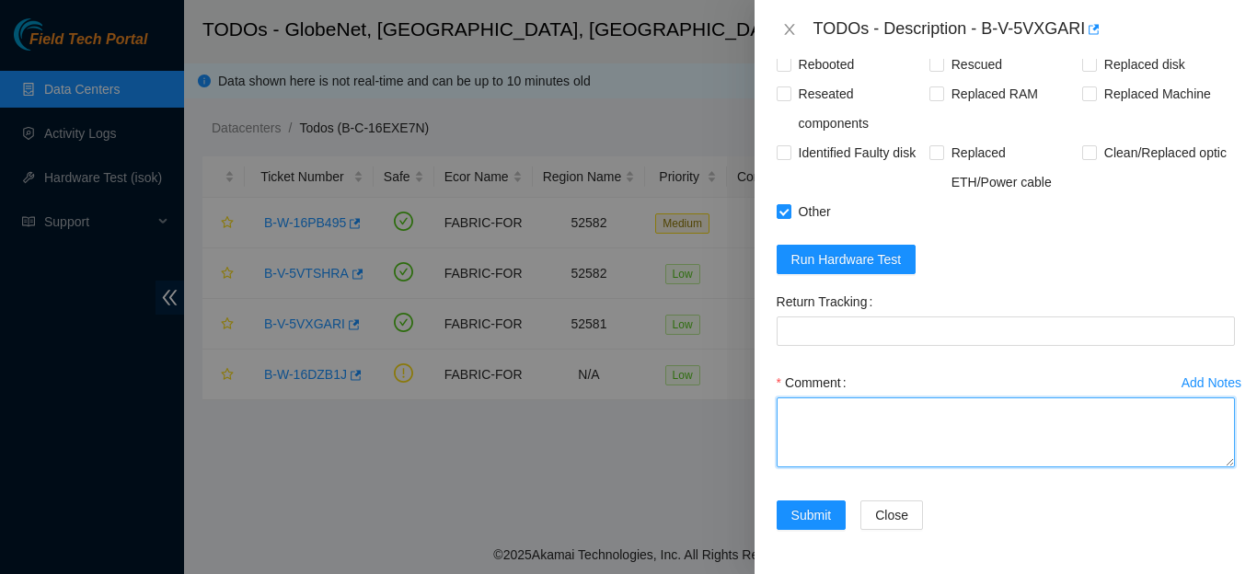
click at [977, 428] on textarea "Comment" at bounding box center [1005, 432] width 458 height 70
paste textarea "STS TEAM SUPPORT WAS NEEDED, AS THE MACHINE WAS NOT TURNING ON. AFTER CONTACTIN…"
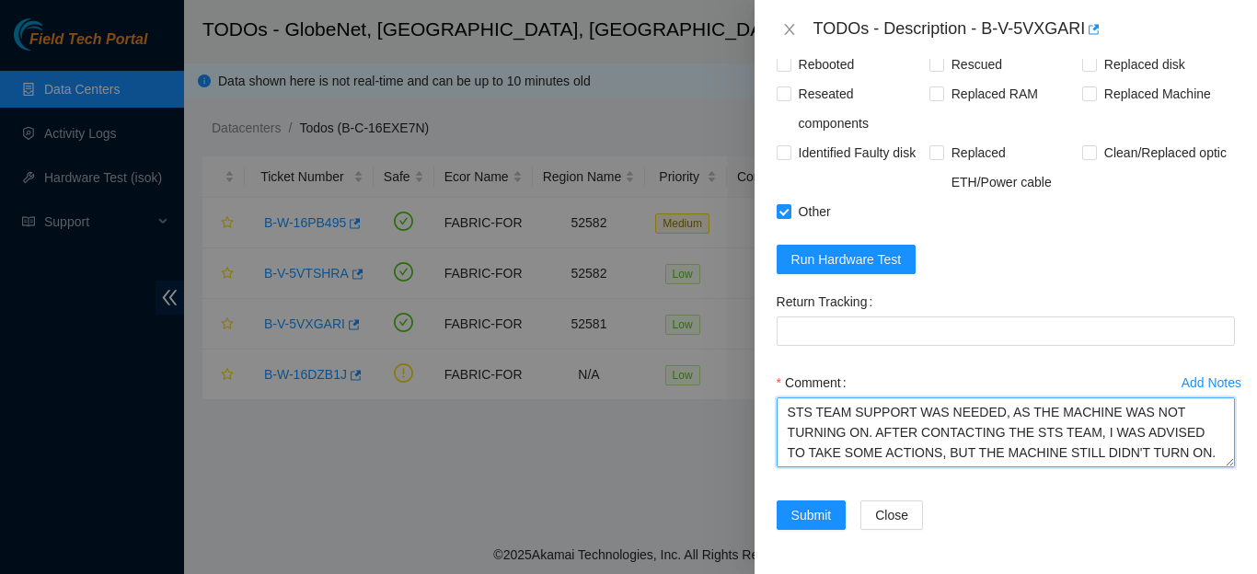
scroll to position [20, 0]
type textarea "STS TEAM SUPPORT WAS NEEDED, AS THE MACHINE WAS NOT TURNING ON. AFTER CONTACTIN…"
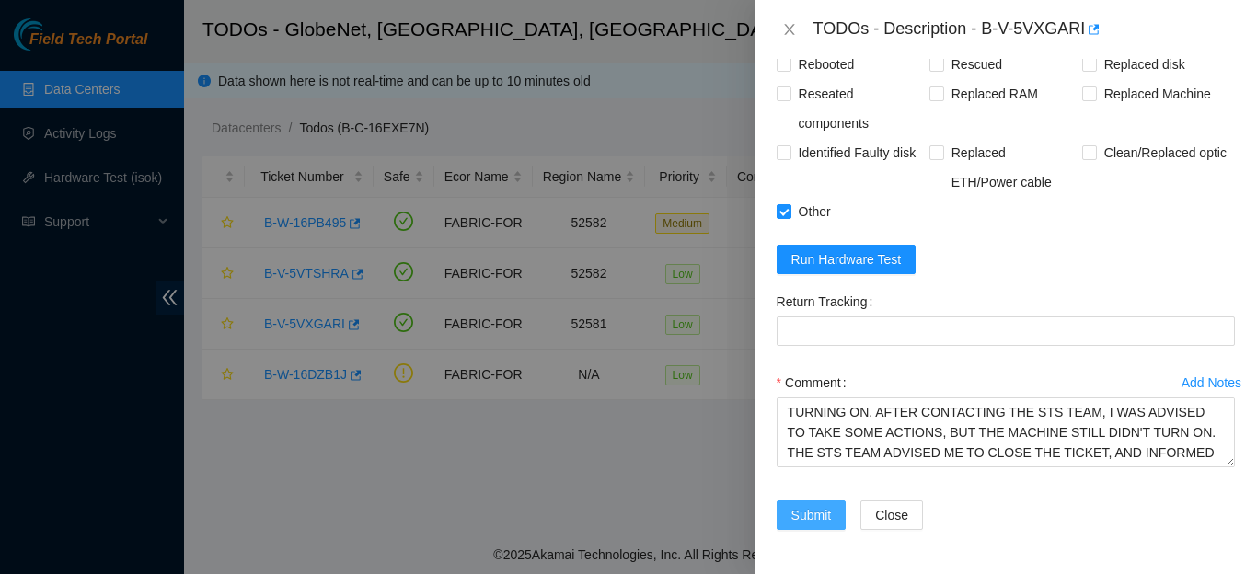
click at [808, 522] on span "Submit" at bounding box center [811, 515] width 40 height 20
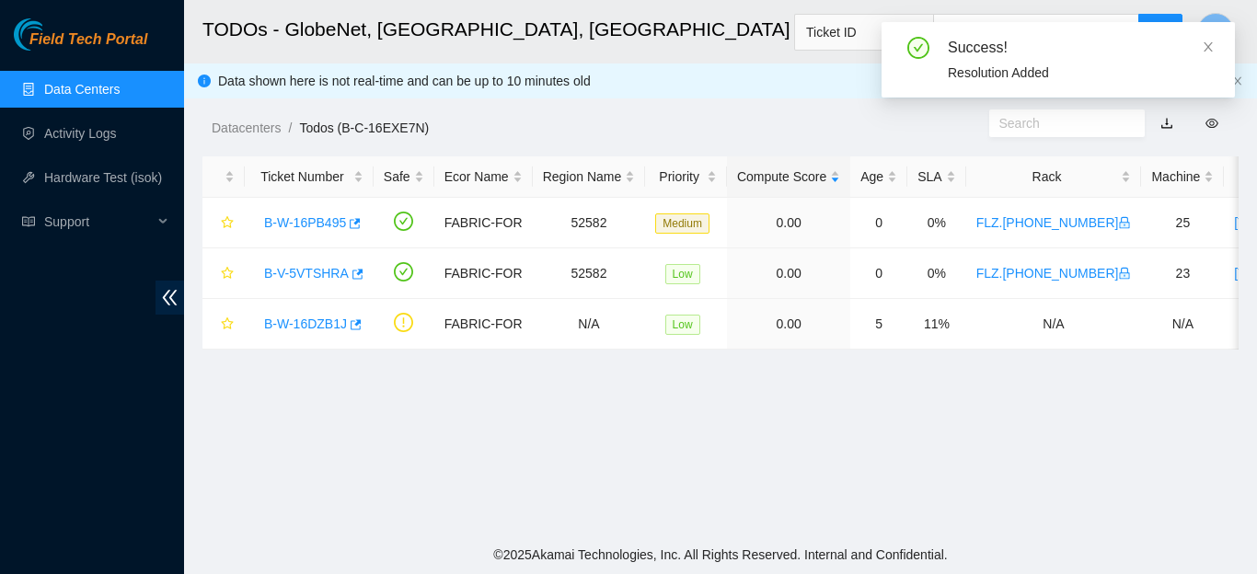
scroll to position [545, 0]
click at [96, 132] on link "Activity Logs" at bounding box center [80, 133] width 73 height 15
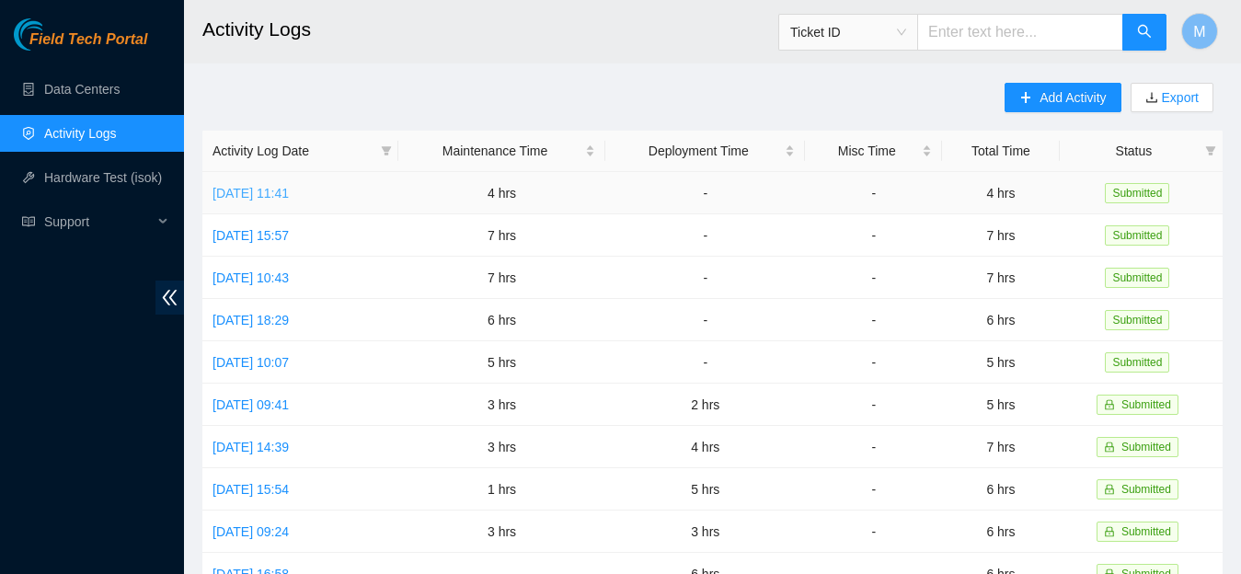
click at [289, 188] on link "[DATE] 11:41" at bounding box center [251, 193] width 76 height 15
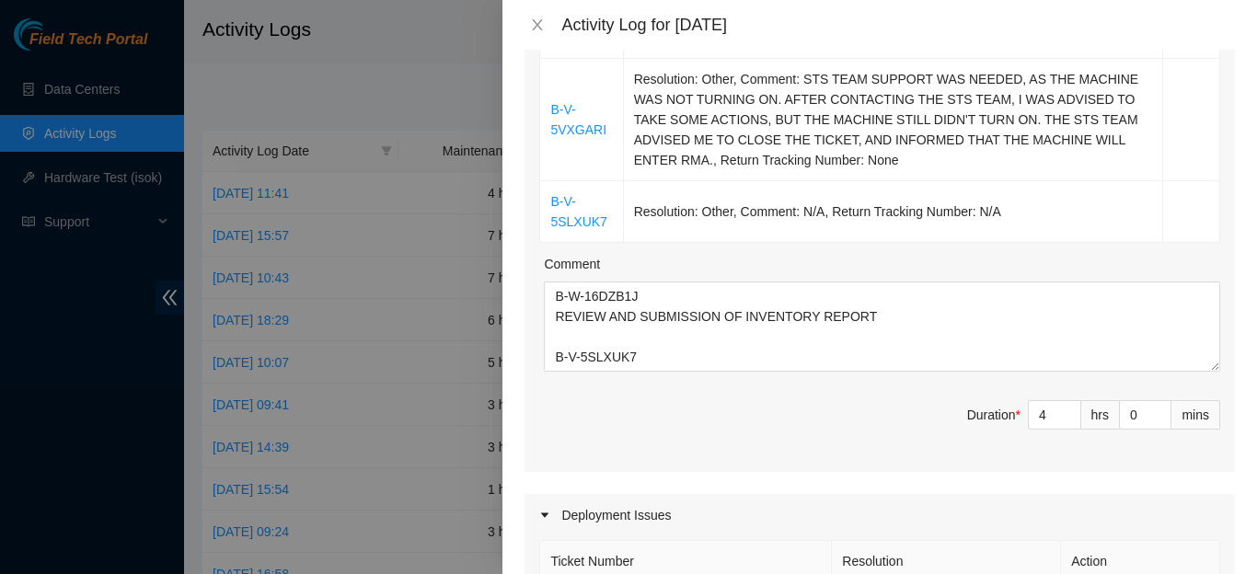
scroll to position [412, 0]
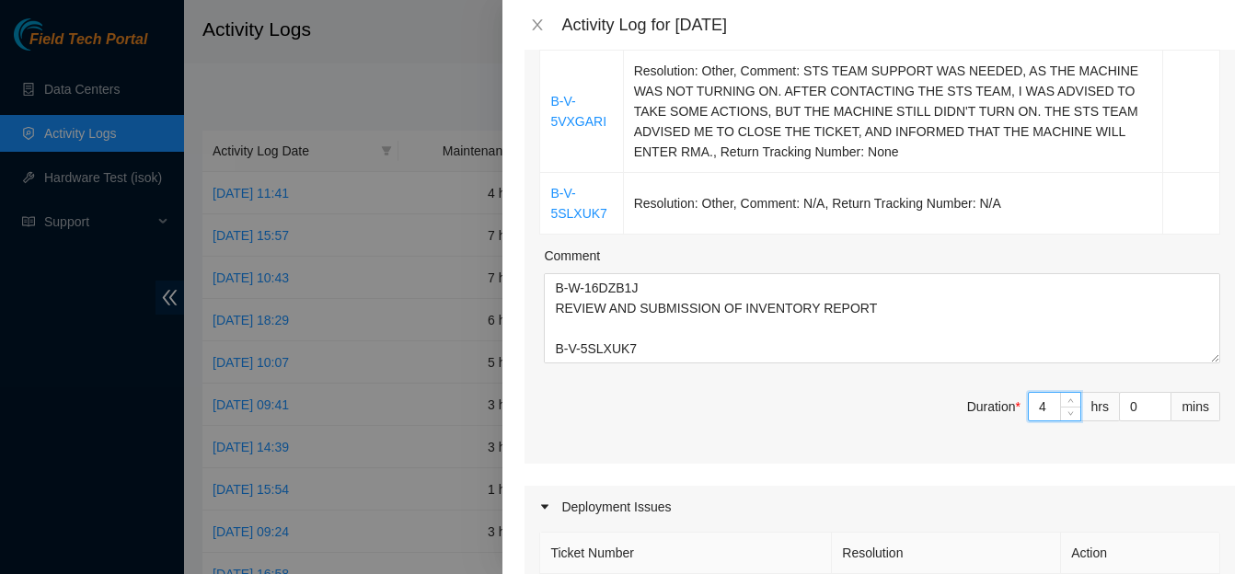
drag, startPoint x: 1035, startPoint y: 381, endPoint x: 1021, endPoint y: 381, distance: 13.8
click at [1029, 393] on input "4" at bounding box center [1055, 407] width 52 height 28
type input "5"
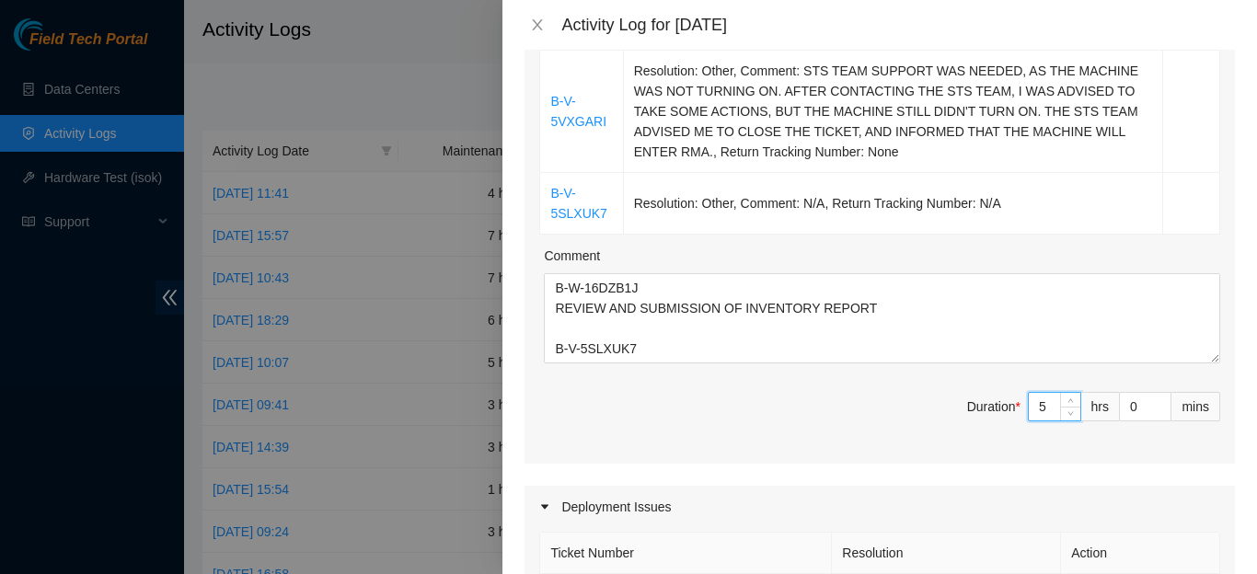
click at [818, 365] on div "Ticket Number Resolution Action B-W-16DZB1J Resolution: Other, Comment: N/A, Re…" at bounding box center [879, 193] width 710 height 541
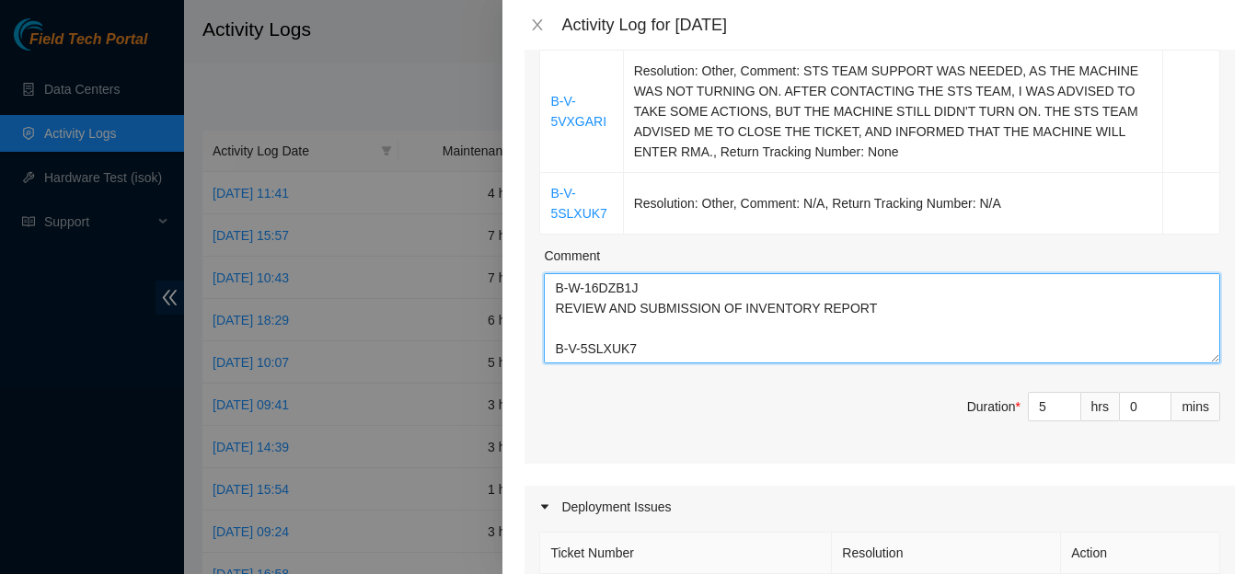
click at [649, 328] on textarea "B-W-16DZB1J REVIEW AND SUBMISSION OF INVENTORY REPORT B-V-5SLXUK7 DELIVERY RECE…" at bounding box center [882, 318] width 676 height 90
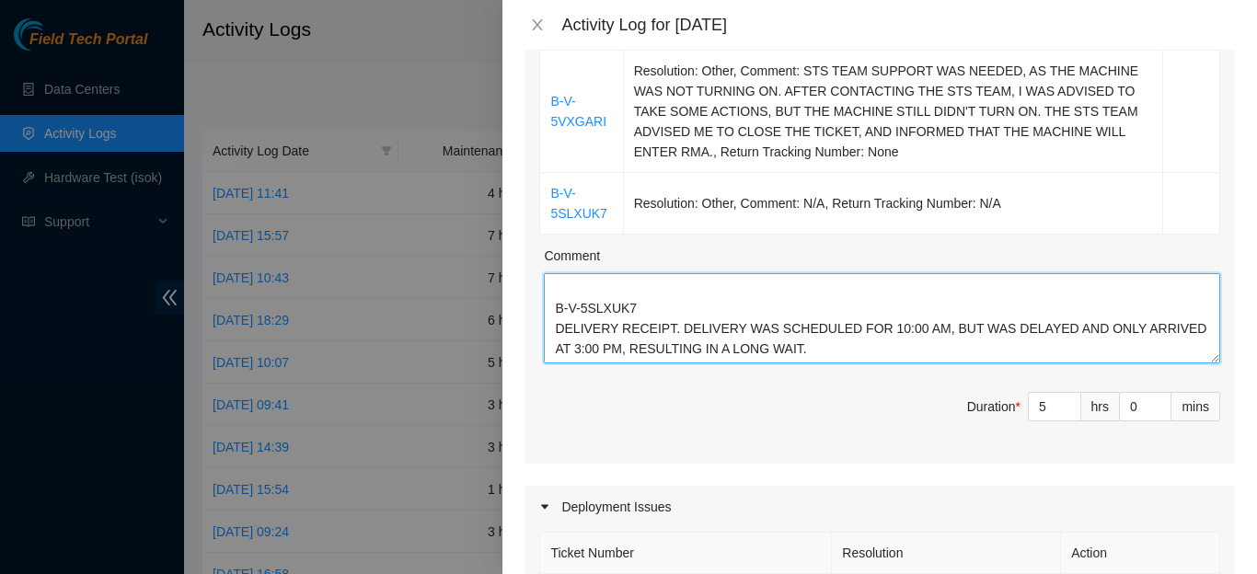
scroll to position [62, 0]
paste textarea "STS TEAM SUPPORT WAS NEEDED, AS THE MACHINE WAS NOT TURNING ON. AFTER CONTACTIN…"
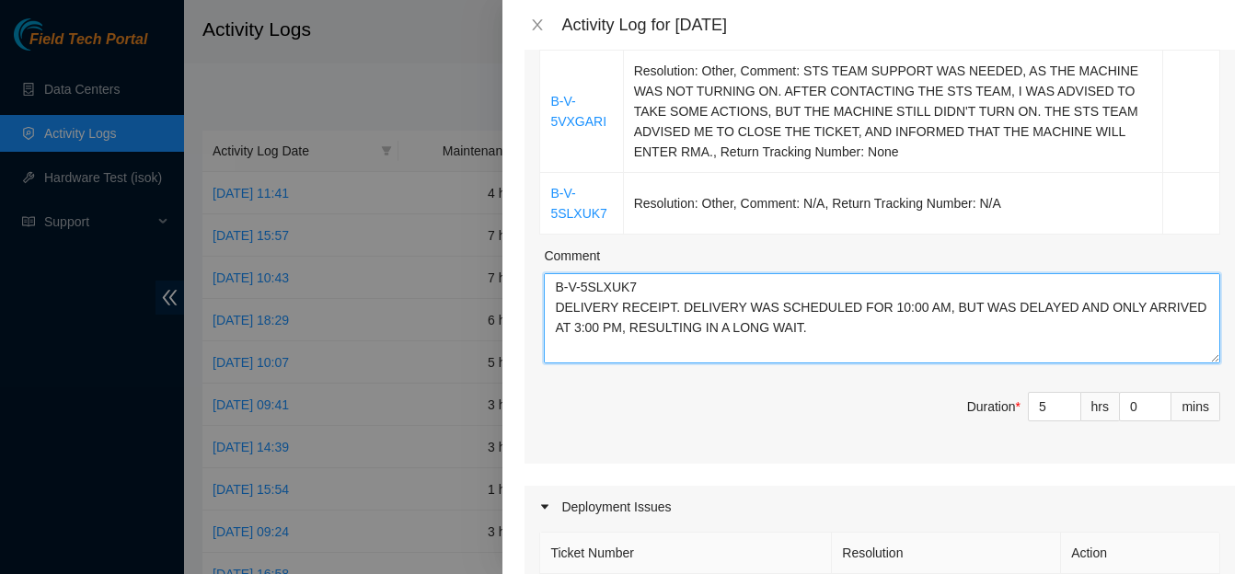
scroll to position [101, 0]
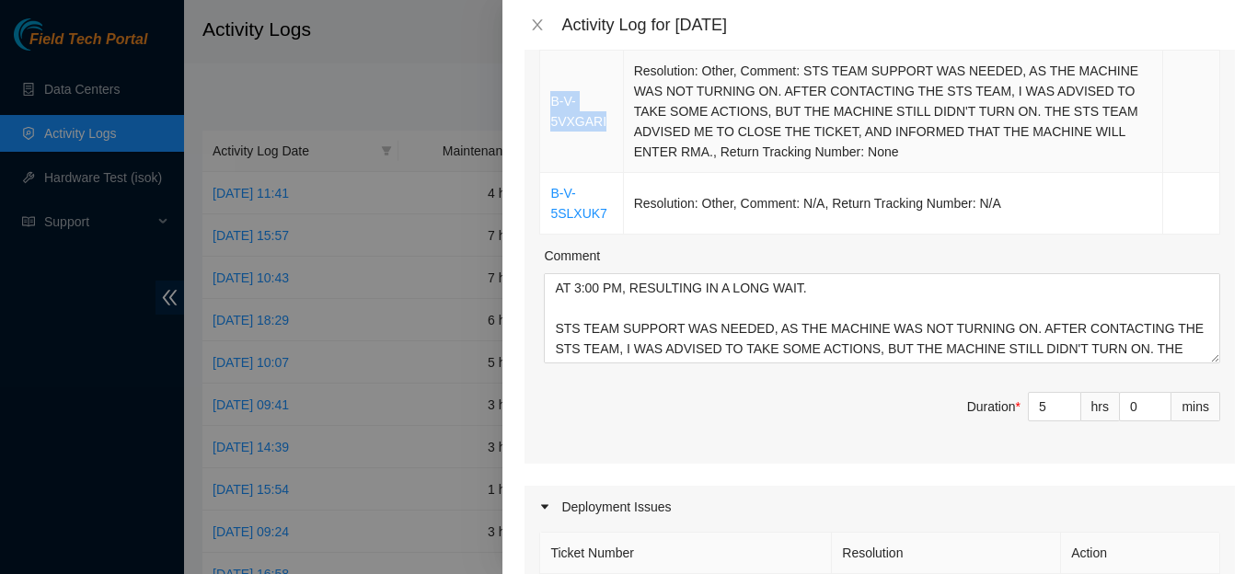
drag, startPoint x: 630, startPoint y: 89, endPoint x: 545, endPoint y: 94, distance: 85.7
click at [545, 94] on td "B-V-5VXGARI" at bounding box center [581, 112] width 83 height 122
copy link "B-V-5VXGARI"
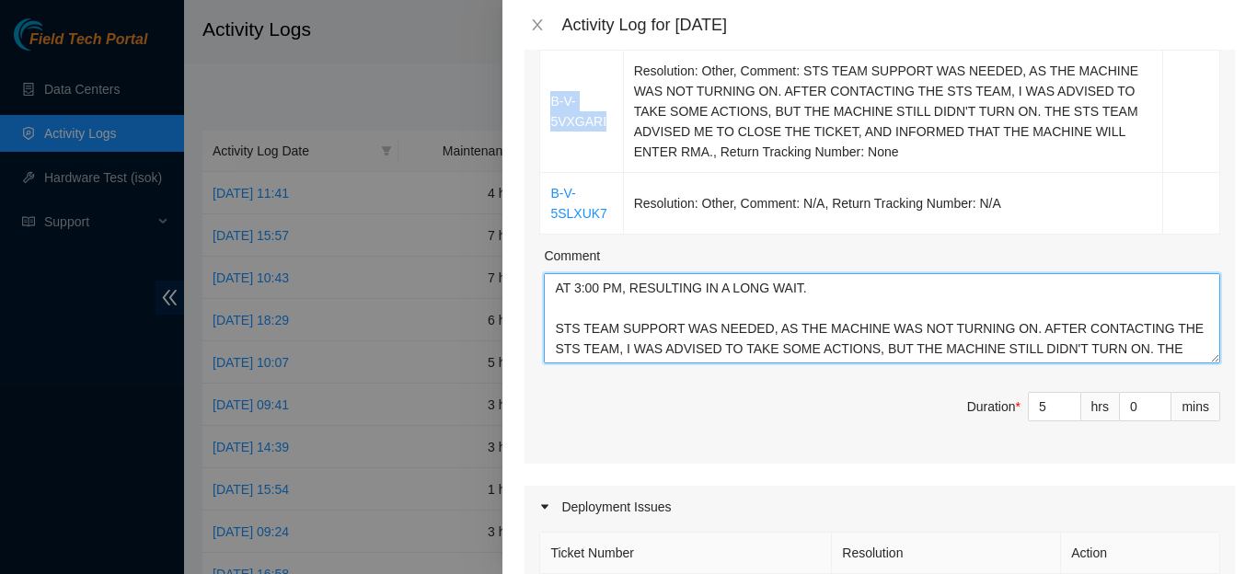
click at [554, 274] on textarea "B-W-16DZB1J REVIEW AND SUBMISSION OF INVENTORY REPORT B-V-5SLXUK7 DELIVERY RECE…" at bounding box center [882, 318] width 676 height 90
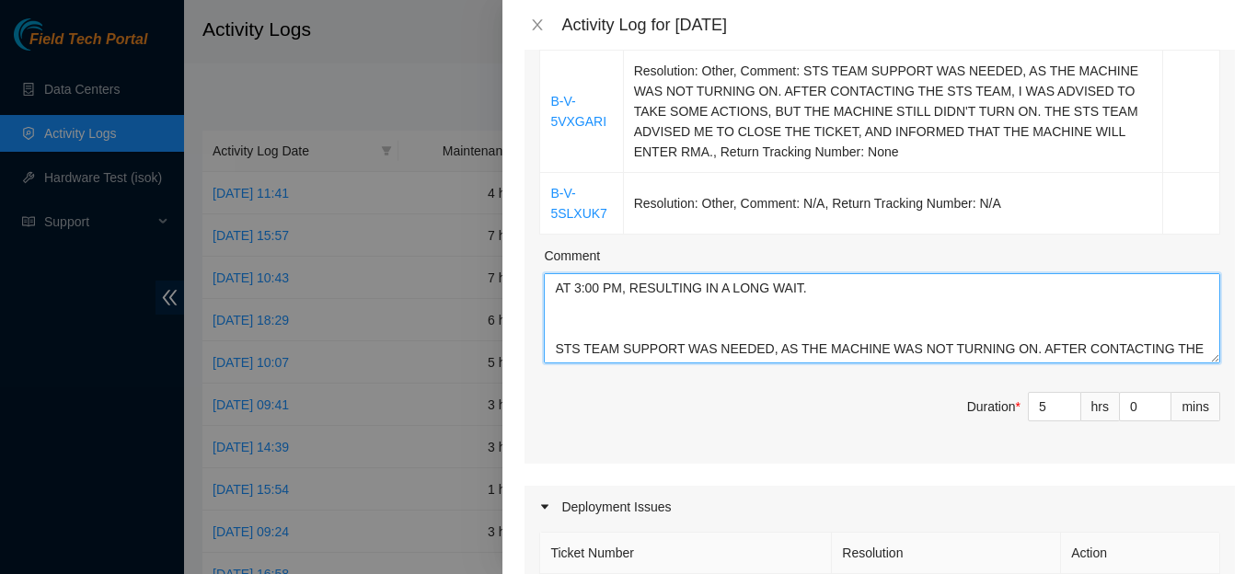
paste textarea "B-V-5VXGARI"
type textarea "B-W-16DZB1J REVIEW AND SUBMISSION OF INVENTORY REPORT B-V-5SLXUK7 DELIVERY RECE…"
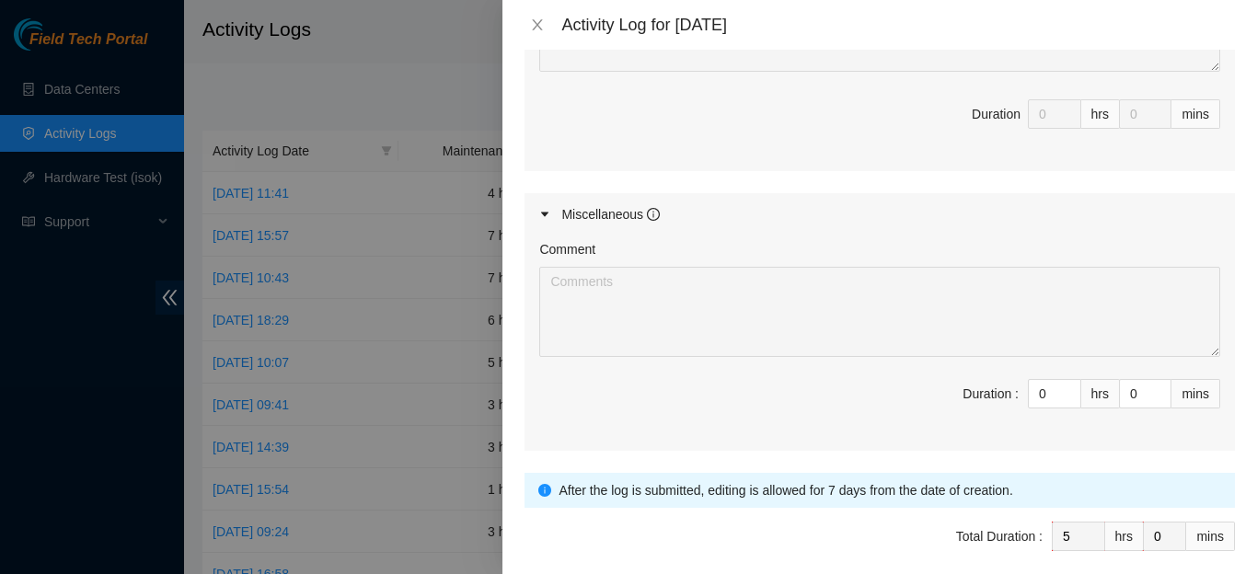
scroll to position [1164, 0]
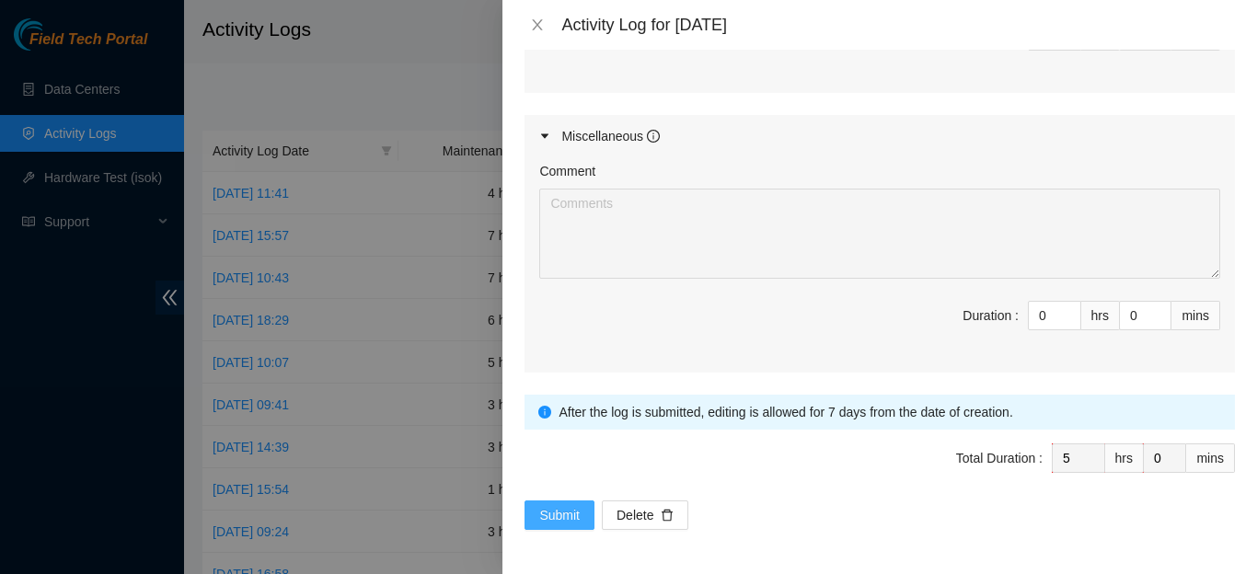
click at [566, 514] on span "Submit" at bounding box center [559, 515] width 40 height 20
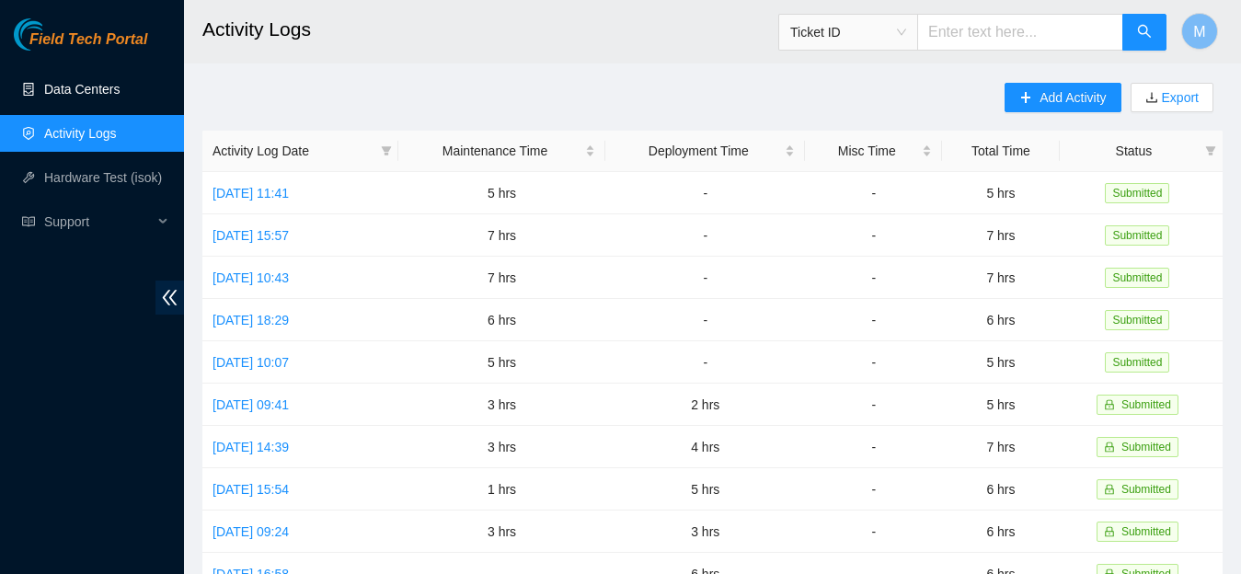
click at [69, 86] on link "Data Centers" at bounding box center [81, 89] width 75 height 15
